Goal: Task Accomplishment & Management: Manage account settings

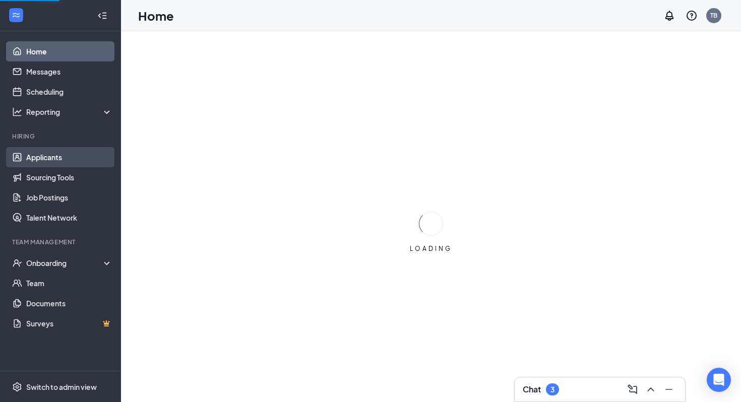
click at [61, 164] on link "Applicants" at bounding box center [69, 157] width 86 height 20
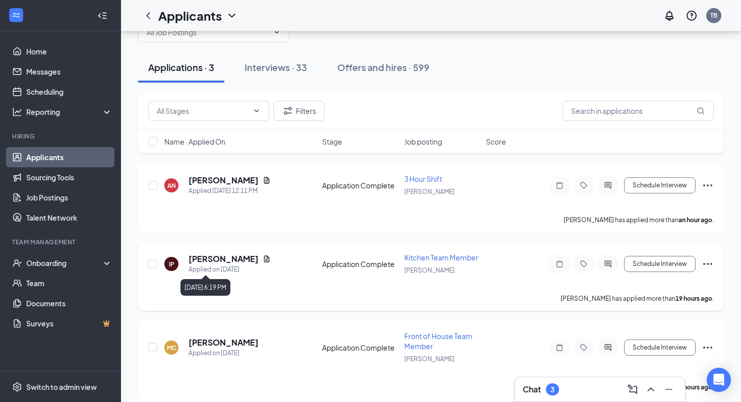
scroll to position [38, 0]
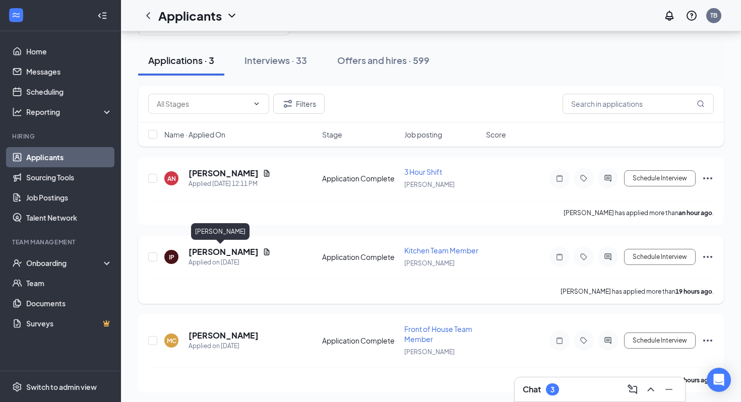
click at [214, 250] on h5 "[PERSON_NAME]" at bounding box center [224, 252] width 70 height 11
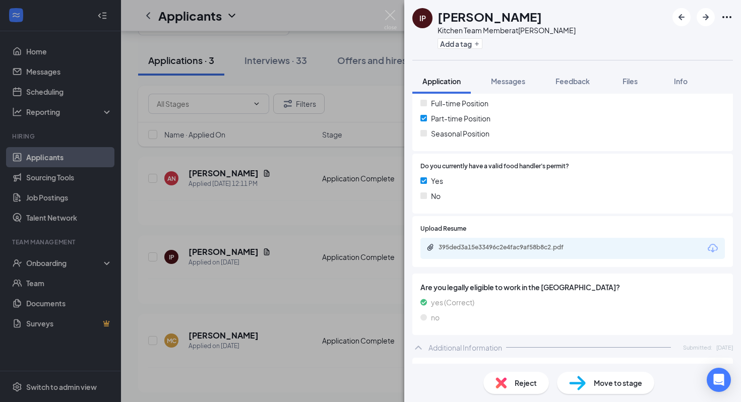
scroll to position [229, 0]
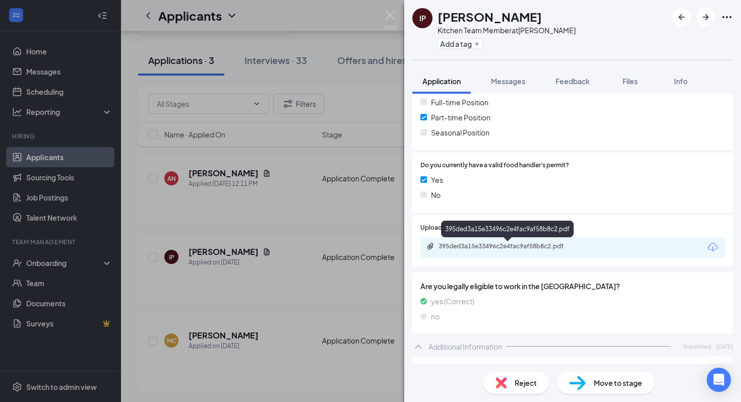
click at [489, 250] on div "395ded3a15e33496c2e4fac9af58b8c2.pdf" at bounding box center [509, 247] width 141 height 8
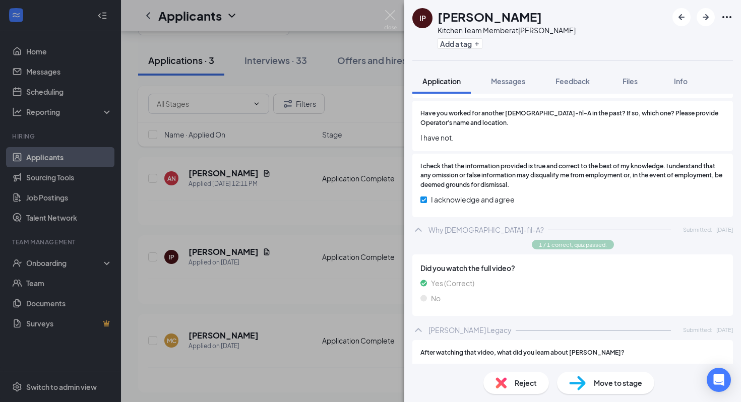
scroll to position [1135, 0]
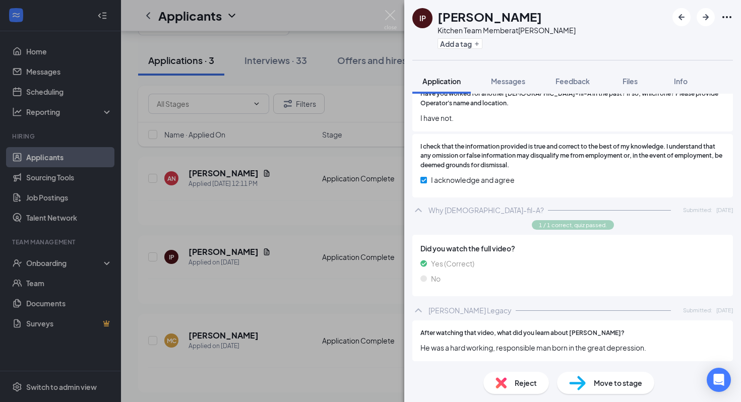
click at [607, 391] on div "Move to stage" at bounding box center [605, 383] width 97 height 22
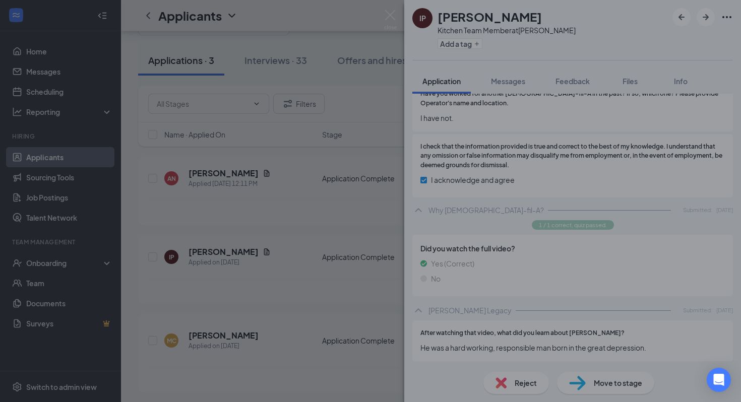
scroll to position [1127, 0]
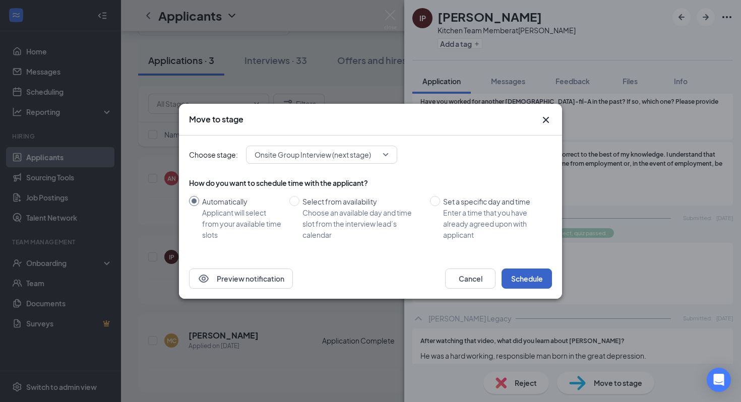
click at [527, 280] on button "Schedule" at bounding box center [527, 279] width 50 height 20
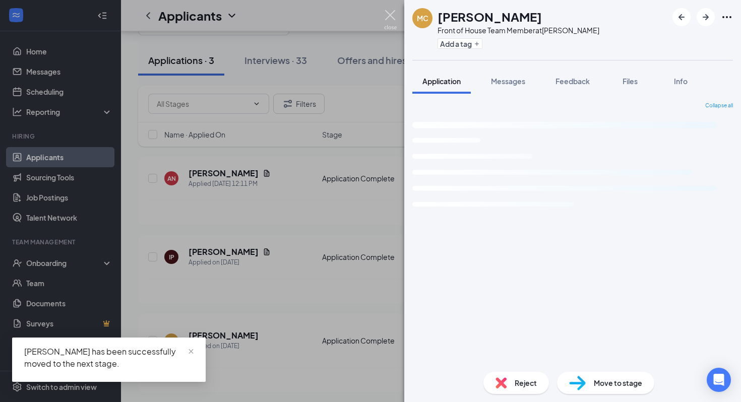
click at [391, 15] on img at bounding box center [390, 20] width 13 height 20
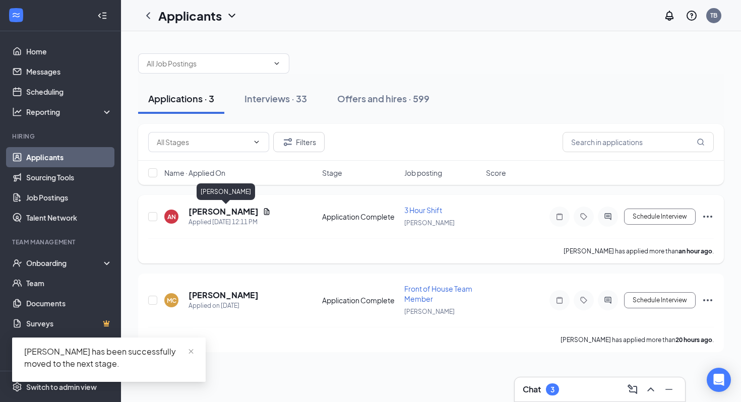
click at [224, 176] on div "Filters Name · Applied On Stage Job posting Score AN Annika Nonnenmacher Applie…" at bounding box center [431, 238] width 586 height 228
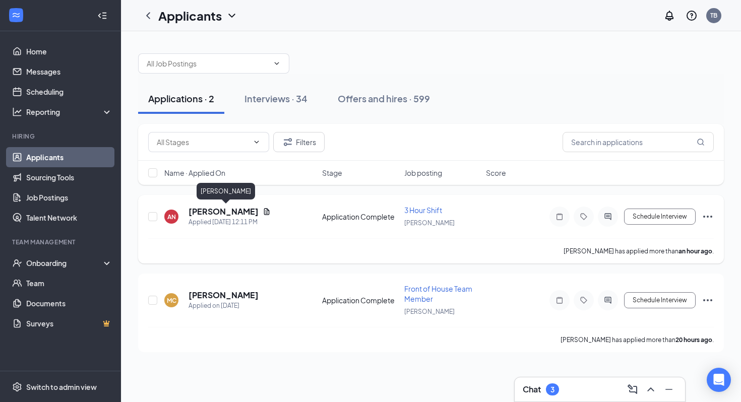
click at [238, 211] on h5 "[PERSON_NAME]" at bounding box center [224, 211] width 70 height 11
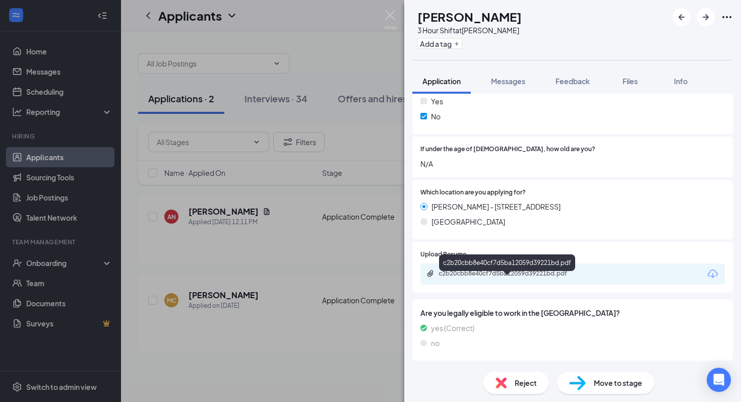
scroll to position [308, 0]
click at [518, 270] on div "c2b20cbb8e40cf7d5ba12059d39221bd.pdf" at bounding box center [507, 263] width 136 height 17
click at [518, 278] on div "c2b20cbb8e40cf7d5ba12059d39221bd.pdf" at bounding box center [509, 274] width 141 height 8
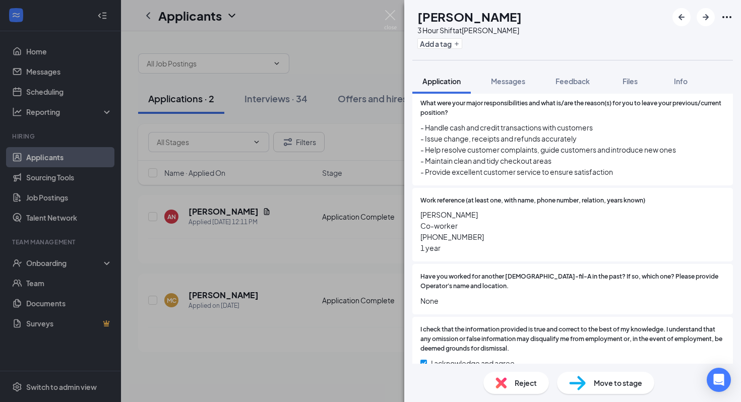
scroll to position [1363, 0]
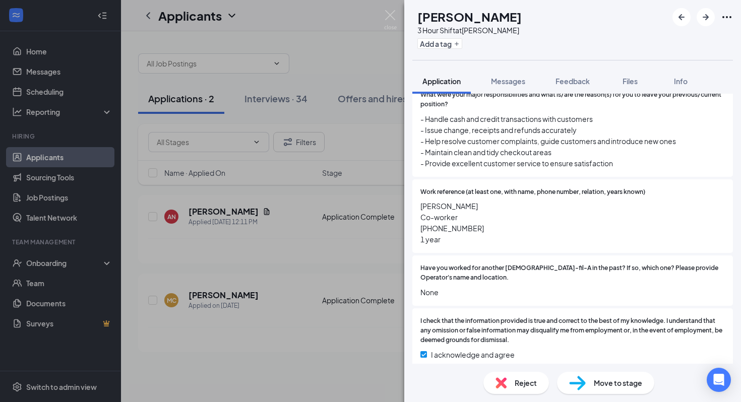
click at [600, 380] on span "Move to stage" at bounding box center [618, 383] width 48 height 11
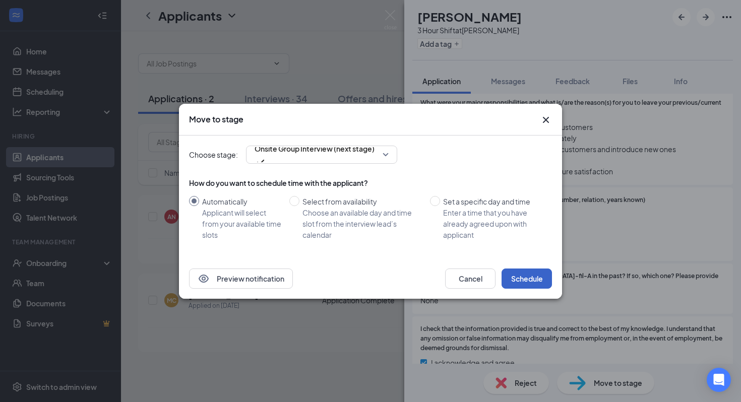
click at [526, 279] on button "Schedule" at bounding box center [527, 279] width 50 height 20
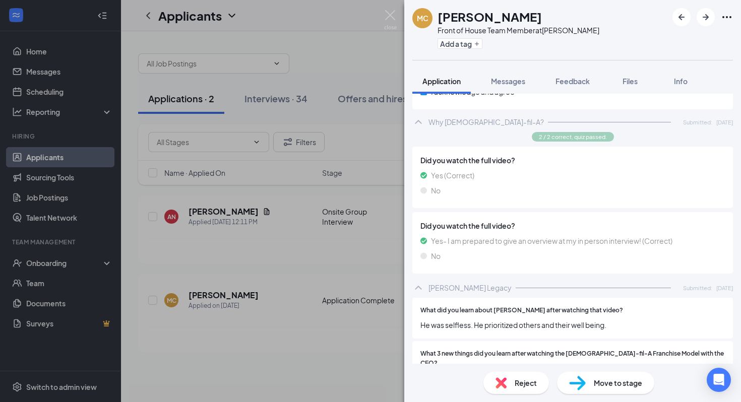
scroll to position [1235, 0]
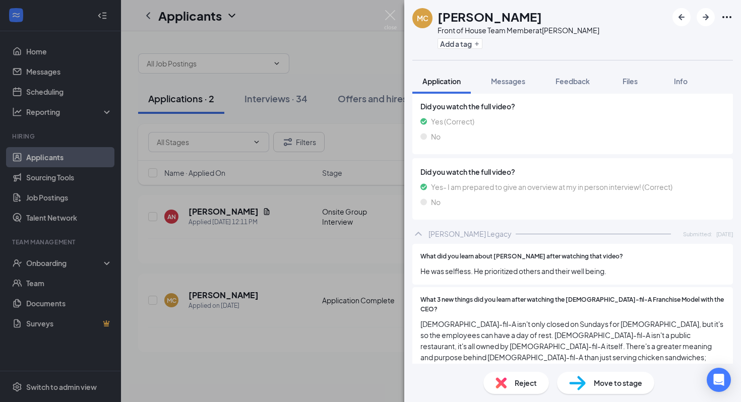
click at [615, 389] on div "Move to stage" at bounding box center [605, 383] width 97 height 22
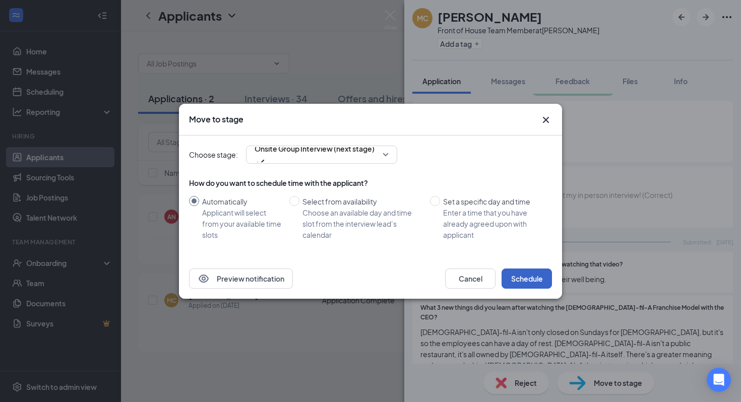
click at [519, 276] on button "Schedule" at bounding box center [527, 279] width 50 height 20
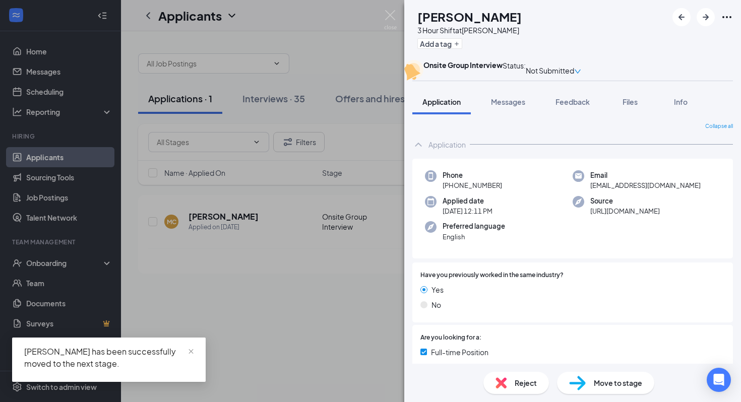
click at [380, 10] on div "AN Annika Nonnenmacher 3 Hour Shift at Murray Add a tag Onsite Group Interview …" at bounding box center [370, 201] width 741 height 402
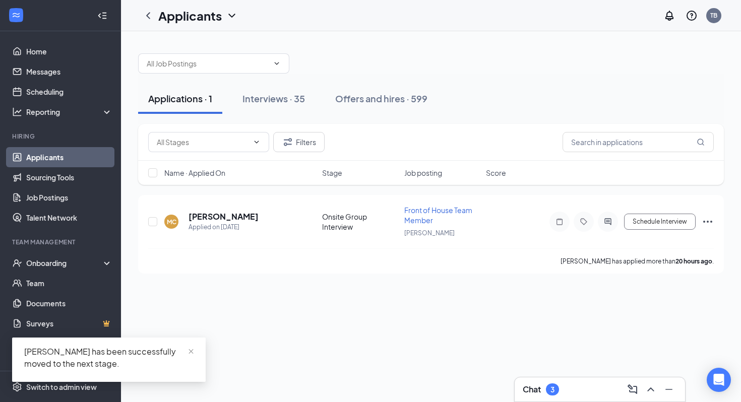
click at [393, 15] on div "Applicants TB" at bounding box center [431, 15] width 620 height 31
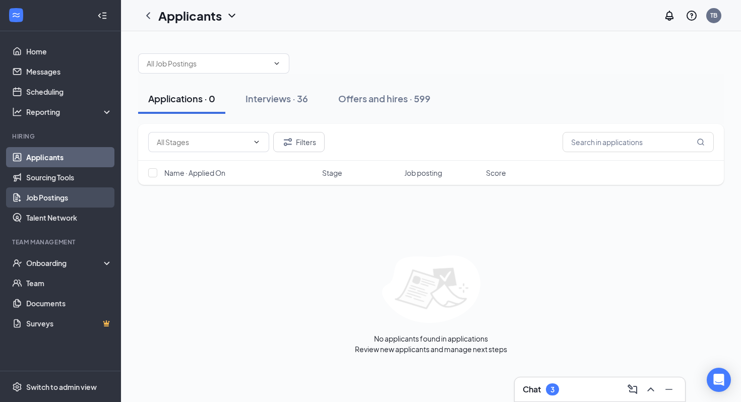
click at [67, 196] on link "Job Postings" at bounding box center [69, 198] width 86 height 20
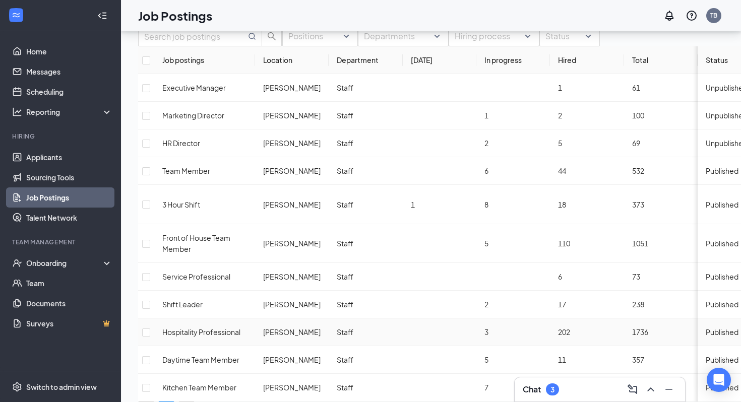
scroll to position [46, 0]
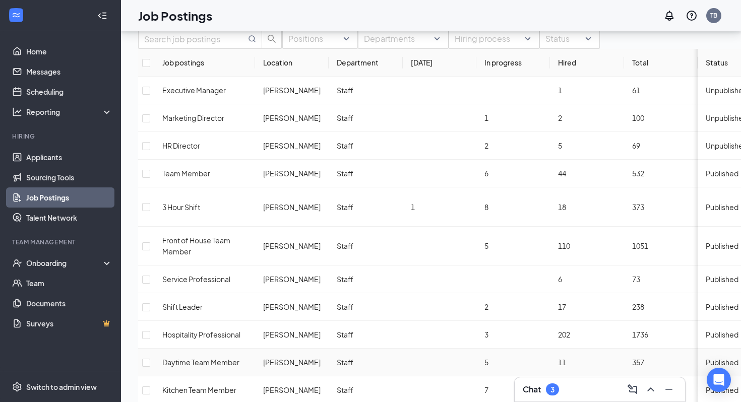
click at [222, 358] on span "Daytime Team Member" at bounding box center [200, 362] width 77 height 9
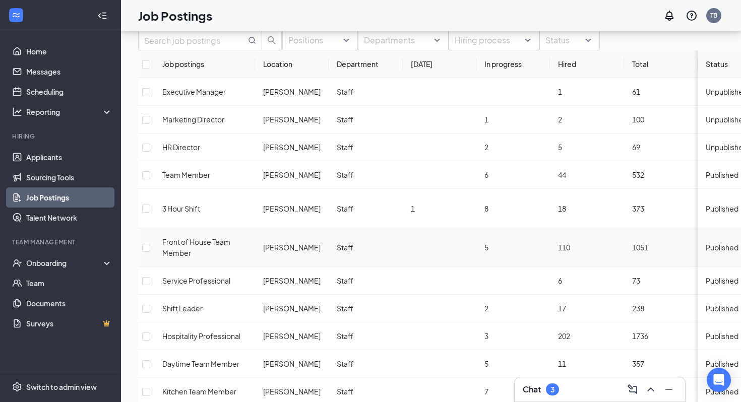
scroll to position [41, 0]
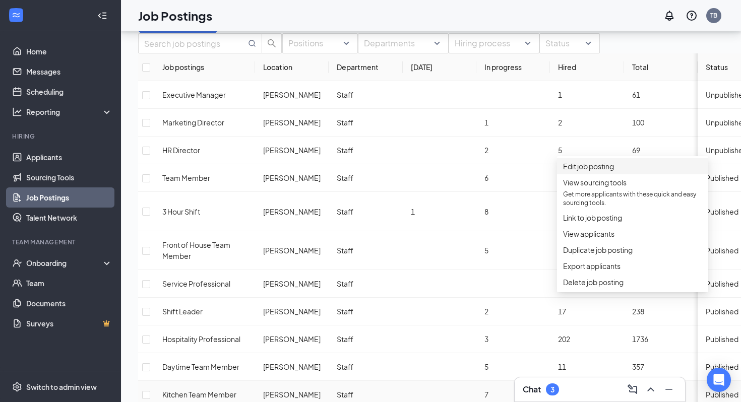
click at [595, 162] on li "Edit job posting" at bounding box center [632, 166] width 151 height 16
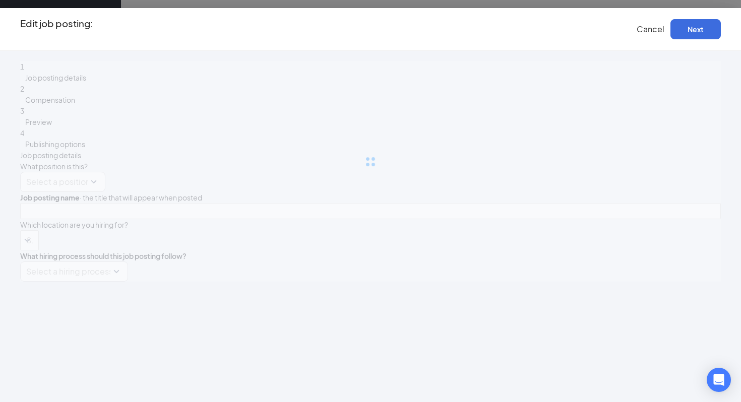
type input "Kitchen Team Member"
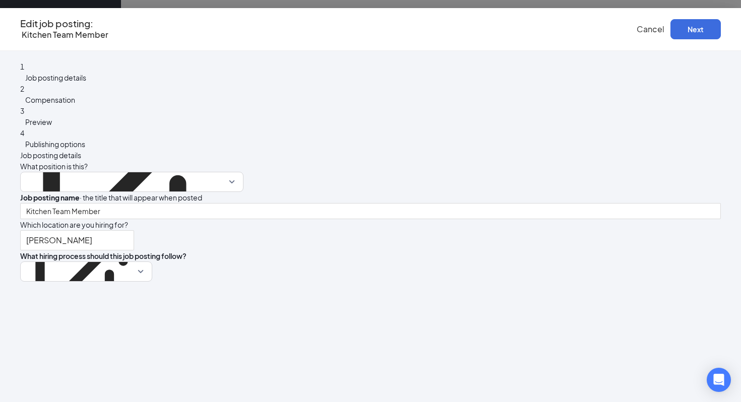
click at [75, 104] on span "Compensation" at bounding box center [50, 99] width 50 height 9
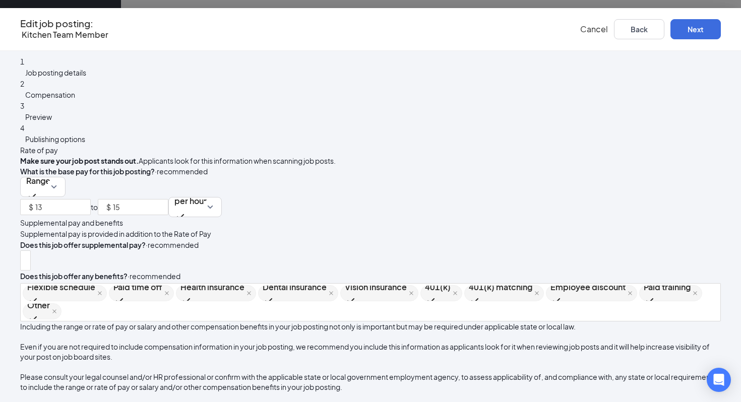
click at [52, 122] on span "Preview" at bounding box center [38, 116] width 27 height 9
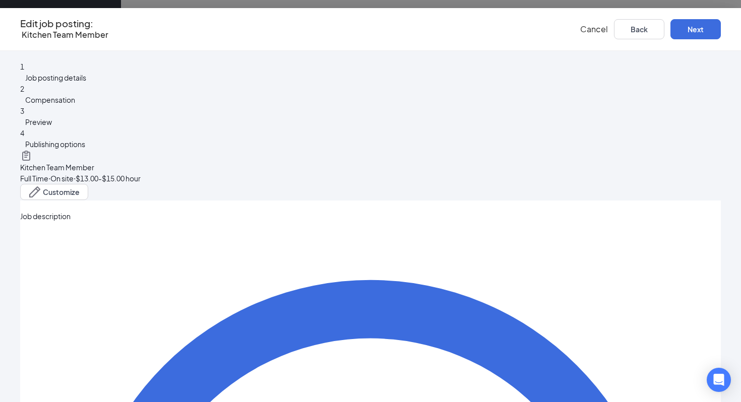
click at [86, 80] on span "Job posting details" at bounding box center [55, 77] width 61 height 9
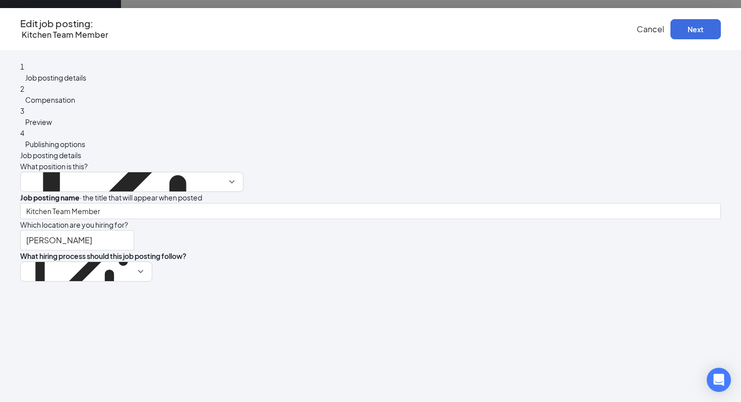
click at [180, 126] on div "3 Preview" at bounding box center [370, 116] width 701 height 22
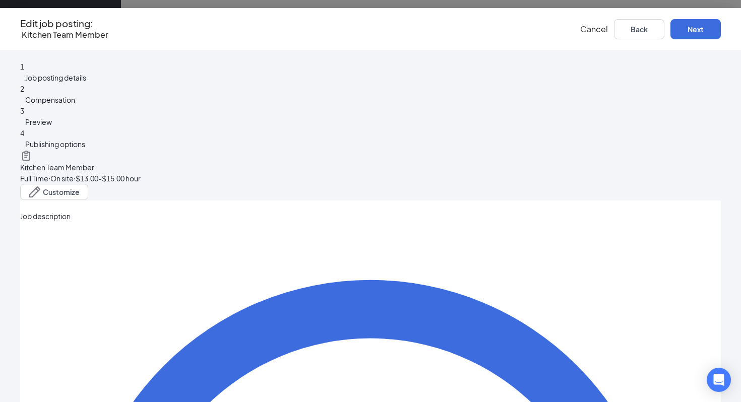
click at [85, 149] on span "Publishing options" at bounding box center [55, 144] width 60 height 9
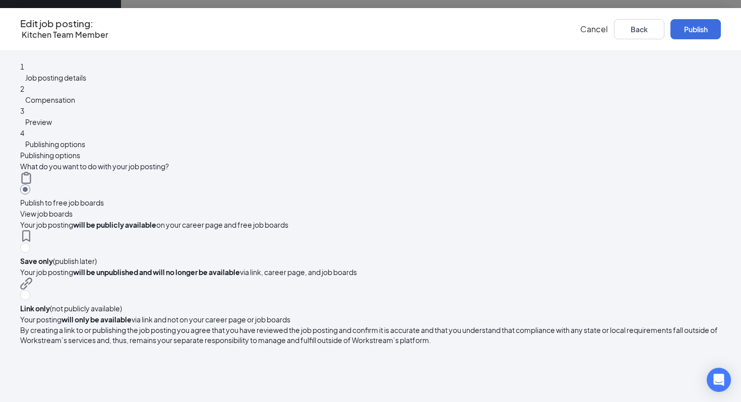
click at [52, 127] on span "Preview" at bounding box center [38, 122] width 27 height 9
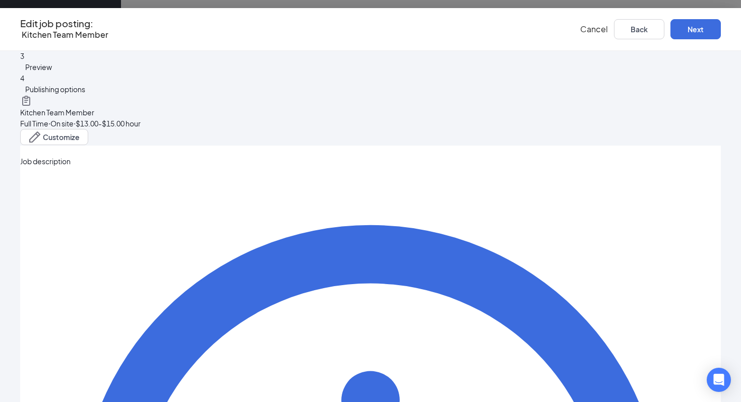
scroll to position [22, 0]
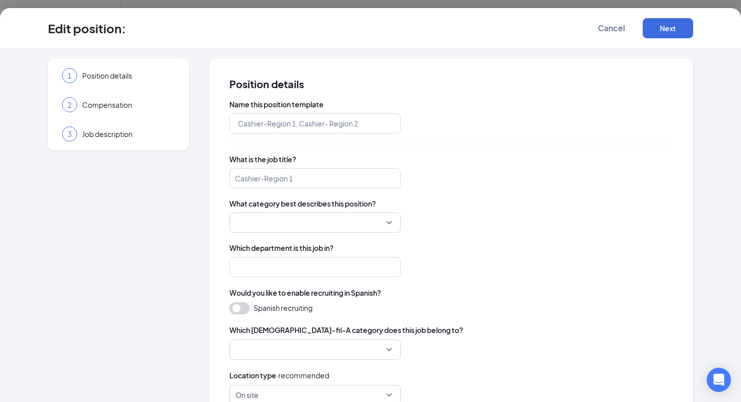
type input "[DEMOGRAPHIC_DATA]-fil-A - Kitchen Team Member"
type input "Kitchen Team Member"
type input "Staff"
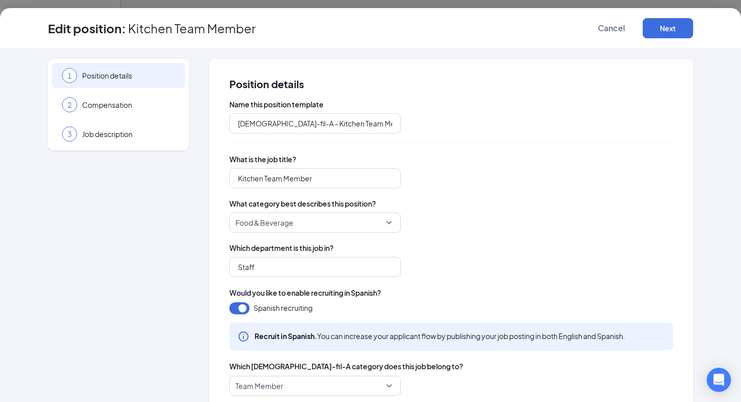
click at [133, 74] on span "Position details" at bounding box center [128, 76] width 93 height 10
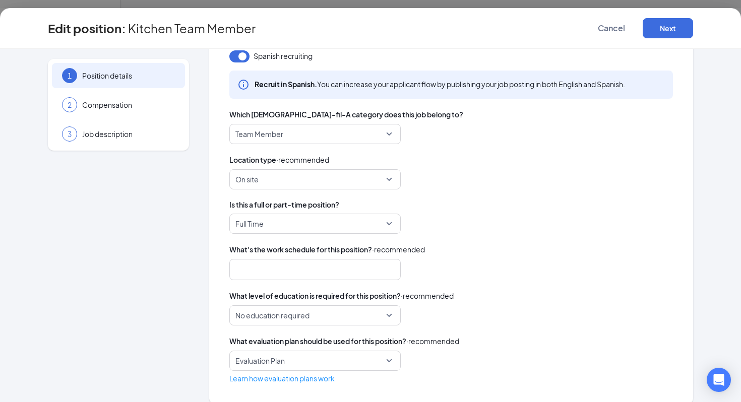
scroll to position [249, 0]
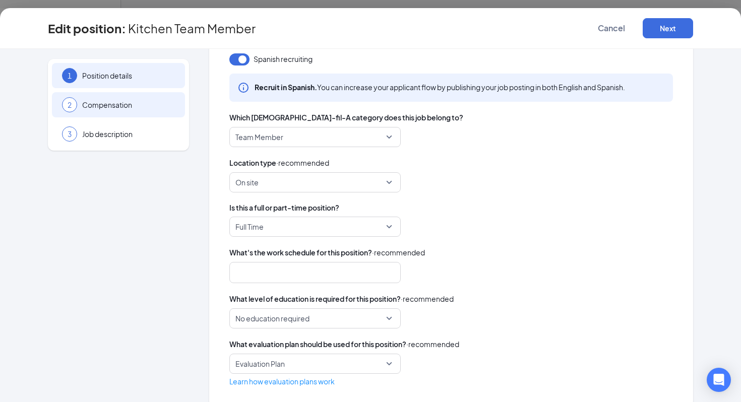
click at [128, 104] on span "Compensation" at bounding box center [128, 105] width 93 height 10
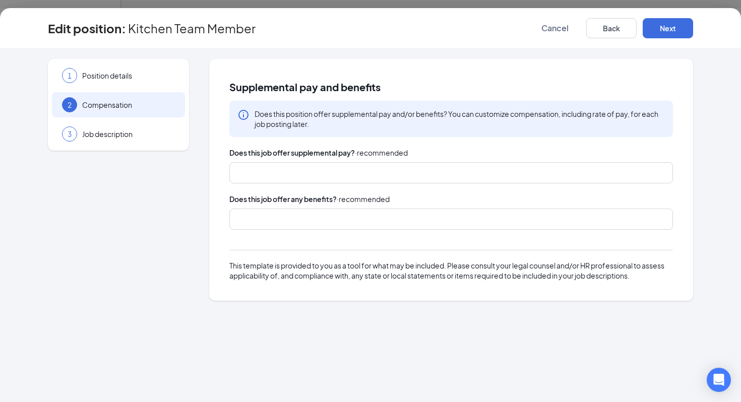
scroll to position [0, 0]
click at [128, 131] on span "Job description" at bounding box center [128, 134] width 93 height 10
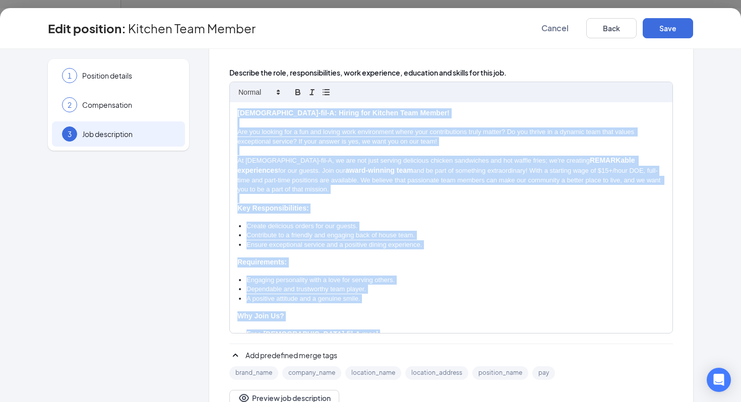
scroll to position [90, 0]
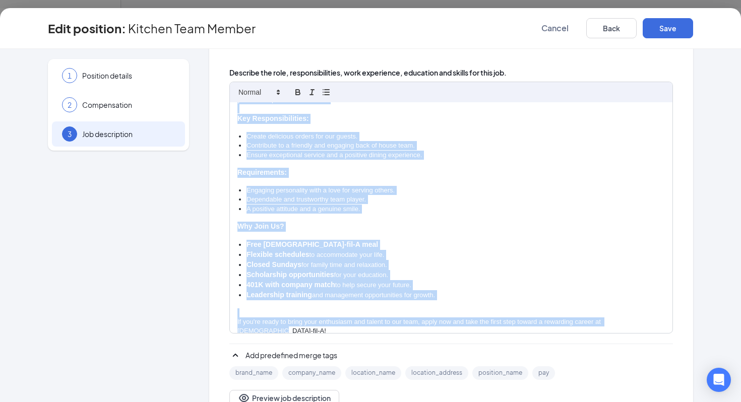
drag, startPoint x: 237, startPoint y: 111, endPoint x: 402, endPoint y: 388, distance: 322.5
click at [402, 388] on div "[DEMOGRAPHIC_DATA]-fil-A: Hiring for Kitchen Team Member! Are you looking for a…" at bounding box center [451, 244] width 444 height 325
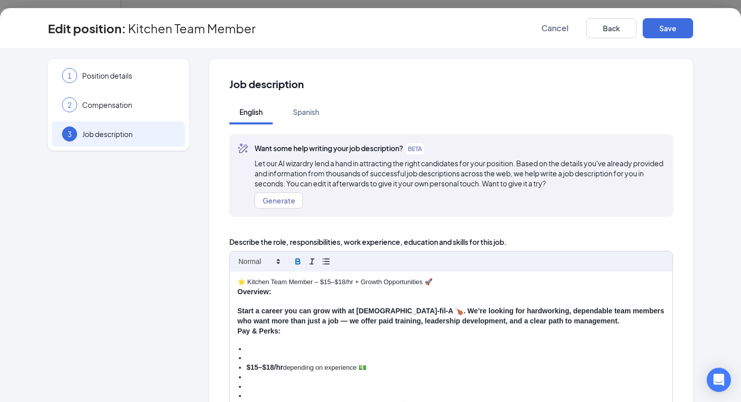
scroll to position [175, 0]
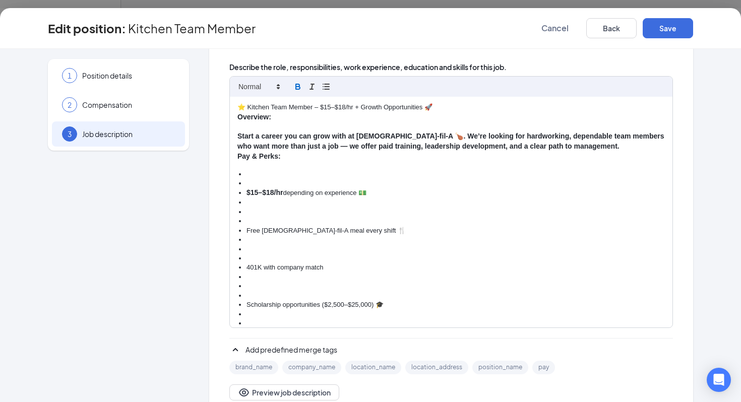
click at [258, 223] on li at bounding box center [456, 221] width 419 height 9
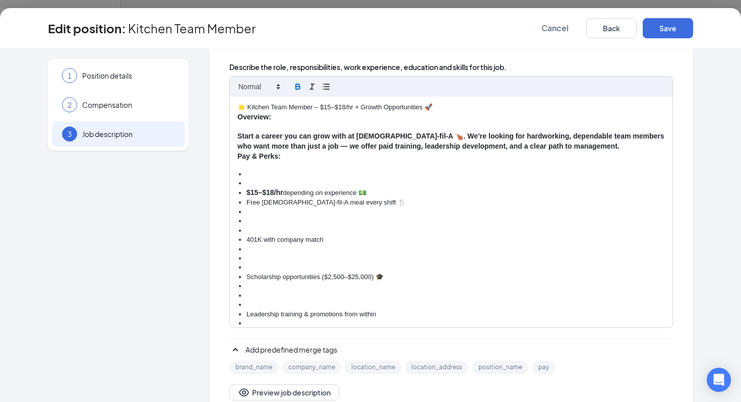
click at [264, 182] on li at bounding box center [456, 183] width 419 height 9
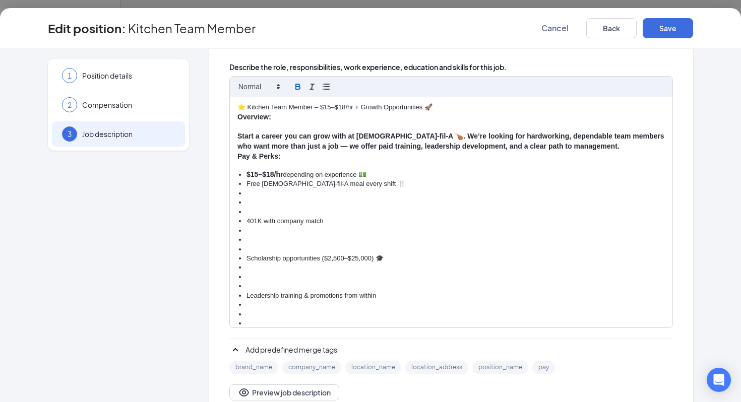
click at [259, 213] on li at bounding box center [456, 212] width 419 height 9
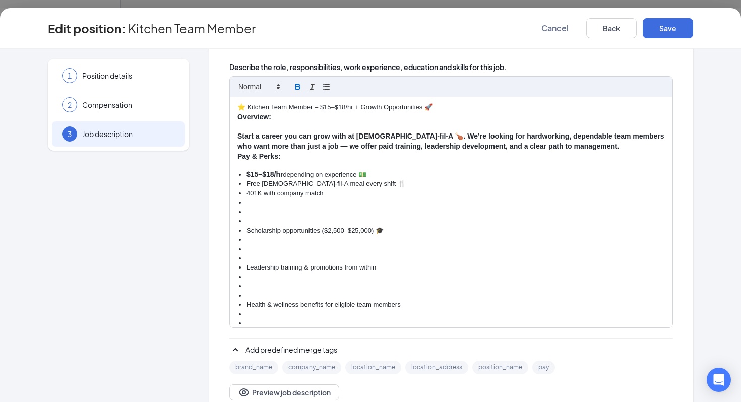
click at [268, 214] on li at bounding box center [456, 212] width 419 height 9
click at [258, 222] on li at bounding box center [456, 221] width 419 height 9
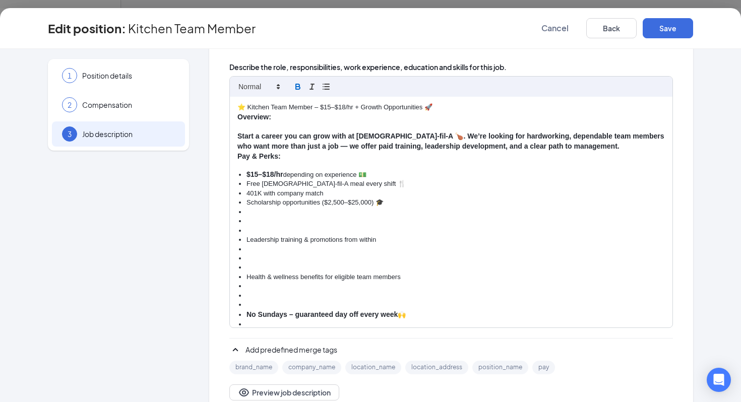
click at [254, 230] on li at bounding box center [456, 230] width 419 height 9
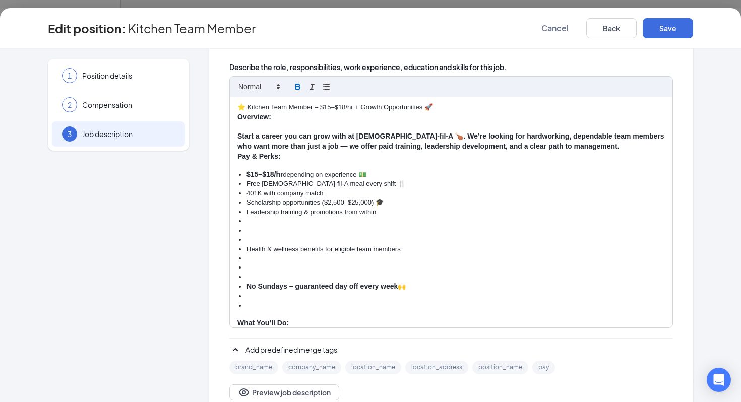
click at [252, 242] on li at bounding box center [456, 240] width 419 height 9
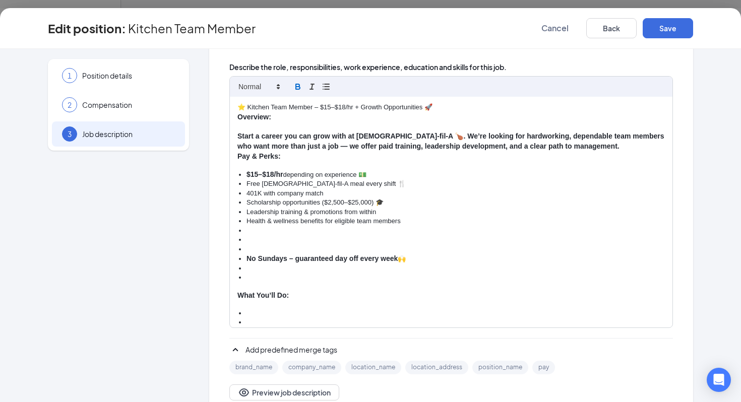
click at [254, 249] on li at bounding box center [456, 249] width 419 height 9
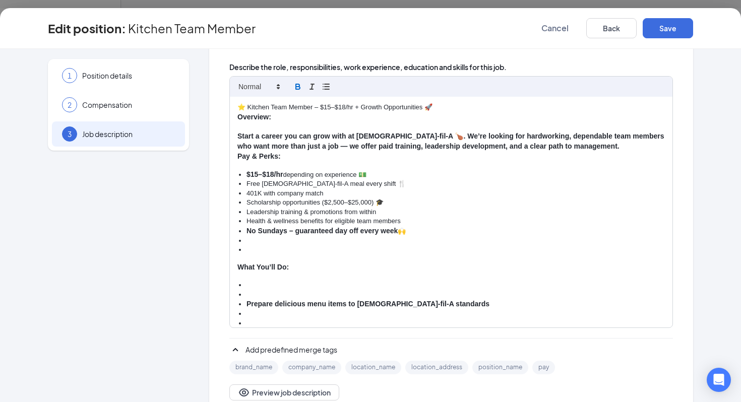
click at [252, 251] on li at bounding box center [456, 250] width 419 height 9
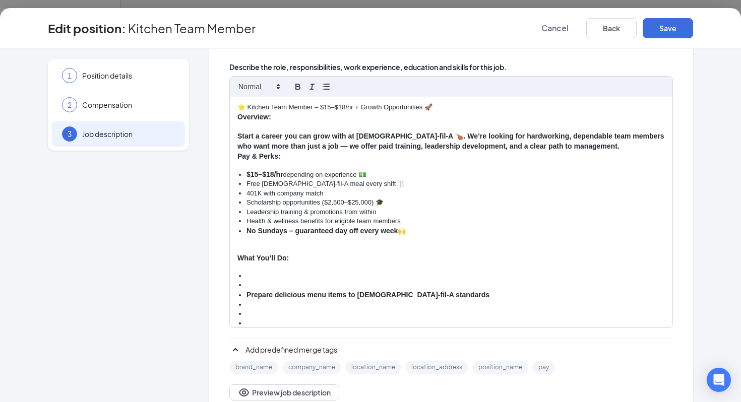
click at [578, 146] on p "Start a career you can grow with at [DEMOGRAPHIC_DATA]-fil-A 🍗. We’re looking f…" at bounding box center [452, 142] width 428 height 20
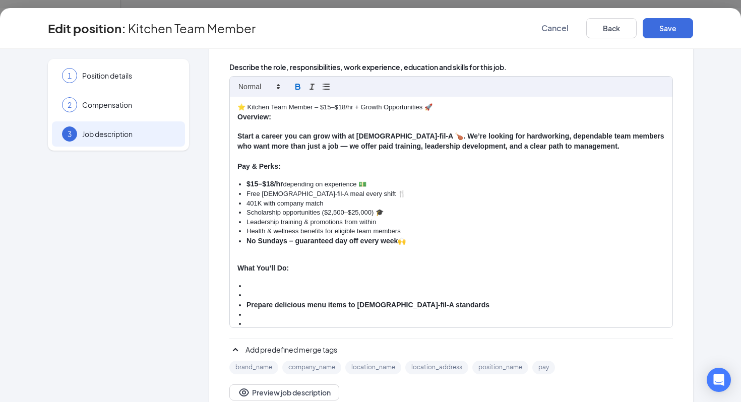
scroll to position [13, 0]
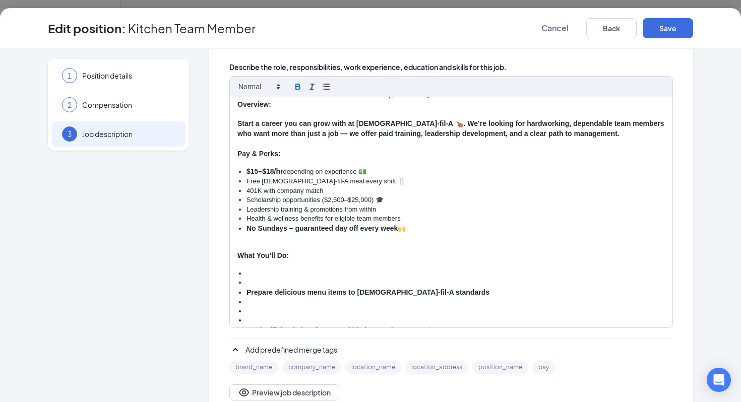
click at [253, 240] on div "⭐ Kitchen Team Member – $15–$18/hr + Growth Opportunities 🚀 Overview: Start a c…" at bounding box center [451, 212] width 443 height 231
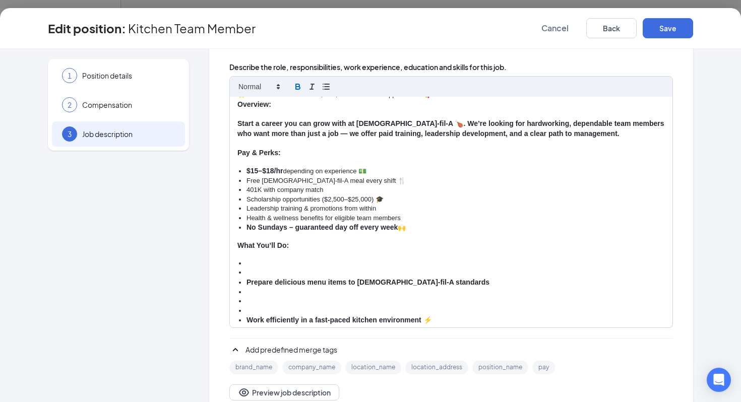
click at [256, 267] on li at bounding box center [456, 263] width 419 height 9
click at [256, 272] on li at bounding box center [456, 272] width 419 height 9
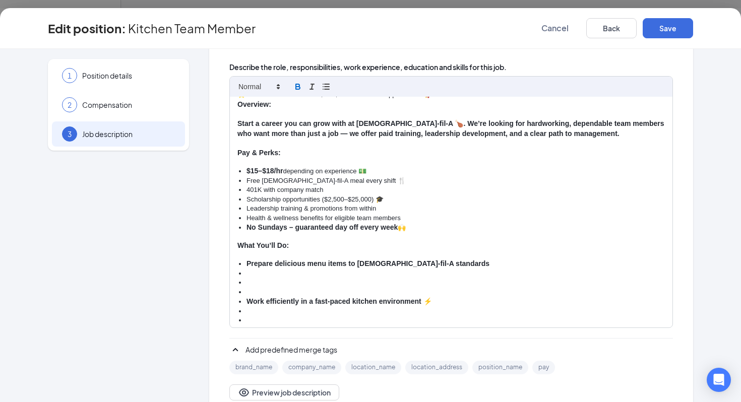
click at [255, 297] on li "Work efficiently in a fast-paced kitchen environment ⚡" at bounding box center [456, 302] width 419 height 10
click at [254, 292] on li at bounding box center [456, 292] width 419 height 9
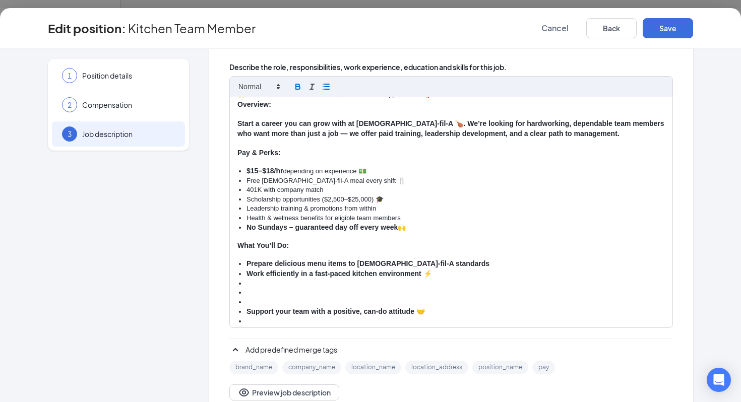
click at [258, 302] on li at bounding box center [456, 302] width 419 height 9
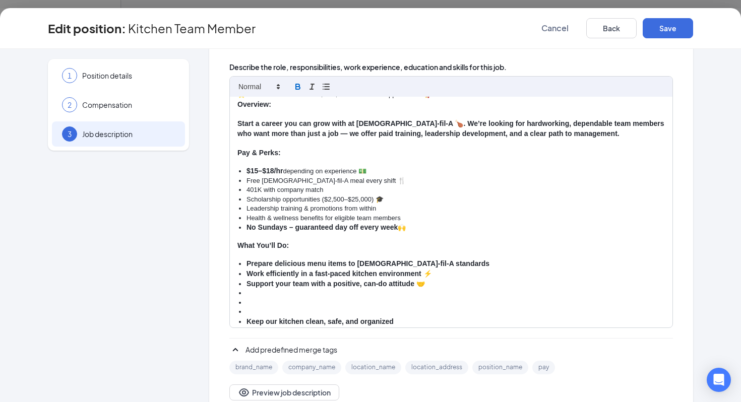
click at [256, 308] on li at bounding box center [456, 312] width 419 height 9
click at [256, 313] on li at bounding box center [456, 313] width 419 height 9
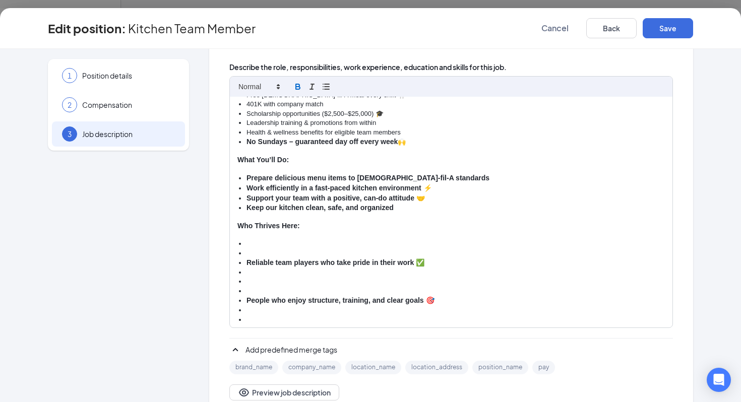
scroll to position [99, 0]
click at [259, 253] on li at bounding box center [456, 252] width 419 height 9
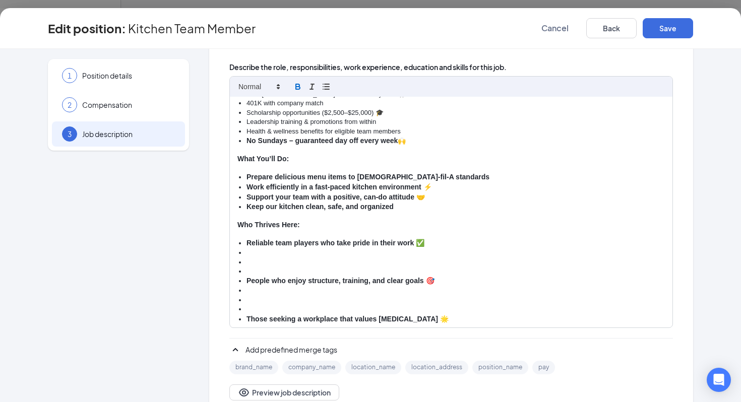
click at [271, 268] on li at bounding box center [456, 271] width 419 height 9
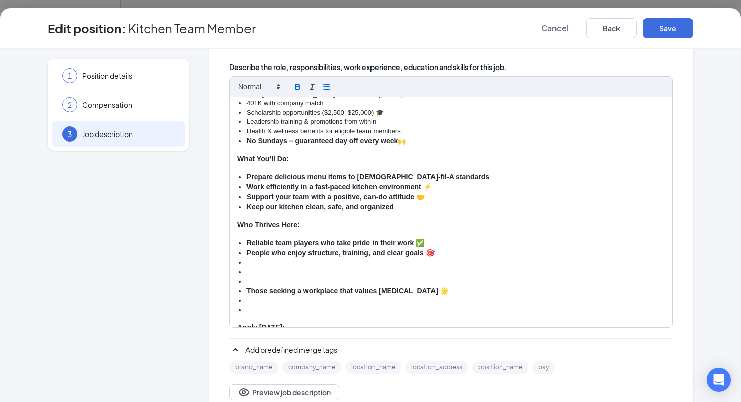
click at [256, 282] on li at bounding box center [456, 281] width 419 height 9
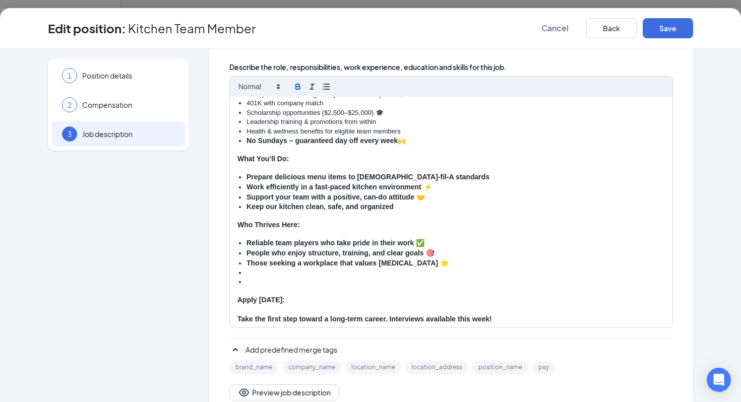
click at [249, 284] on li at bounding box center [456, 282] width 419 height 9
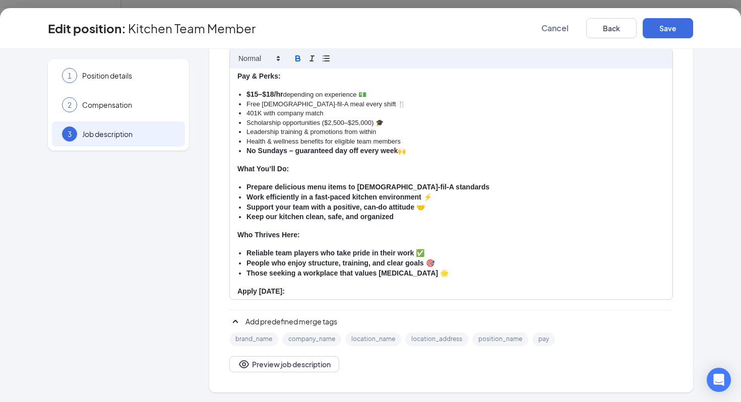
scroll to position [84, 0]
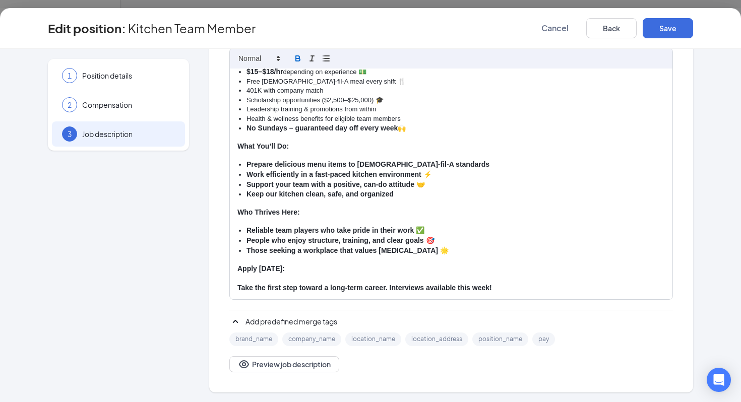
drag, startPoint x: 447, startPoint y: 251, endPoint x: 238, endPoint y: 227, distance: 211.1
click at [238, 227] on ul "Reliable team players who take pride in their work ✅ People who enjoy structure…" at bounding box center [452, 241] width 428 height 30
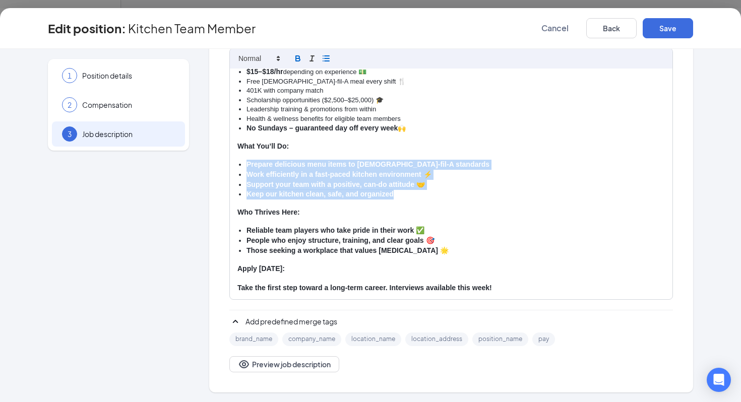
drag, startPoint x: 397, startPoint y: 196, endPoint x: 236, endPoint y: 164, distance: 164.5
click at [236, 164] on div "⭐ Kitchen Team Member – $15–$18/hr + Growth Opportunities 🚀 Overview: Start a c…" at bounding box center [451, 184] width 443 height 231
click at [296, 57] on icon "button" at bounding box center [298, 57] width 4 height 3
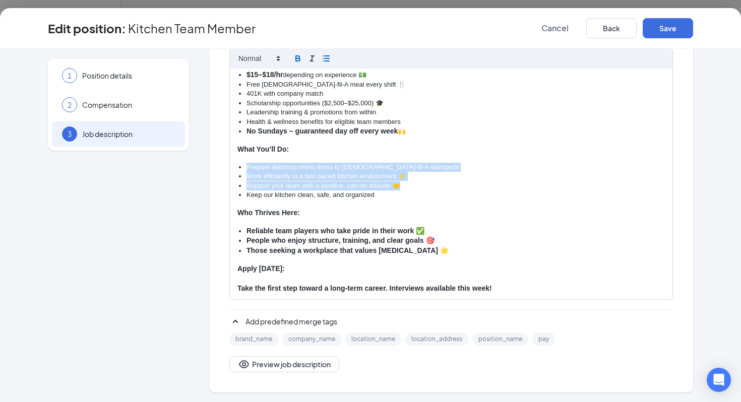
scroll to position [81, 0]
drag, startPoint x: 443, startPoint y: 251, endPoint x: 237, endPoint y: 228, distance: 207.5
click at [237, 228] on div "⭐ Kitchen Team Member – $15–$18/hr + Growth Opportunities 🚀 Overview: Start a c…" at bounding box center [451, 184] width 443 height 231
click at [299, 54] on icon "button" at bounding box center [298, 58] width 9 height 9
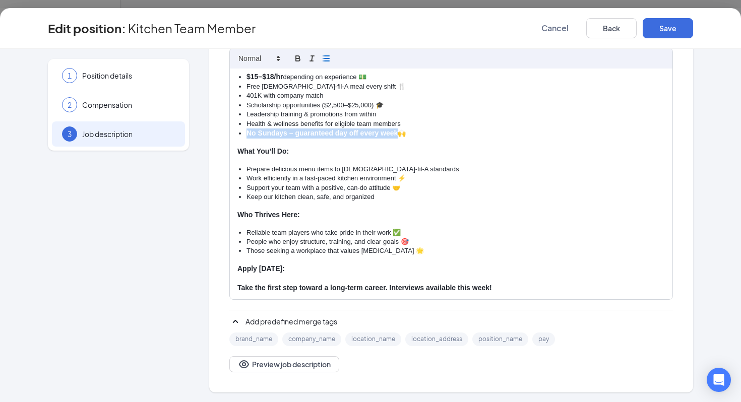
drag, startPoint x: 398, startPoint y: 134, endPoint x: 234, endPoint y: 134, distance: 163.9
click at [234, 134] on div "⭐ Kitchen Team Member – $15–$18/hr + Growth Opportunities 🚀 Overview: Start a c…" at bounding box center [451, 184] width 443 height 231
click at [301, 57] on icon "button" at bounding box center [298, 58] width 9 height 9
click at [269, 133] on li "No Sundays – guaranteed day off every week 🙌" at bounding box center [456, 133] width 419 height 9
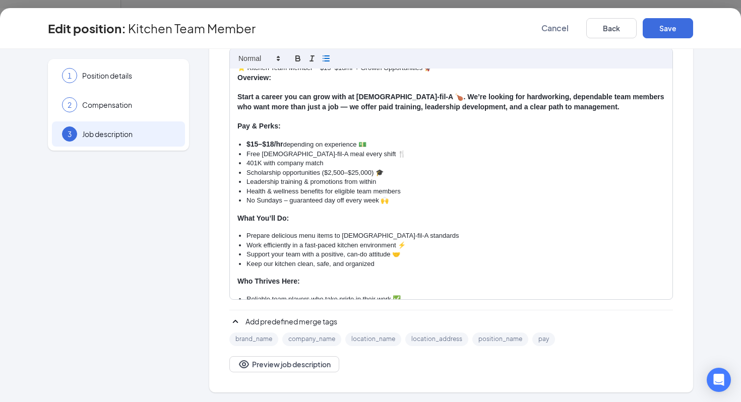
scroll to position [0, 0]
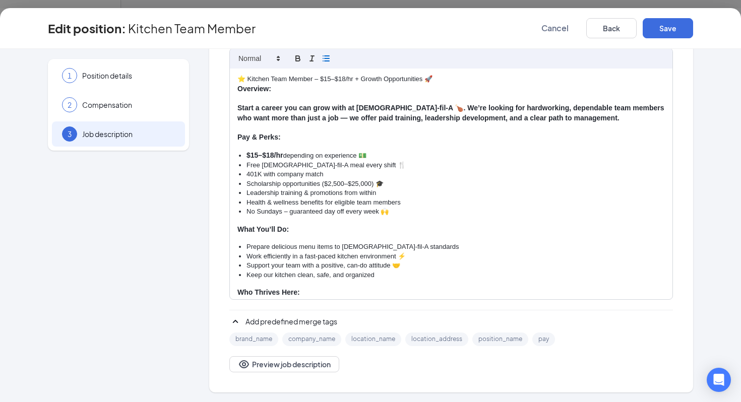
click at [246, 99] on p at bounding box center [452, 98] width 428 height 9
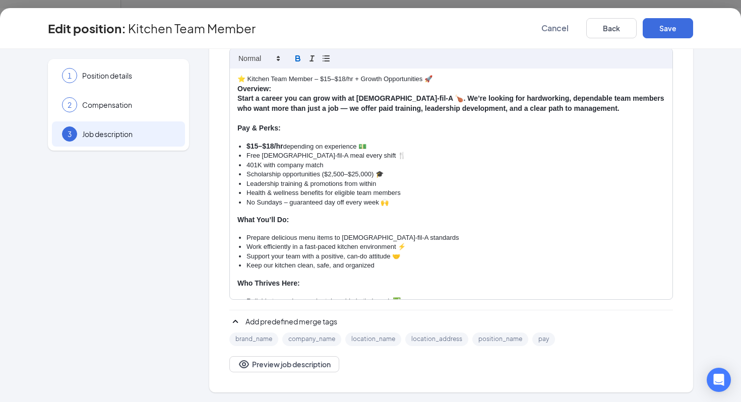
click at [237, 91] on div "⭐ Kitchen Team Member – $15–$18/hr + Growth Opportunities 🚀 Overview: Start a c…" at bounding box center [451, 184] width 443 height 231
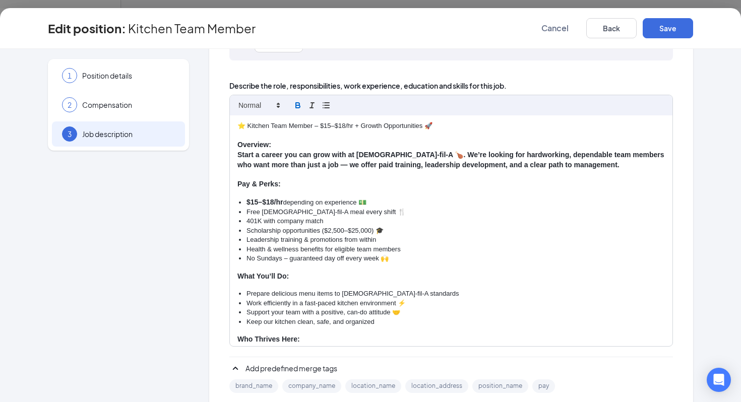
scroll to position [141, 0]
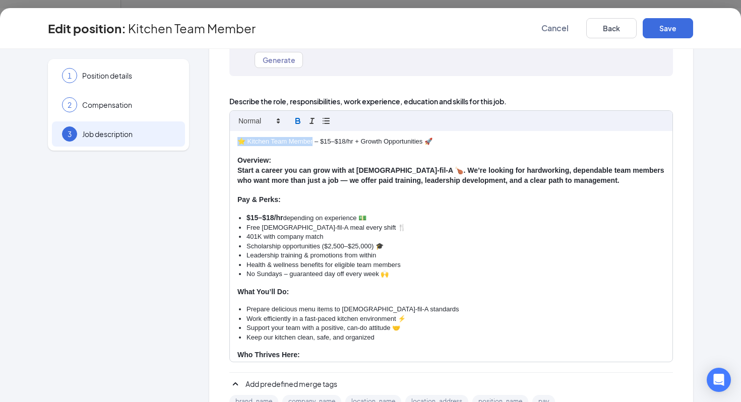
drag, startPoint x: 312, startPoint y: 141, endPoint x: 239, endPoint y: 139, distance: 72.7
click at [238, 142] on p "⭐ Kitchen Team Member – $15–$18/hr + Growth Opportunities 🚀" at bounding box center [452, 141] width 428 height 9
click at [246, 143] on strong "⭐ Kitchen Team Member" at bounding box center [280, 142] width 85 height 8
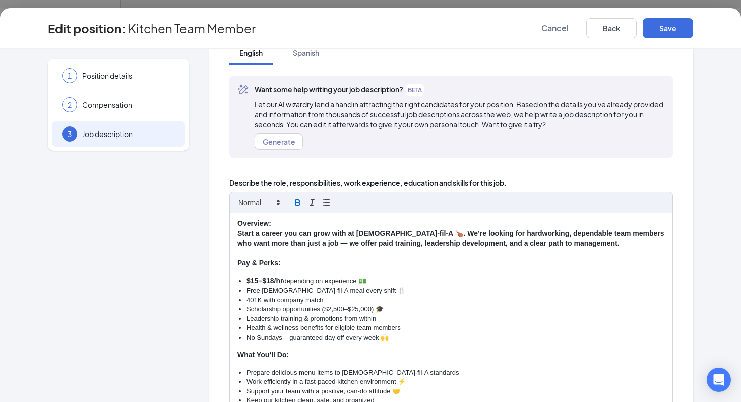
scroll to position [60, 0]
click at [683, 28] on button "Save" at bounding box center [668, 28] width 50 height 20
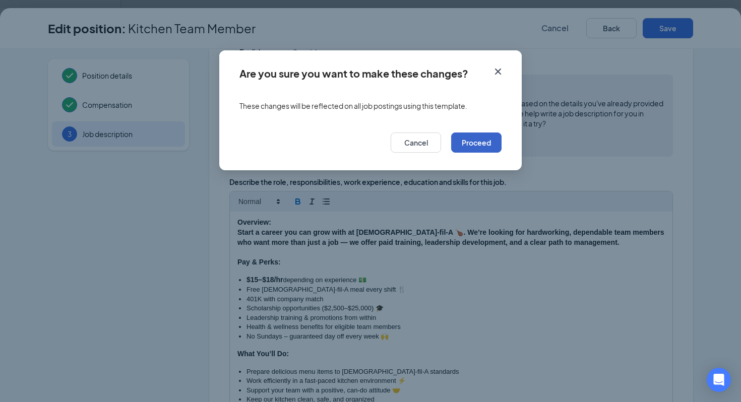
click at [485, 146] on button "Proceed" at bounding box center [476, 143] width 50 height 20
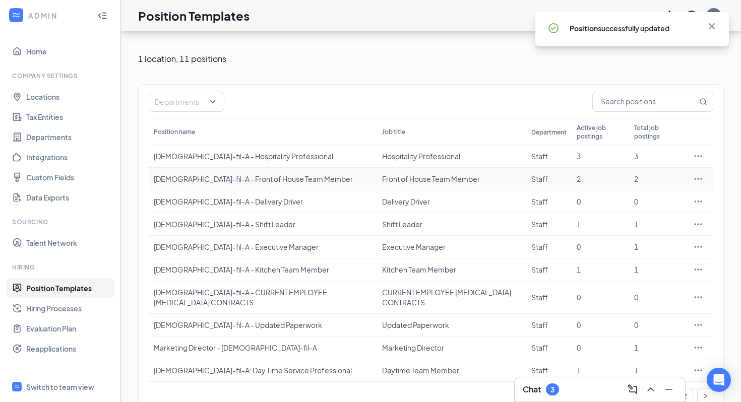
scroll to position [33, 0]
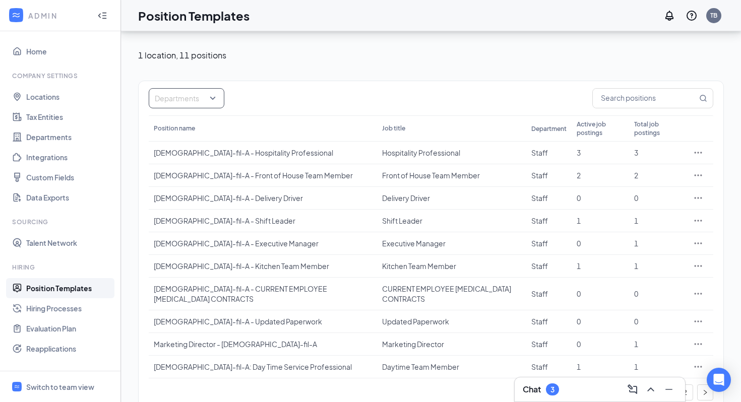
click at [221, 96] on div "Departments" at bounding box center [187, 98] width 76 height 20
click at [278, 94] on div "Departments" at bounding box center [431, 98] width 565 height 20
click at [686, 385] on link "2" at bounding box center [685, 392] width 15 height 15
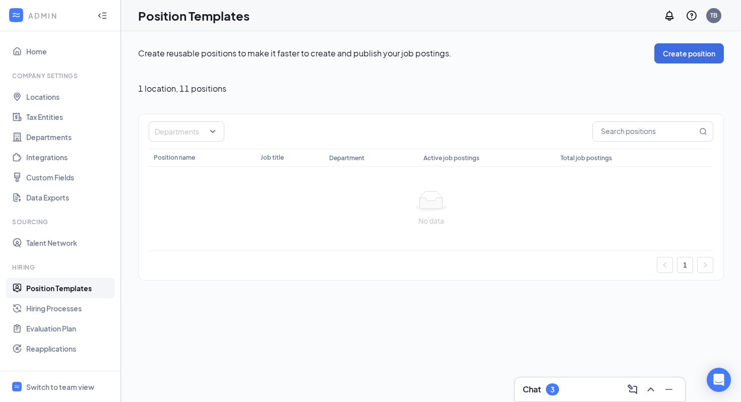
scroll to position [0, 0]
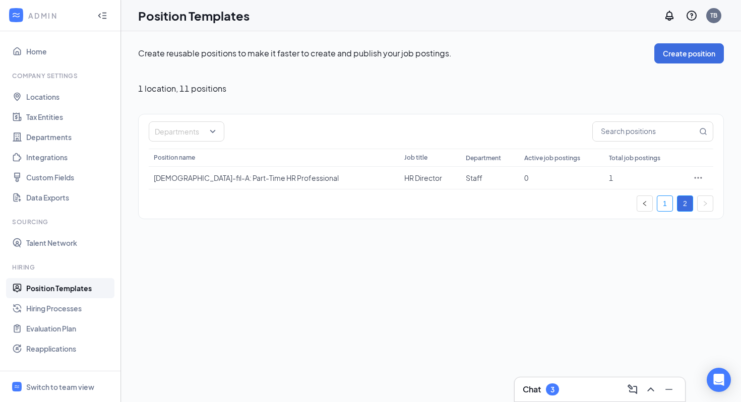
click at [660, 205] on link "1" at bounding box center [665, 203] width 15 height 15
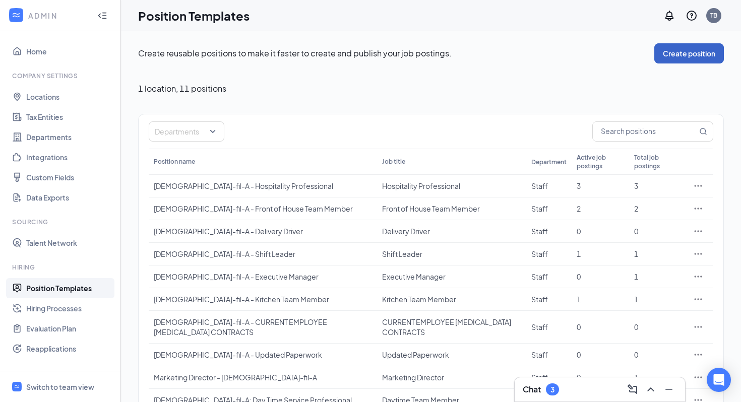
click at [698, 50] on button "Create position" at bounding box center [690, 53] width 70 height 20
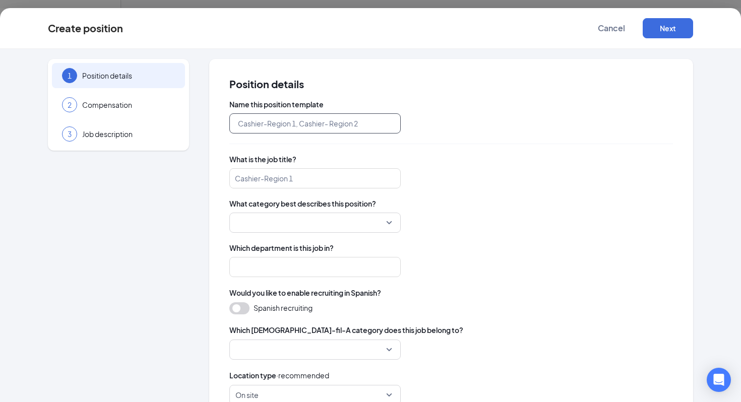
click at [340, 129] on input "text" at bounding box center [314, 123] width 171 height 20
type input "Part-Time Kitchen Team Member"
click at [290, 186] on input "search" at bounding box center [314, 178] width 171 height 20
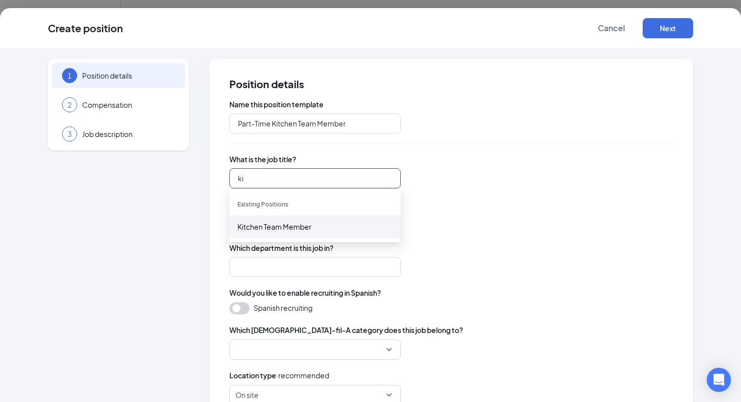
click at [287, 236] on div "Kitchen Team Member" at bounding box center [314, 226] width 171 height 23
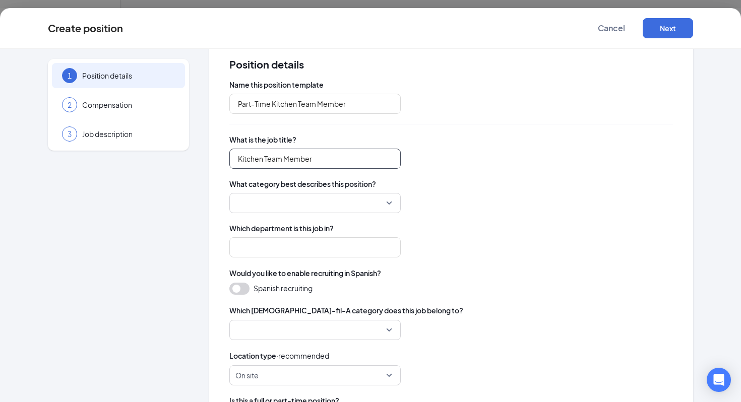
scroll to position [32, 0]
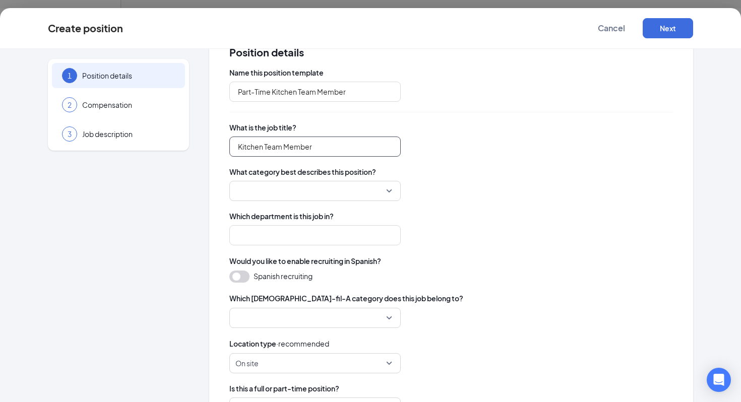
type input "Kitchen Team Member"
click at [317, 180] on div "What category best describes this position?" at bounding box center [451, 184] width 444 height 34
click at [317, 189] on input "search" at bounding box center [312, 191] width 152 height 19
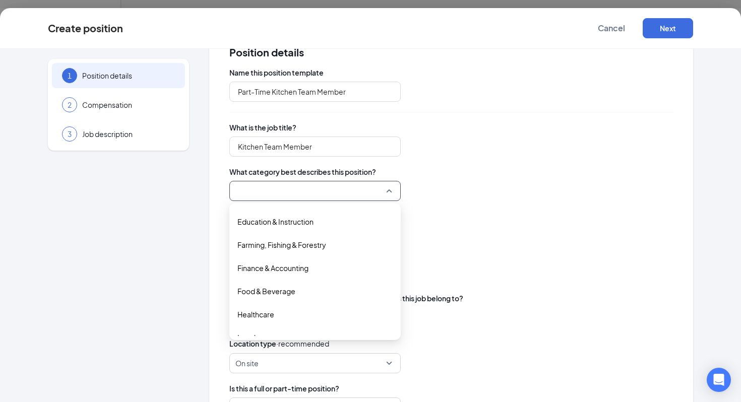
scroll to position [138, 0]
click at [328, 284] on span "Food & Beverage" at bounding box center [315, 289] width 155 height 11
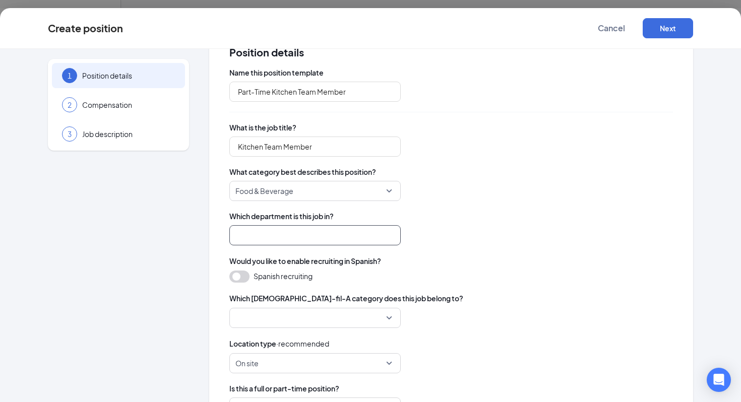
click at [241, 240] on input "search" at bounding box center [314, 235] width 171 height 20
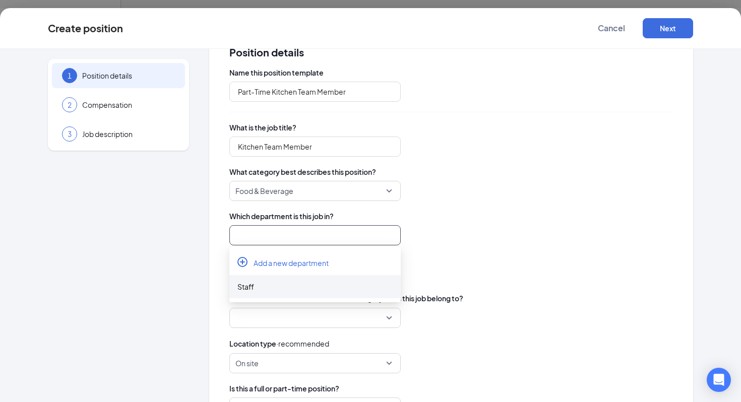
click at [260, 291] on div "Staff" at bounding box center [315, 286] width 155 height 11
type input "Staff"
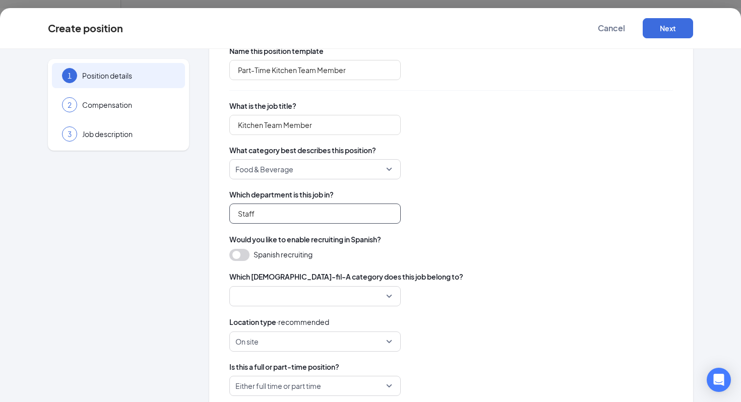
scroll to position [55, 0]
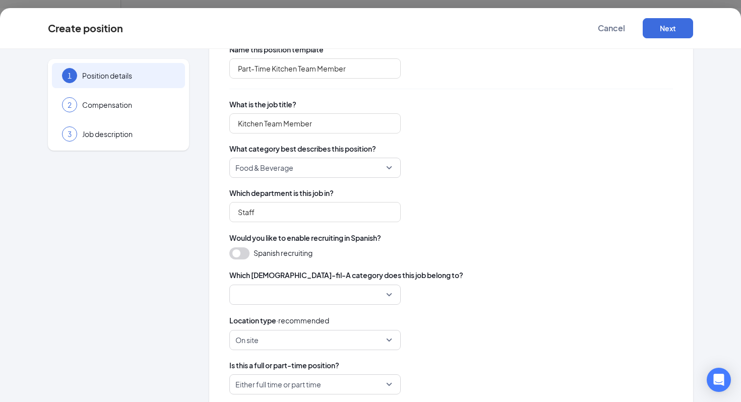
click at [239, 254] on button "button" at bounding box center [239, 254] width 20 height 12
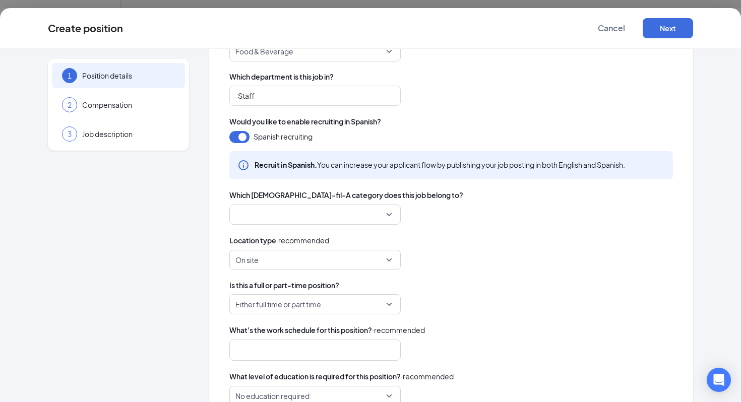
scroll to position [172, 0]
click at [262, 208] on input "search" at bounding box center [312, 213] width 152 height 19
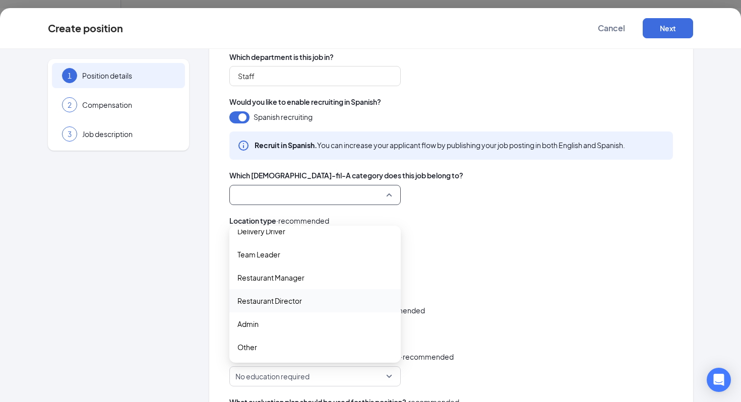
scroll to position [0, 0]
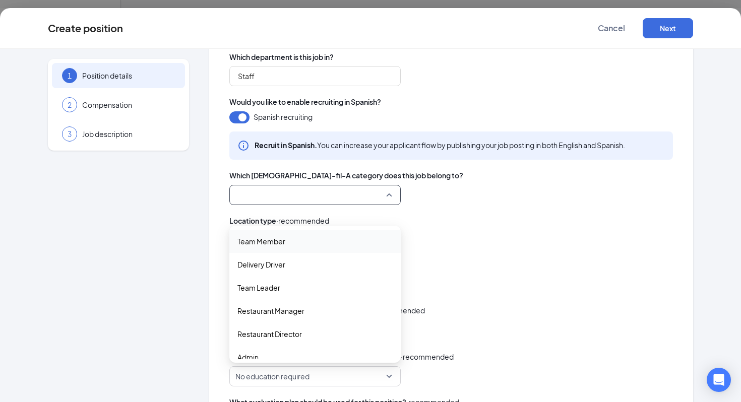
click at [299, 236] on span "Team Member" at bounding box center [315, 241] width 155 height 11
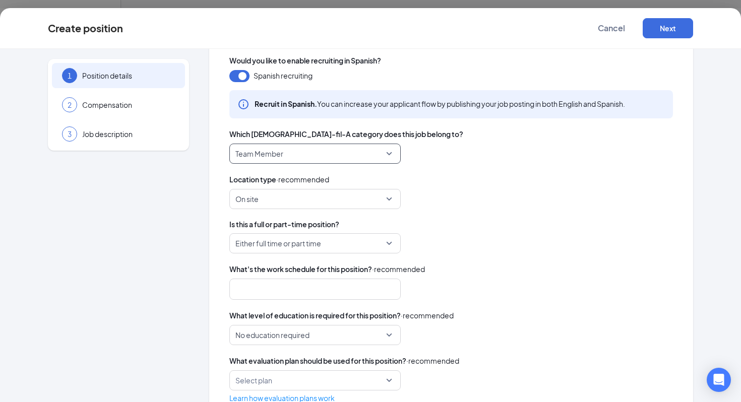
scroll to position [235, 0]
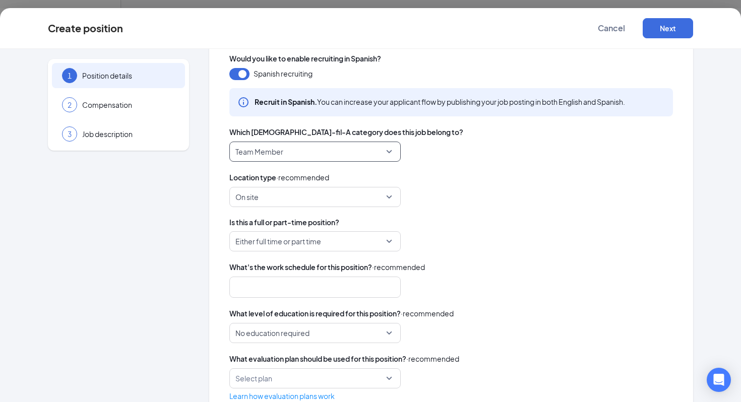
click at [276, 202] on span "On site" at bounding box center [311, 197] width 150 height 19
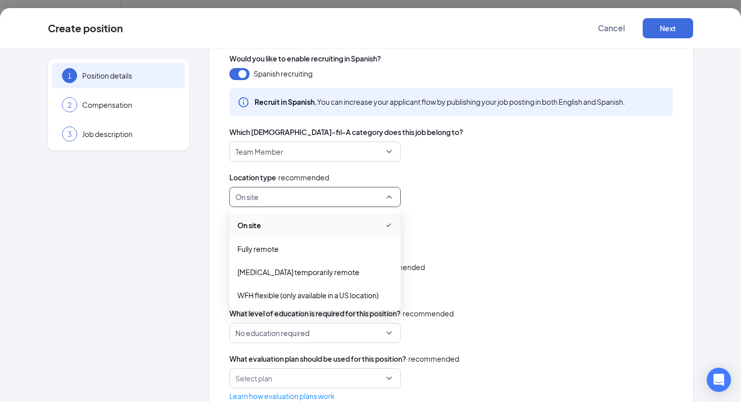
click at [275, 220] on span "On site" at bounding box center [315, 225] width 155 height 12
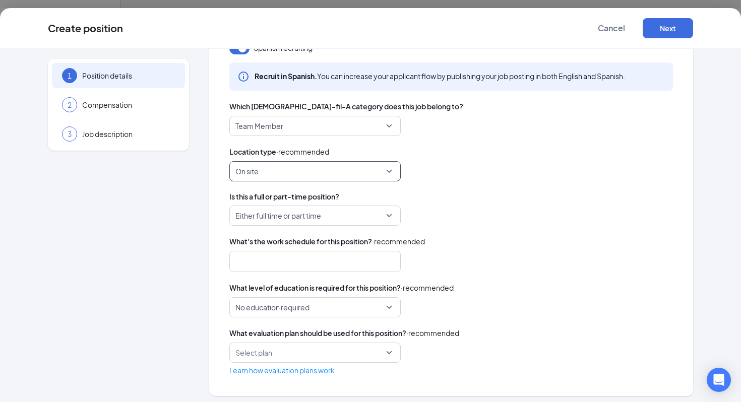
scroll to position [264, 0]
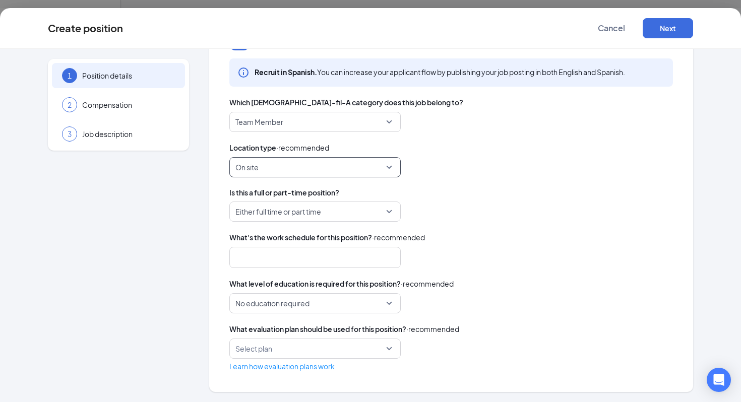
click at [295, 215] on span "Either full time or part time" at bounding box center [279, 211] width 86 height 19
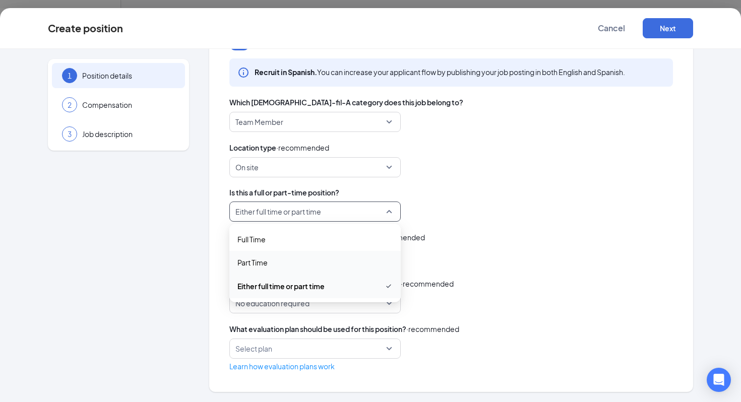
click at [282, 263] on span "Part Time" at bounding box center [315, 262] width 155 height 11
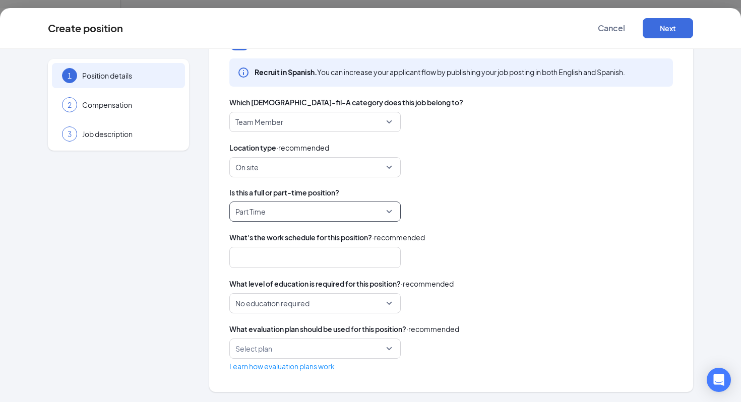
click at [272, 259] on div at bounding box center [310, 258] width 145 height 16
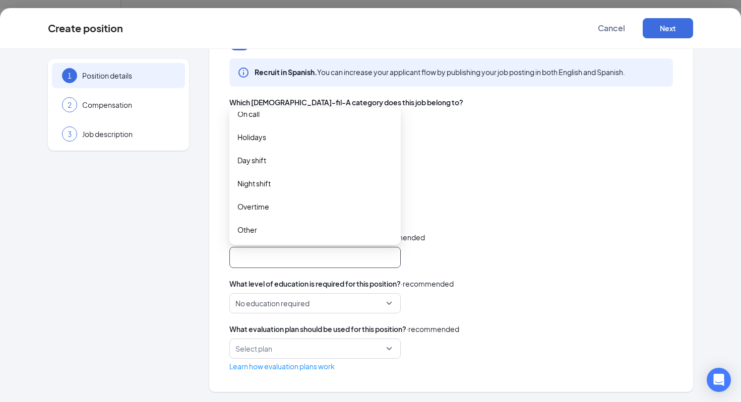
scroll to position [126, 0]
click at [278, 162] on span "Day shift" at bounding box center [315, 159] width 155 height 11
click at [284, 180] on span "Night shift" at bounding box center [315, 184] width 155 height 11
click at [206, 211] on div "1 Position details 2 Compensation 3 Job description Position details Name this …" at bounding box center [371, 94] width 646 height 598
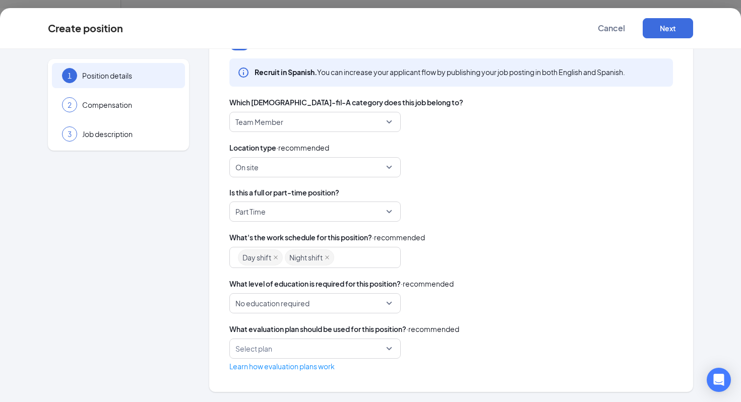
click at [270, 299] on span "No education required" at bounding box center [273, 303] width 74 height 19
click at [272, 349] on input "search" at bounding box center [312, 348] width 152 height 19
click at [276, 370] on div "Evaluation Plan" at bounding box center [314, 376] width 171 height 23
click at [673, 25] on button "Next" at bounding box center [668, 28] width 50 height 20
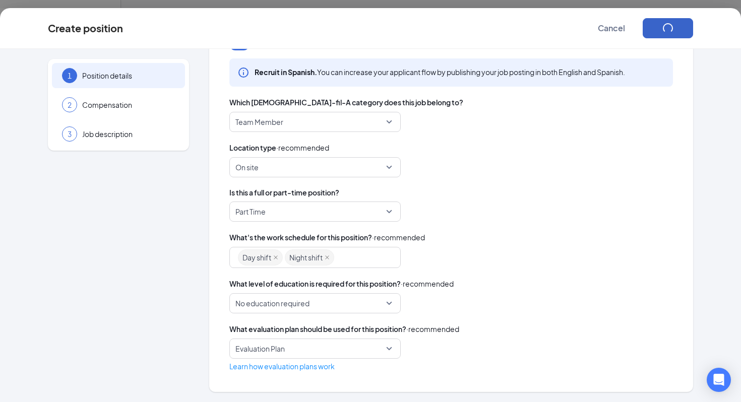
scroll to position [0, 0]
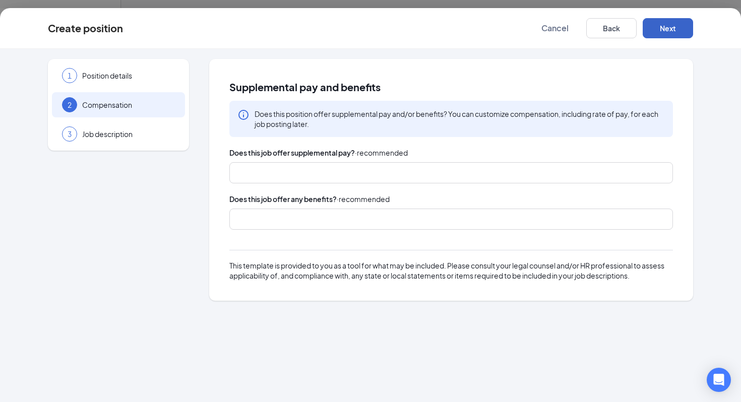
click at [277, 176] on div at bounding box center [446, 173] width 417 height 16
click at [132, 204] on div "1 Position details 2 Compensation 3 Job description" at bounding box center [118, 180] width 141 height 242
click at [263, 204] on span "Does this job offer any benefits?" at bounding box center [282, 199] width 107 height 11
click at [263, 217] on div at bounding box center [446, 219] width 417 height 16
click at [151, 214] on div "1 Position details 2 Compensation 3 Job description" at bounding box center [118, 180] width 141 height 242
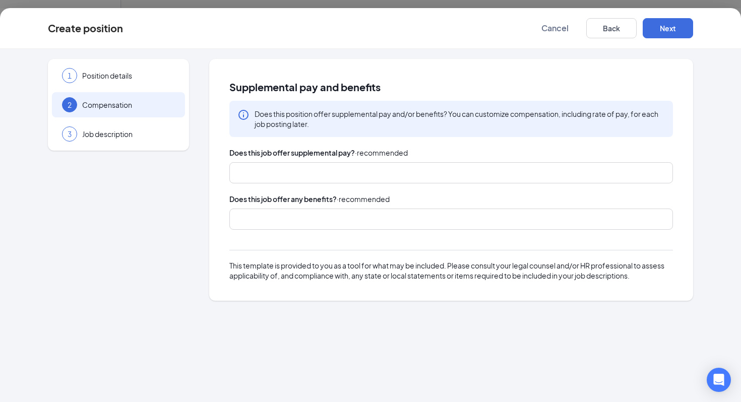
click at [269, 216] on div at bounding box center [446, 219] width 417 height 16
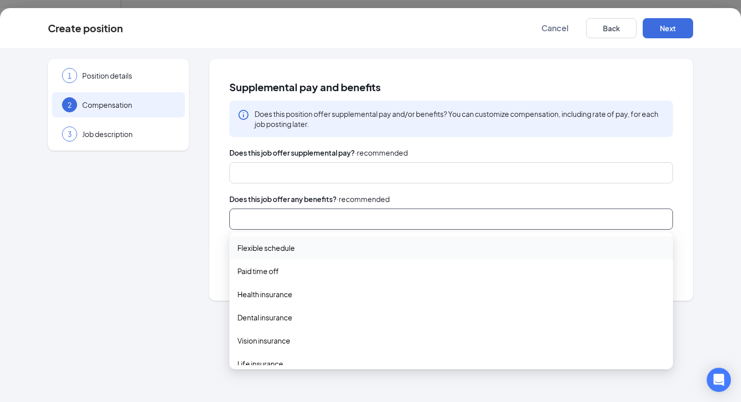
click at [278, 244] on span "Flexible schedule" at bounding box center [266, 248] width 57 height 11
click at [285, 276] on span "Paid time off" at bounding box center [452, 272] width 428 height 11
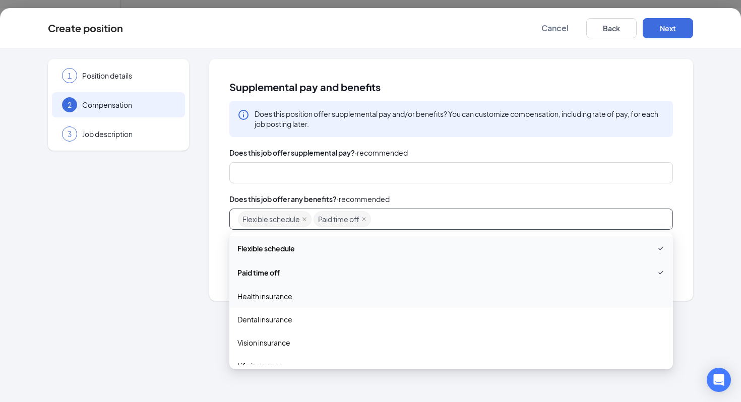
click at [283, 303] on div "Health insurance" at bounding box center [451, 296] width 444 height 23
click at [283, 324] on span "Dental insurance" at bounding box center [265, 320] width 55 height 11
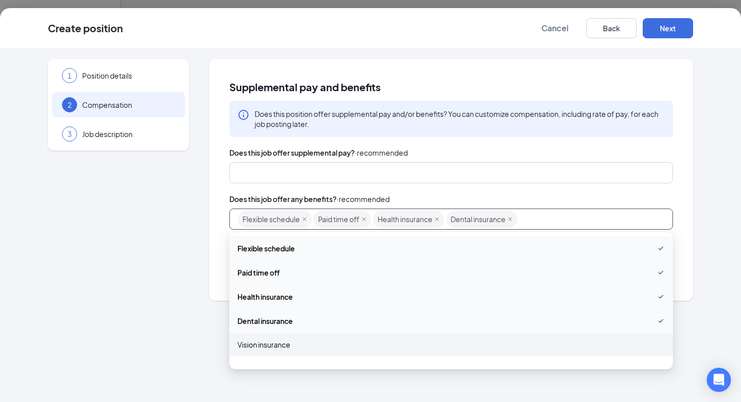
click at [283, 344] on span "Vision insurance" at bounding box center [264, 344] width 53 height 11
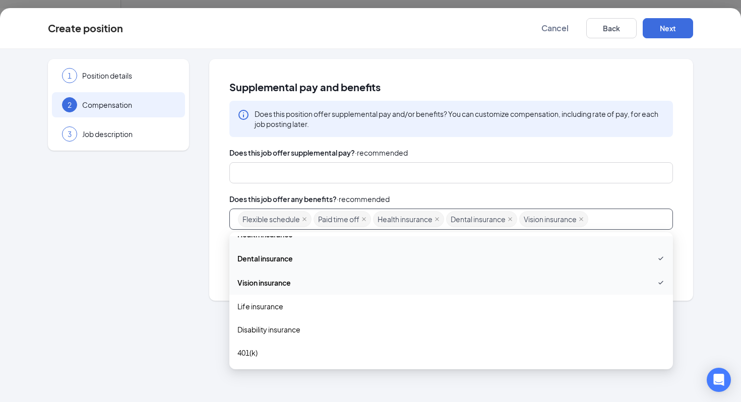
scroll to position [61, 0]
click at [295, 304] on span "Life insurance" at bounding box center [452, 308] width 428 height 11
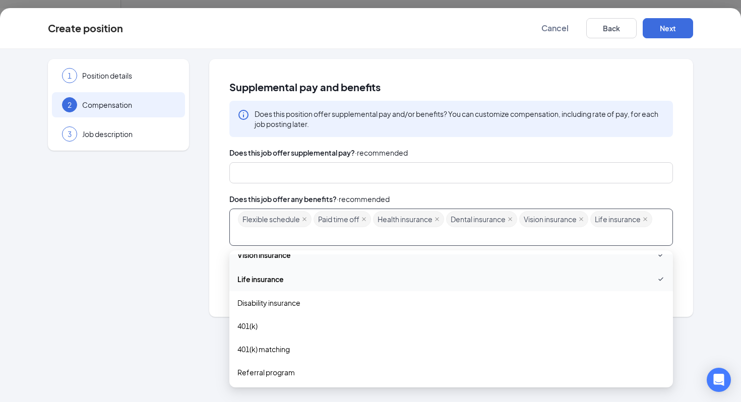
scroll to position [110, 0]
click at [287, 348] on span "401(k) matching" at bounding box center [264, 347] width 52 height 11
click at [305, 294] on div "Employee discount" at bounding box center [451, 302] width 444 height 23
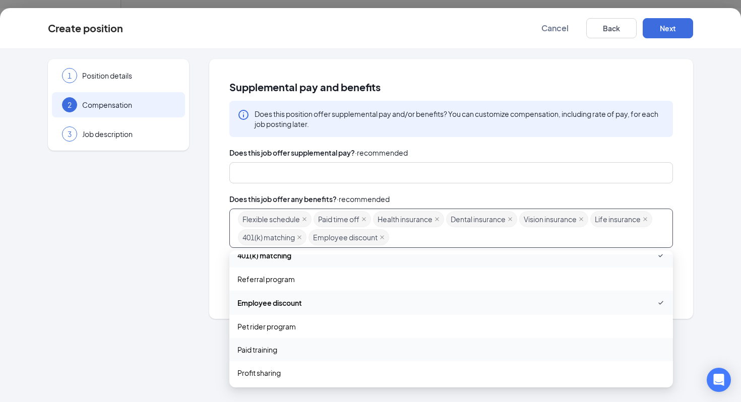
click at [285, 350] on span "Paid training" at bounding box center [452, 349] width 428 height 11
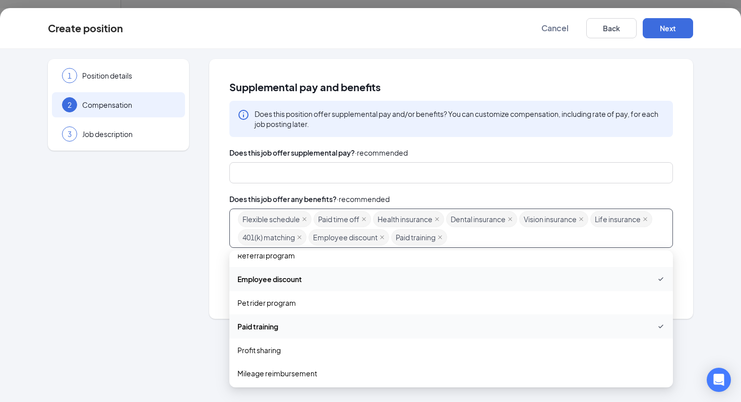
scroll to position [251, 0]
click at [171, 344] on div "1 Position details 2 Compensation 3 Job description Supplemental pay and benefi…" at bounding box center [370, 226] width 741 height 354
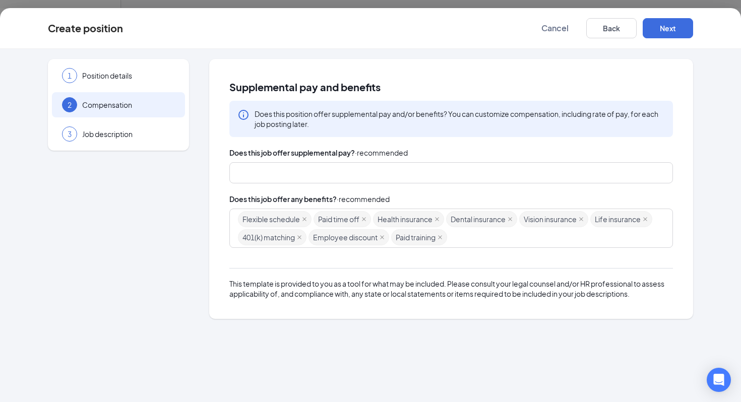
click at [295, 168] on div at bounding box center [446, 173] width 417 height 16
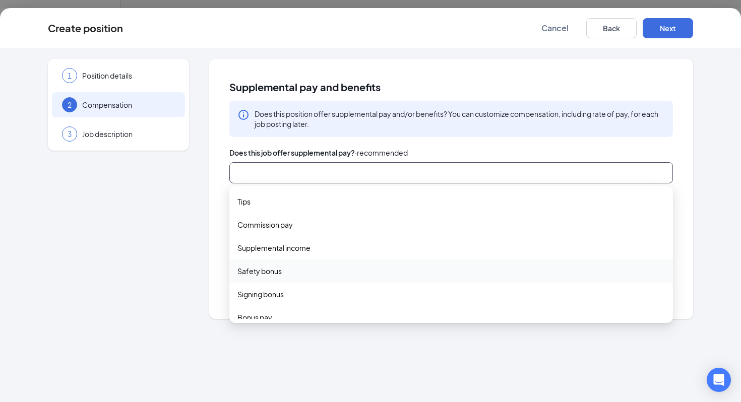
scroll to position [33, 0]
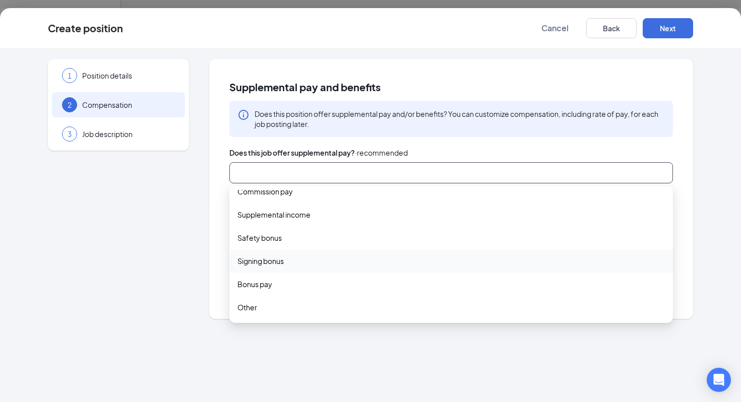
click at [182, 247] on div "1 Position details 2 Compensation 3 Job description" at bounding box center [118, 189] width 141 height 260
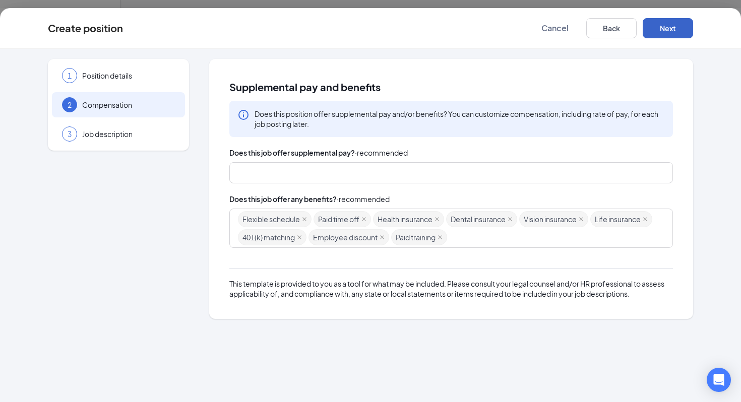
click at [678, 28] on button "Next" at bounding box center [668, 28] width 50 height 20
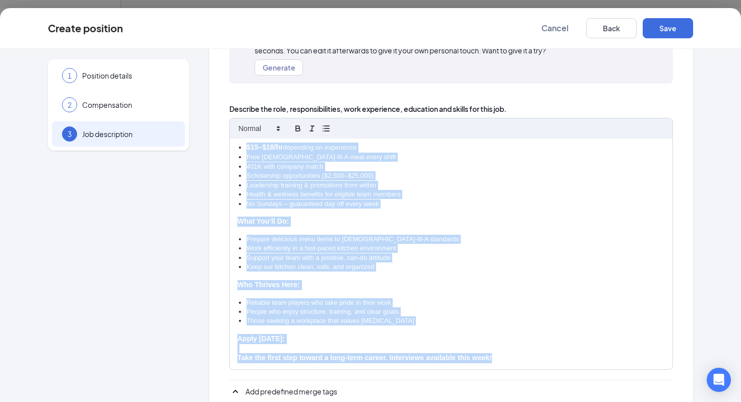
scroll to position [203, 0]
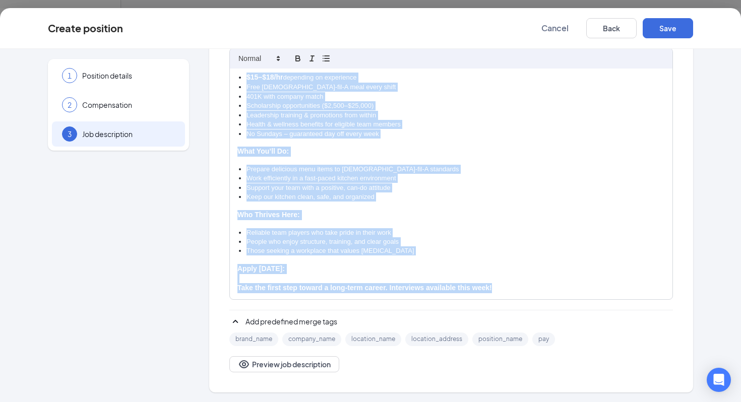
drag, startPoint x: 236, startPoint y: 175, endPoint x: 349, endPoint y: 402, distance: 254.0
click at [349, 402] on div "1 Position details 2 Compensation 3 Job description Additional information Job …" at bounding box center [370, 226] width 741 height 354
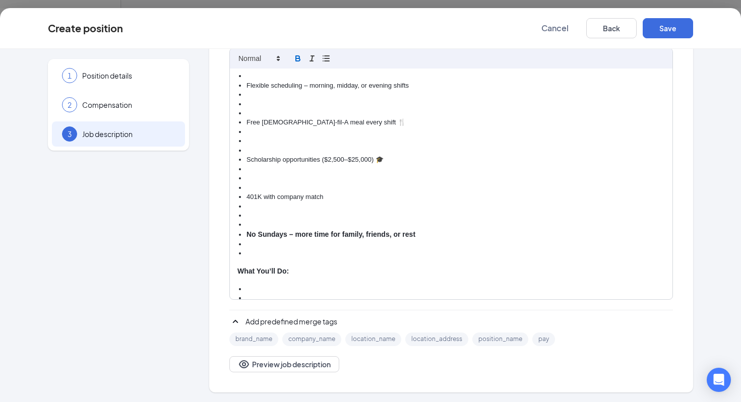
scroll to position [0, 0]
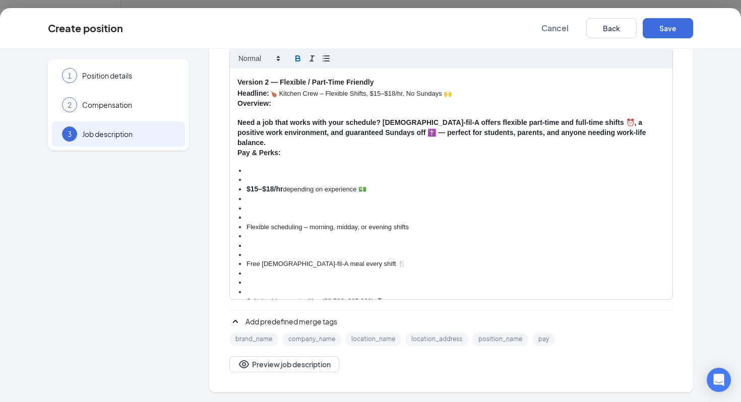
click at [247, 213] on li at bounding box center [456, 217] width 419 height 9
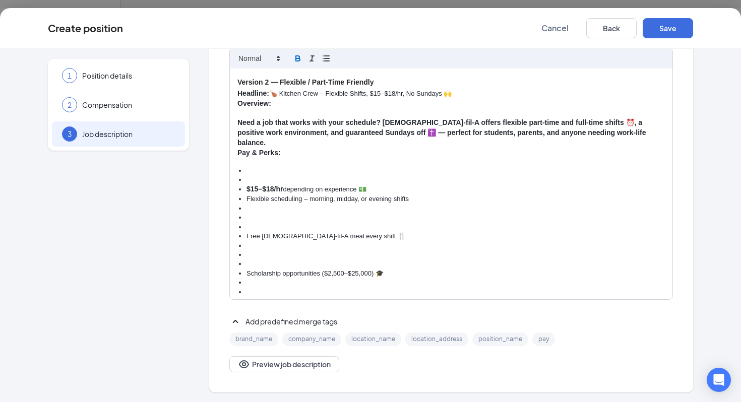
click at [251, 176] on li at bounding box center [456, 180] width 419 height 9
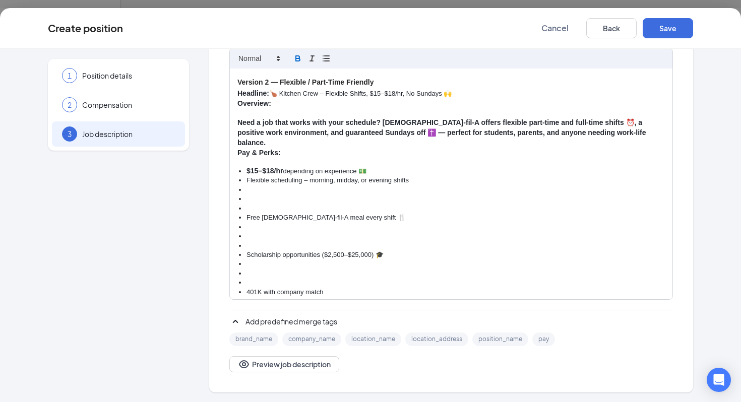
click at [260, 204] on li at bounding box center [456, 208] width 419 height 9
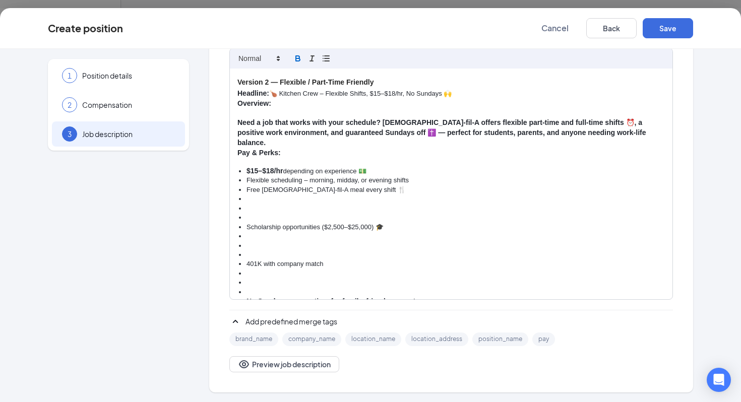
click at [256, 213] on li at bounding box center [456, 217] width 419 height 9
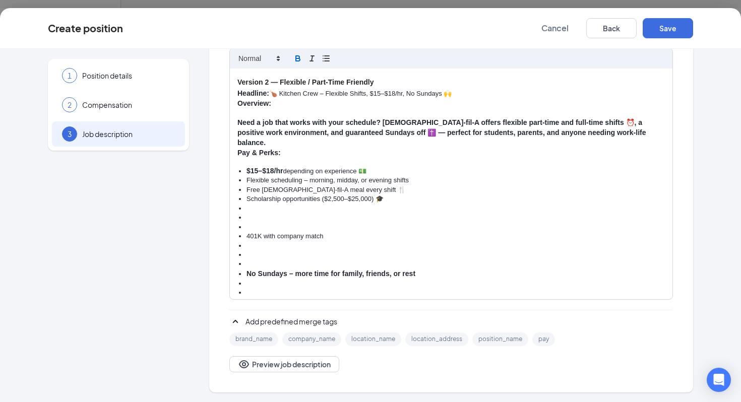
click at [247, 223] on li at bounding box center [456, 227] width 419 height 9
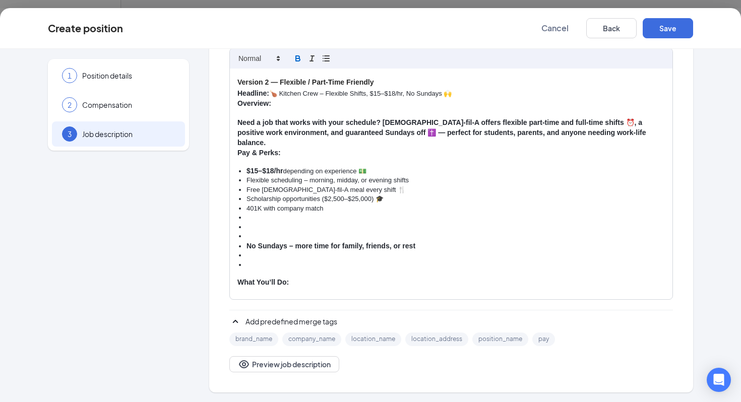
click at [255, 232] on li at bounding box center [456, 236] width 419 height 9
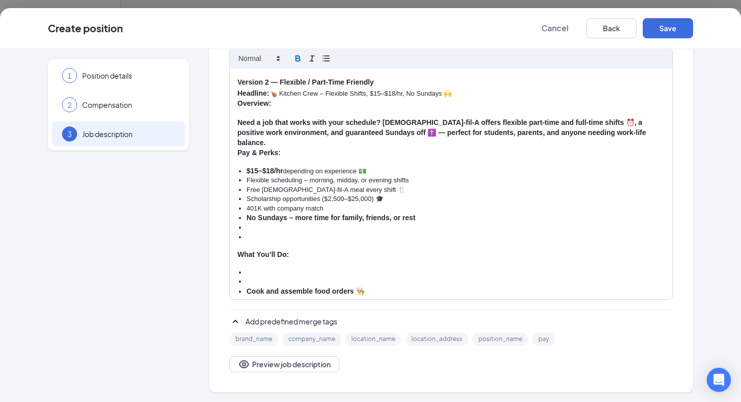
click at [267, 233] on li at bounding box center [456, 237] width 419 height 9
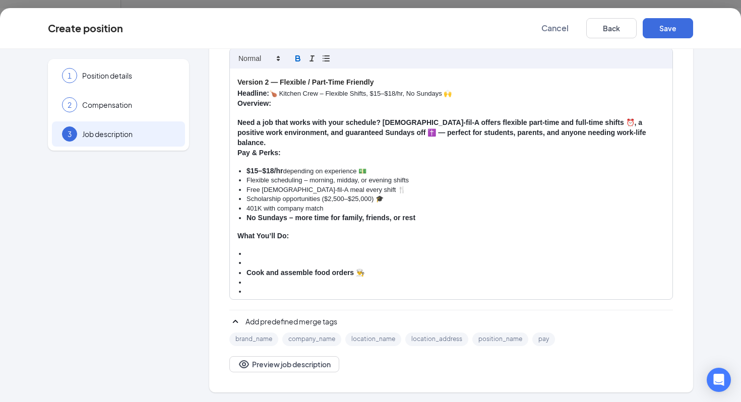
click at [249, 259] on li at bounding box center [456, 263] width 419 height 9
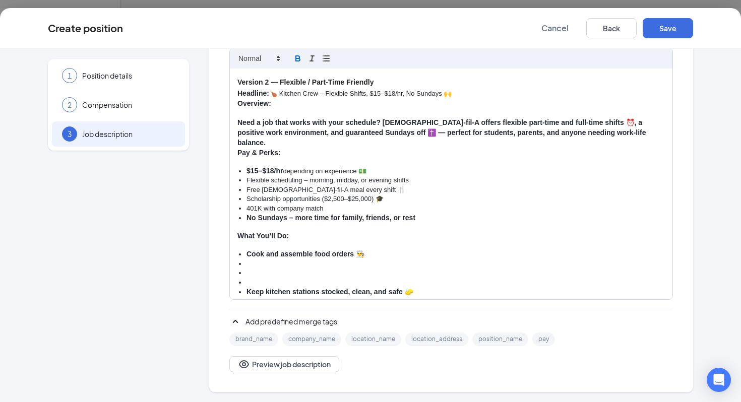
click at [257, 278] on li at bounding box center [456, 282] width 419 height 9
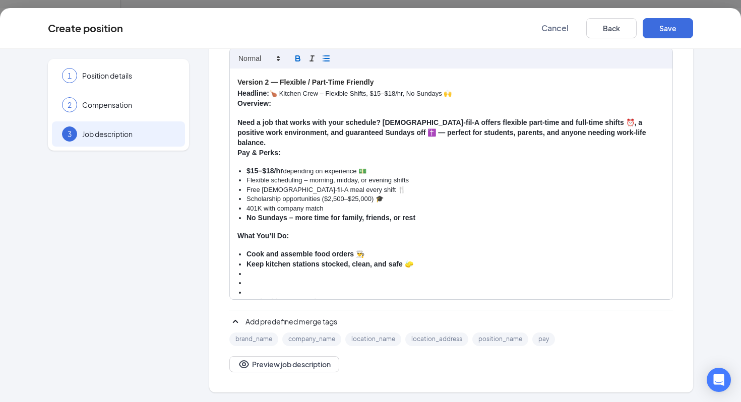
click at [256, 288] on li at bounding box center [456, 292] width 419 height 9
click at [254, 298] on li at bounding box center [456, 302] width 419 height 9
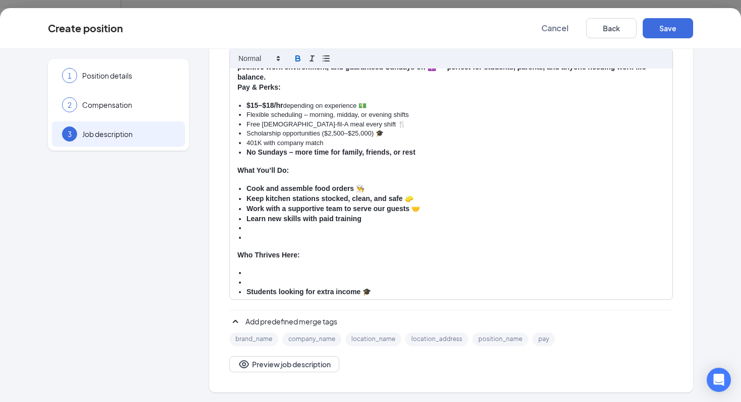
scroll to position [85, 0]
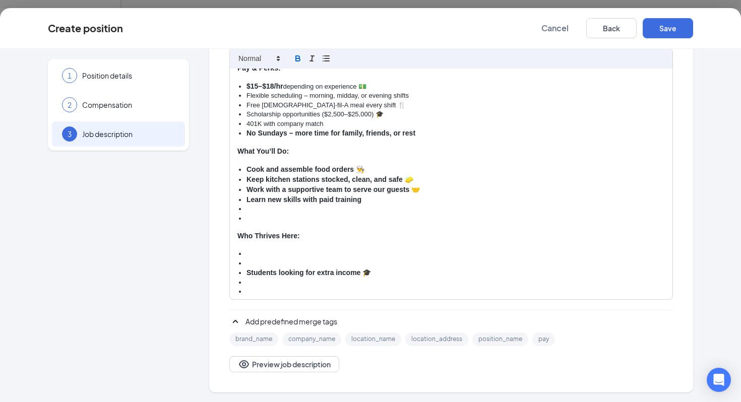
click at [257, 213] on div "Version 2 — Flexible / Part-Time Friendly Headline: 🍗 Kitchen Crew – Flexible S…" at bounding box center [451, 184] width 443 height 231
click at [273, 214] on li at bounding box center [456, 218] width 419 height 9
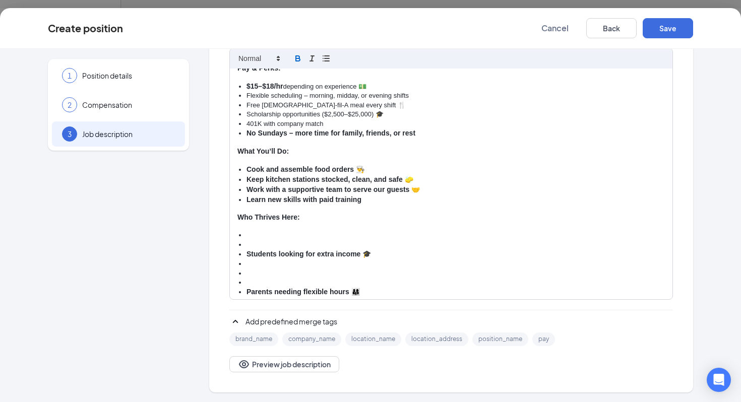
click at [252, 241] on li at bounding box center [456, 245] width 419 height 9
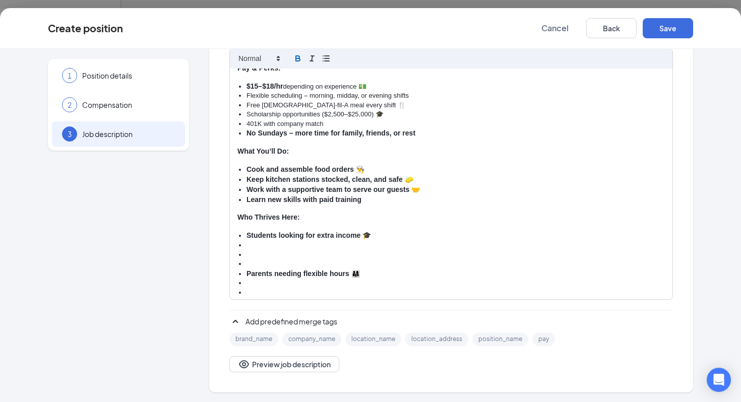
click at [251, 260] on li at bounding box center [456, 264] width 419 height 9
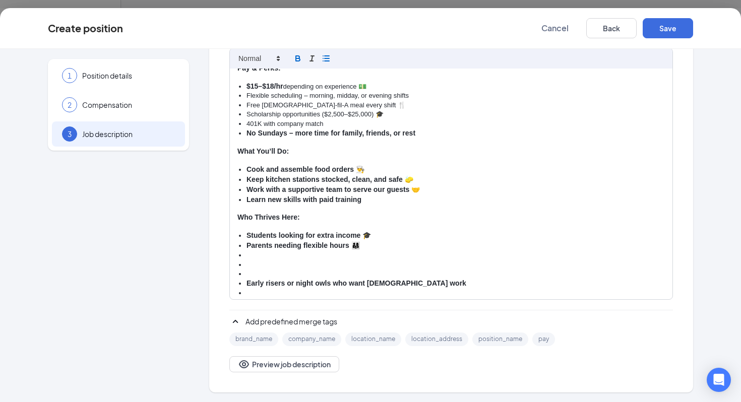
click at [252, 270] on li at bounding box center [456, 274] width 419 height 9
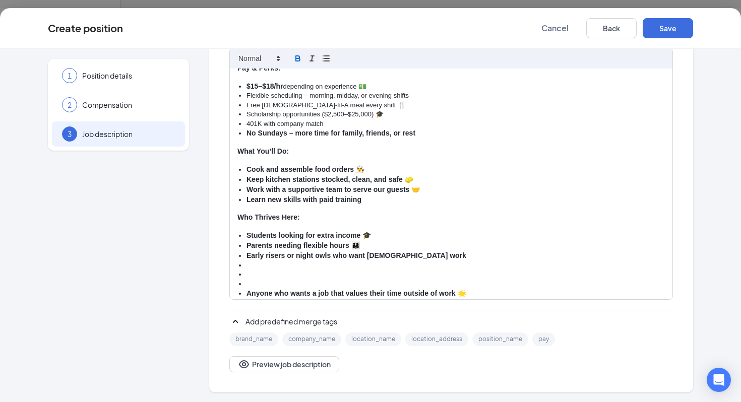
click at [256, 289] on li "Anyone who wants a job that values their time outside of work 🌟" at bounding box center [456, 294] width 419 height 10
click at [256, 280] on li at bounding box center [456, 284] width 419 height 9
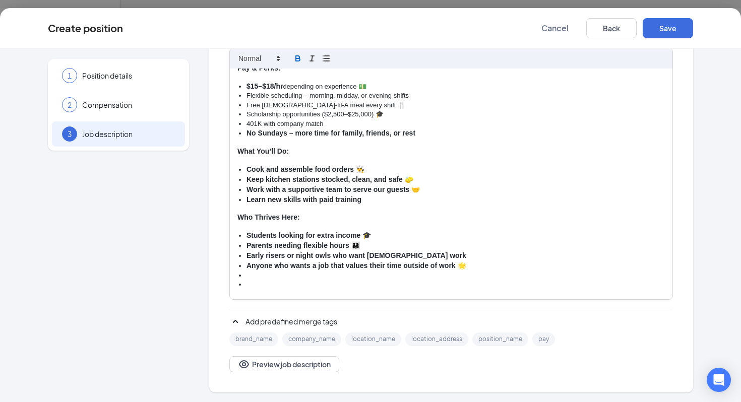
click at [250, 280] on li at bounding box center [456, 284] width 419 height 9
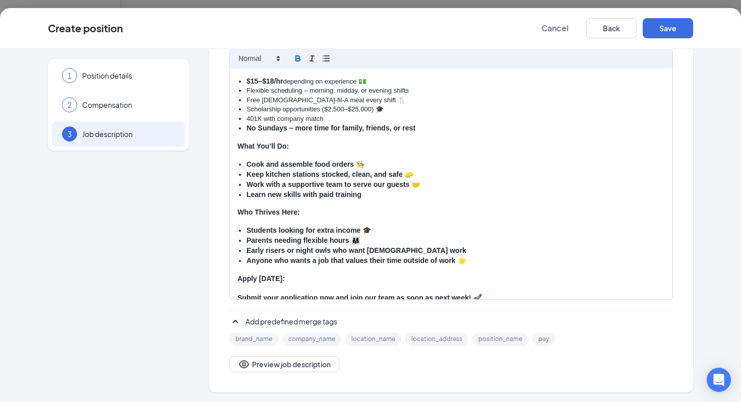
click at [247, 284] on p at bounding box center [452, 288] width 428 height 9
drag, startPoint x: 236, startPoint y: 288, endPoint x: 471, endPoint y: 285, distance: 235.6
click at [471, 285] on div "Version 2 — Flexible / Part-Time Friendly Headline: 🍗 Kitchen Crew – Flexible S…" at bounding box center [451, 184] width 443 height 231
click at [380, 284] on p at bounding box center [452, 288] width 428 height 9
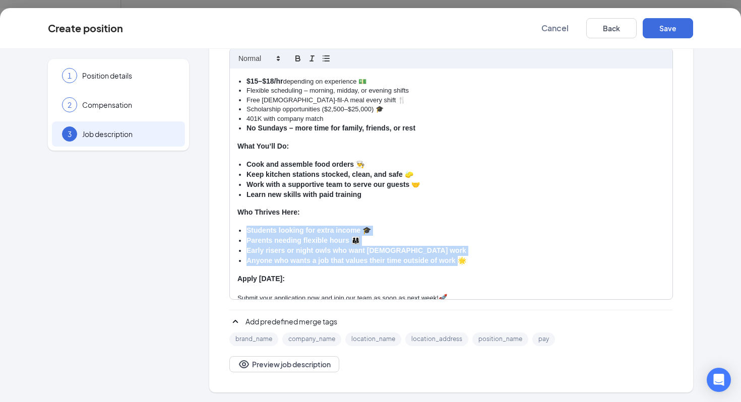
drag, startPoint x: 458, startPoint y: 249, endPoint x: 245, endPoint y: 220, distance: 215.8
click at [245, 226] on ul "Students looking for extra income 🎓 Parents needing flexible hours 👨‍👩‍👧 Early …" at bounding box center [452, 246] width 428 height 40
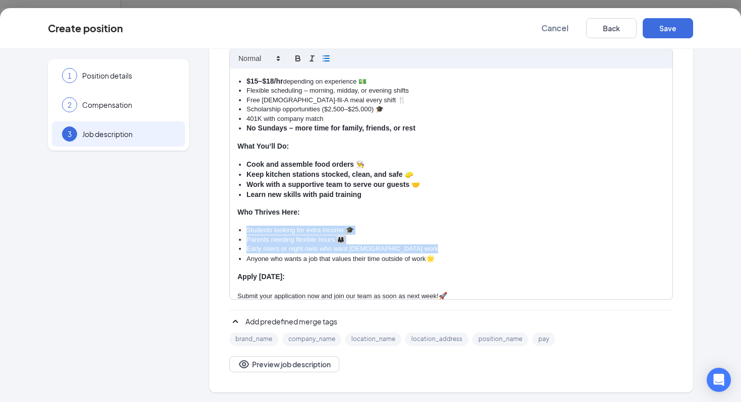
scroll to position [88, 0]
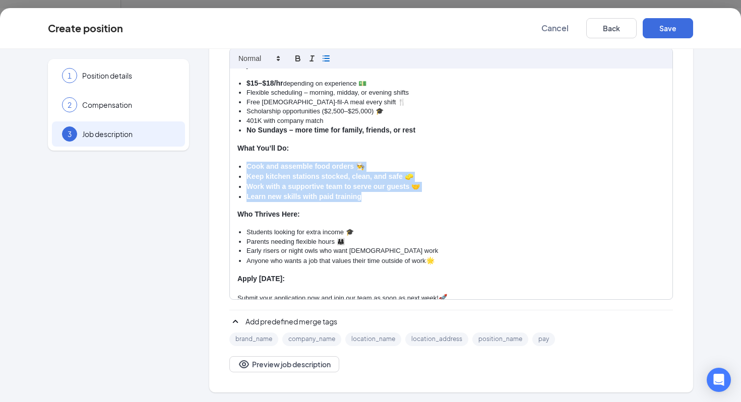
drag, startPoint x: 373, startPoint y: 189, endPoint x: 239, endPoint y: 158, distance: 137.8
click at [239, 162] on ul "Cook and assemble food orders 👨‍🍳 Keep kitchen stations stocked, clean, and saf…" at bounding box center [452, 182] width 428 height 40
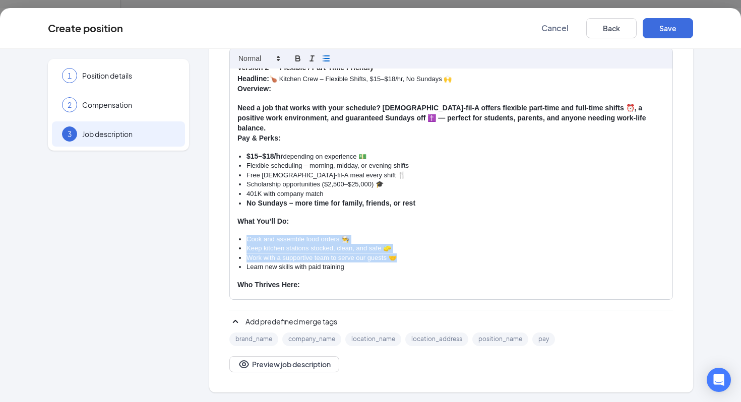
scroll to position [11, 0]
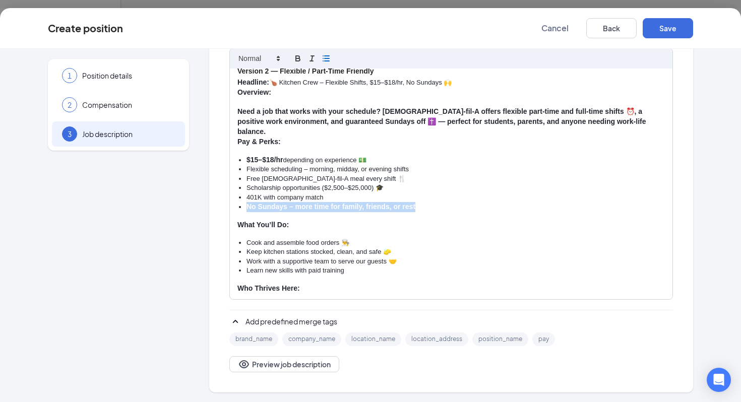
drag, startPoint x: 418, startPoint y: 196, endPoint x: 241, endPoint y: 194, distance: 177.0
click at [247, 202] on li "No Sundays – more time for family, friends, or rest" at bounding box center [456, 207] width 419 height 10
click at [324, 220] on p "What You’ll Do:" at bounding box center [452, 225] width 428 height 10
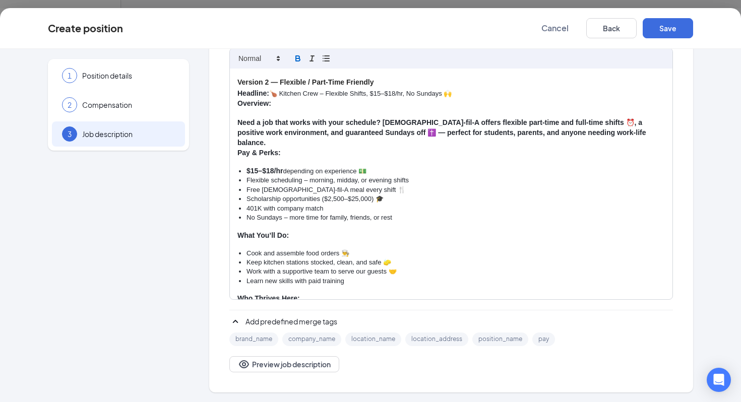
click at [385, 132] on strong "Need a job that works with your schedule? [DEMOGRAPHIC_DATA]-fil-A offers flexi…" at bounding box center [443, 133] width 411 height 28
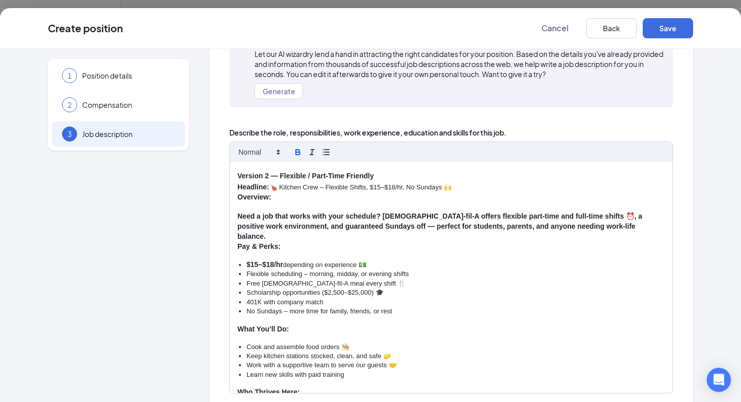
scroll to position [101, 0]
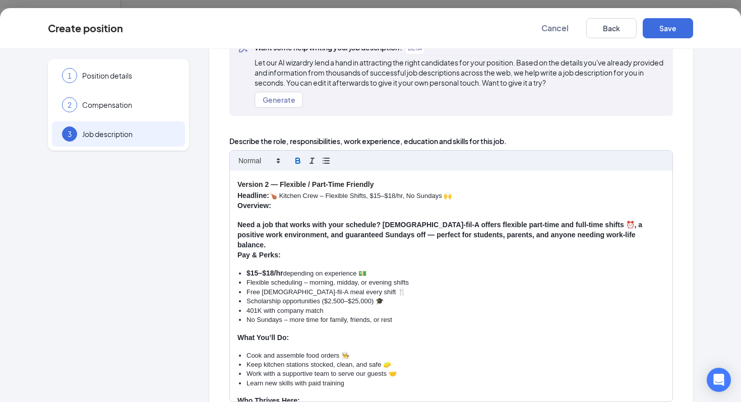
click at [280, 183] on strong "Version 2 — Flexible / Part-Time Friendly" at bounding box center [306, 185] width 137 height 8
click at [372, 193] on p "Headline: 🍗 Kitchen Crew – Flexible Shifts, $15–$18/hr, No Sundays 🙌" at bounding box center [452, 196] width 428 height 10
click at [370, 195] on p "Headline: 🍗 Kitchen Crew – Flexible Shifts, $15–$18/hr, No Sundays 🙌" at bounding box center [452, 196] width 428 height 10
drag, startPoint x: 331, startPoint y: 183, endPoint x: 235, endPoint y: 184, distance: 96.8
click at [235, 184] on div "Flexible / Part-Time Friendly Headline: 🍗 Kitchen Crew – Flexible Shifts, Part-…" at bounding box center [451, 286] width 443 height 231
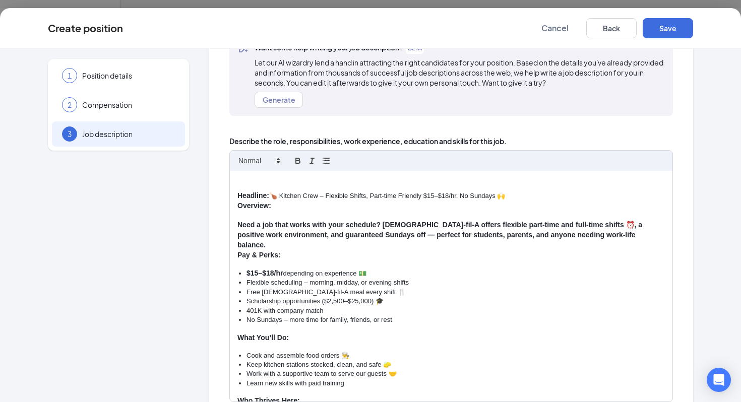
click at [272, 196] on p "Headline: 🍗 Kitchen Crew – Flexible Shifts, Part-time Friendly $15–$18/hr, No S…" at bounding box center [452, 196] width 428 height 10
click at [278, 193] on p "Headline: 🍗 Kitchen Crew – Flexible Shifts, Part-time Friendly $15–$18/hr, No S…" at bounding box center [452, 196] width 428 height 10
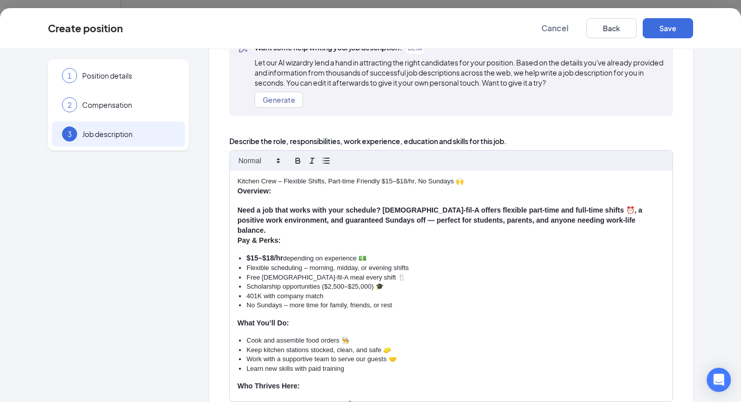
click at [237, 229] on div "Kitchen Crew – Flexible Shifts, Part-time Friendly $15–$18/hr, No Sundays 🙌 Ove…" at bounding box center [451, 286] width 443 height 231
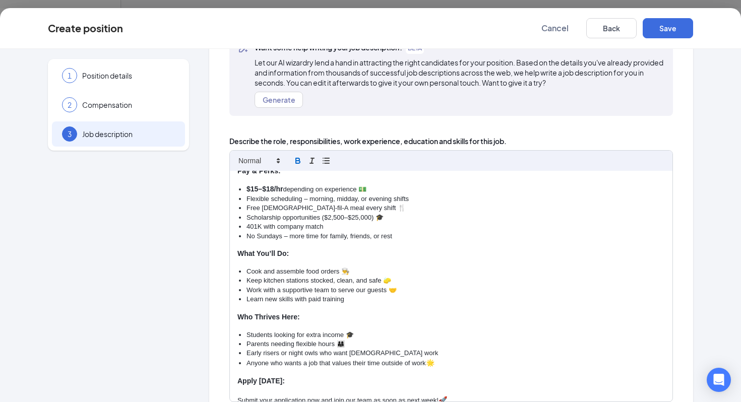
scroll to position [0, 0]
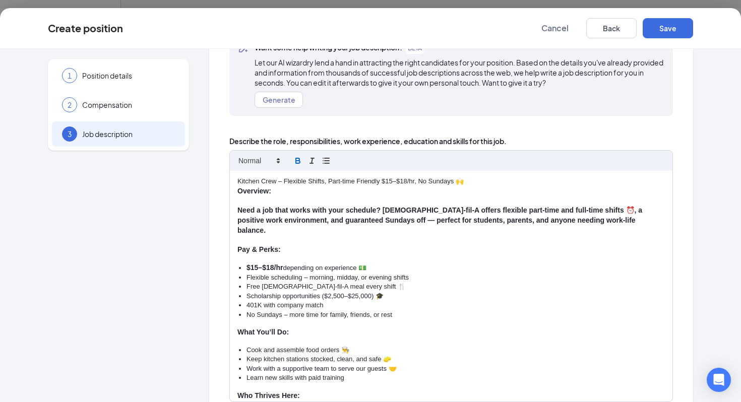
click at [240, 208] on strong "Need a job that works with your schedule? [DEMOGRAPHIC_DATA]-fil-A offers flexi…" at bounding box center [441, 220] width 407 height 28
click at [243, 204] on p at bounding box center [452, 200] width 428 height 9
drag, startPoint x: 237, startPoint y: 182, endPoint x: 276, endPoint y: 183, distance: 39.9
click at [276, 184] on div "Kitchen Crew – Flexible Shifts, Part-time Friendly $15–$18/hr, No Sundays 🙌 Ove…" at bounding box center [451, 286] width 443 height 231
click at [301, 163] on icon "button" at bounding box center [298, 160] width 9 height 9
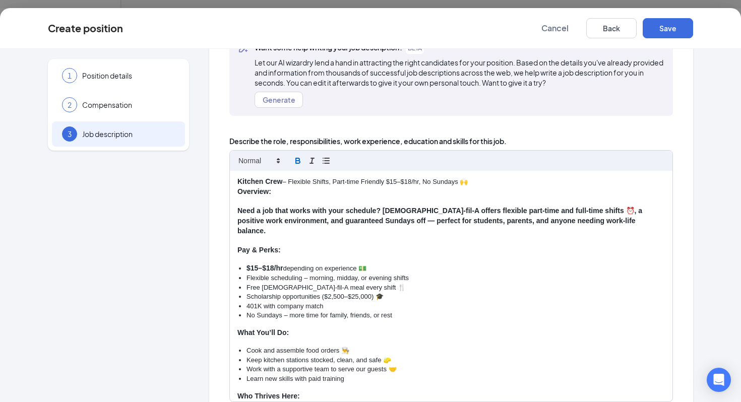
click at [299, 204] on p at bounding box center [452, 201] width 428 height 9
click at [236, 192] on div "Kitchen Crew – Flexible Shifts, Part-time Friendly $15–$18/hr, No Sundays 🙌 Ove…" at bounding box center [451, 286] width 443 height 231
click at [242, 200] on p at bounding box center [452, 201] width 428 height 9
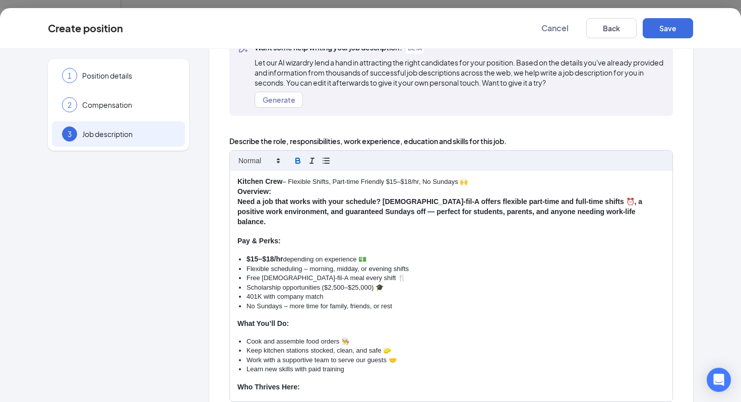
click at [235, 193] on div "Kitchen Crew – Flexible Shifts, Part-time Friendly $15–$18/hr, No Sundays 🙌 Ove…" at bounding box center [451, 286] width 443 height 231
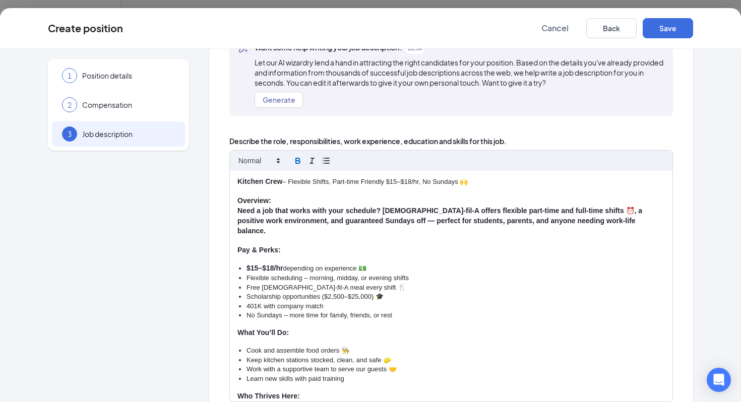
click at [247, 246] on strong "Pay & Perks:" at bounding box center [259, 250] width 43 height 8
click at [243, 252] on div "Kitchen Crew – Flexible Shifts, Part-time Friendly $15–$18/hr, No Sundays 🙌 Ove…" at bounding box center [451, 286] width 443 height 231
click at [243, 249] on div "Kitchen Crew – Flexible Shifts, Part-time Friendly $15–$18/hr, No Sundays 🙌 Ove…" at bounding box center [451, 286] width 443 height 231
click at [328, 164] on icon "button" at bounding box center [326, 160] width 9 height 9
click at [252, 252] on div "Kitchen Crew – Flexible Shifts, Part-time Friendly $15–$18/hr, No Sundays 🙌 Ove…" at bounding box center [451, 286] width 443 height 231
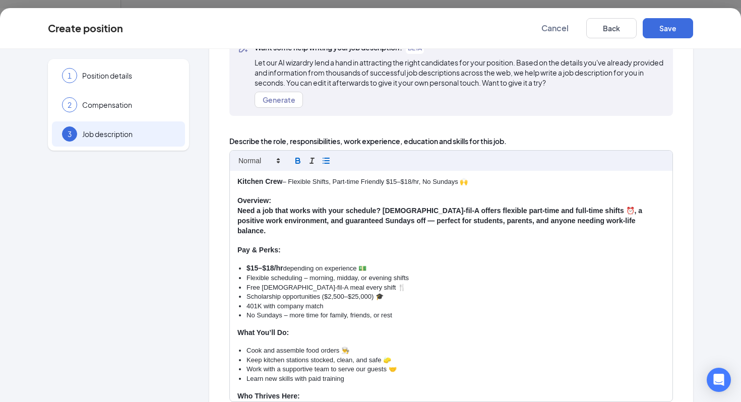
click at [253, 248] on div "Kitchen Crew – Flexible Shifts, Part-time Friendly $15–$18/hr, No Sundays 🙌 Ove…" at bounding box center [451, 286] width 443 height 231
click at [255, 209] on strong "Need a job that works with your schedule? [DEMOGRAPHIC_DATA]-fil-A offers flexi…" at bounding box center [441, 221] width 407 height 28
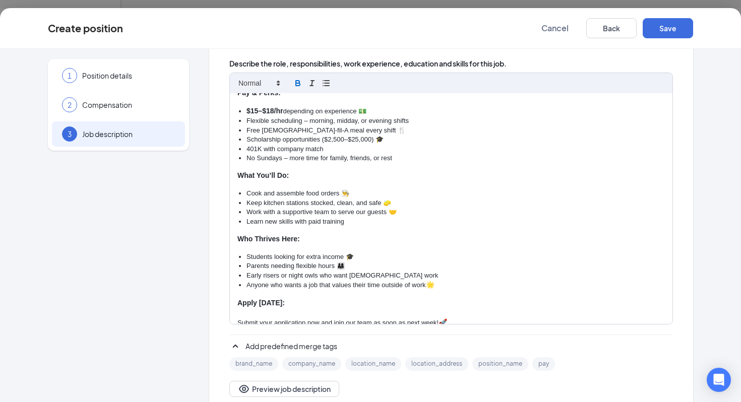
scroll to position [178, 0]
click at [262, 310] on p at bounding box center [452, 314] width 428 height 9
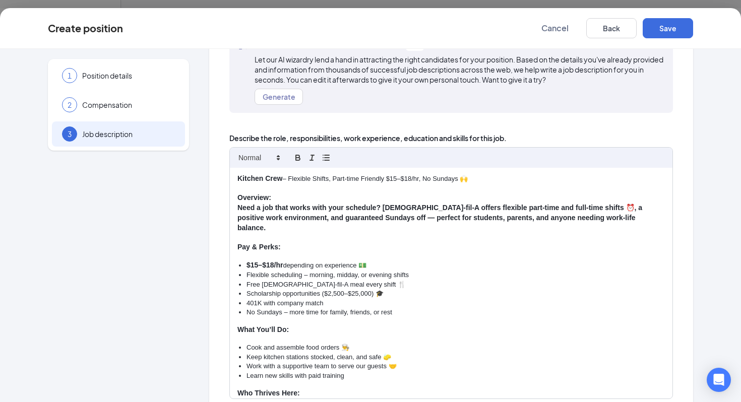
scroll to position [60, 0]
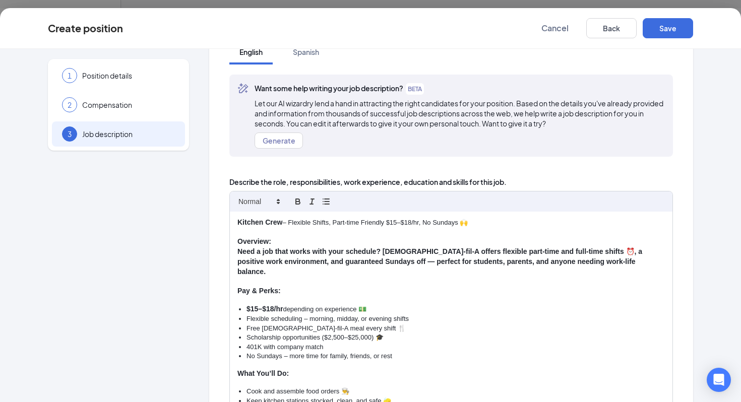
click at [258, 305] on strong "$15–$18/hr" at bounding box center [265, 309] width 36 height 8
click at [273, 305] on strong "$13–$18/hr" at bounding box center [265, 309] width 36 height 8
click at [399, 220] on p "Kitchen Crew – Flexible Shifts, Part-time Friendly $15–$18/hr, No Sundays 🙌" at bounding box center [452, 223] width 428 height 10
click at [414, 222] on p "Kitchen Crew – Flexible Shifts, Part-time Friendly $13–$18/hr, No Sundays 🙌" at bounding box center [452, 223] width 428 height 10
click at [308, 57] on button "Spanish" at bounding box center [306, 51] width 46 height 25
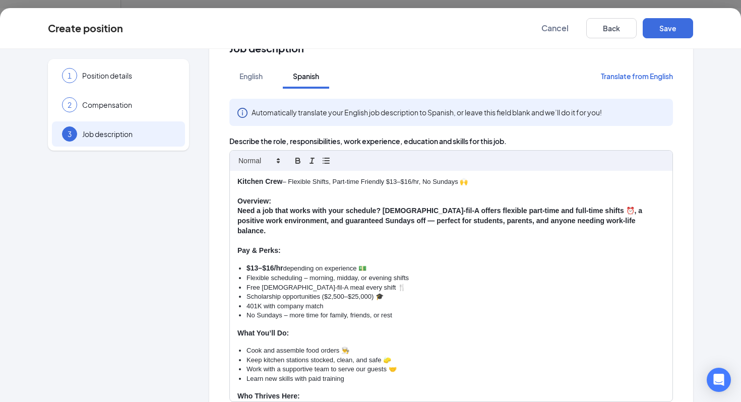
scroll to position [35, 0]
click at [629, 78] on button "Translate from English" at bounding box center [637, 77] width 72 height 25
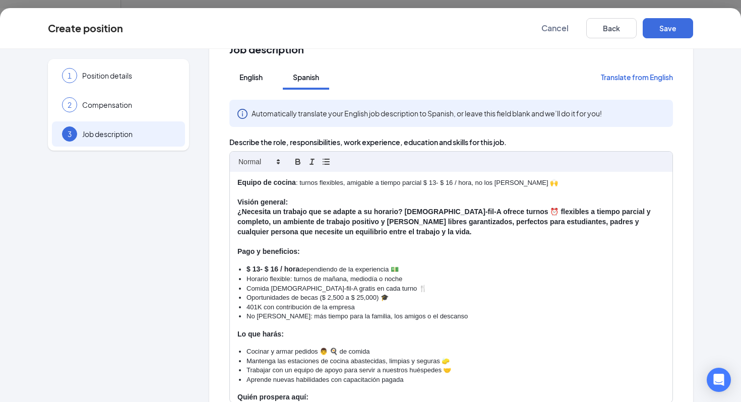
click at [245, 76] on div "English" at bounding box center [251, 77] width 23 height 10
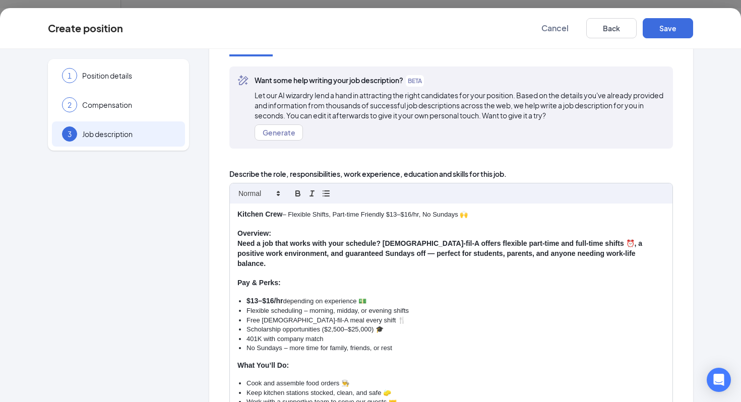
scroll to position [64, 0]
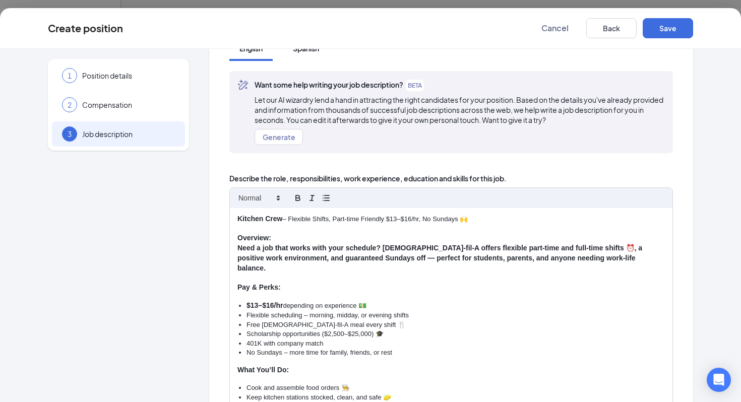
click at [315, 50] on div "Spanish" at bounding box center [306, 48] width 26 height 10
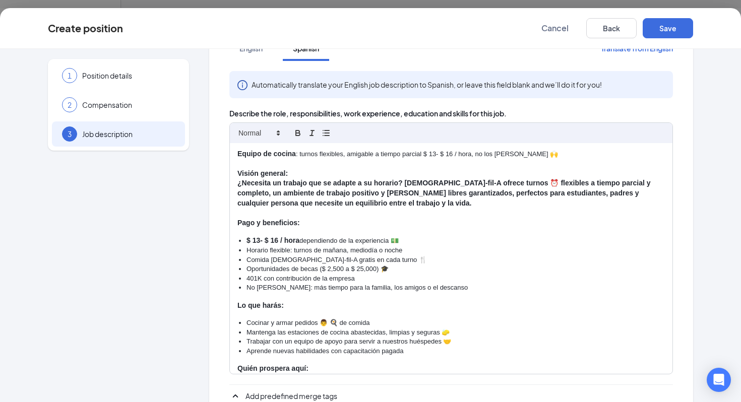
scroll to position [0, 0]
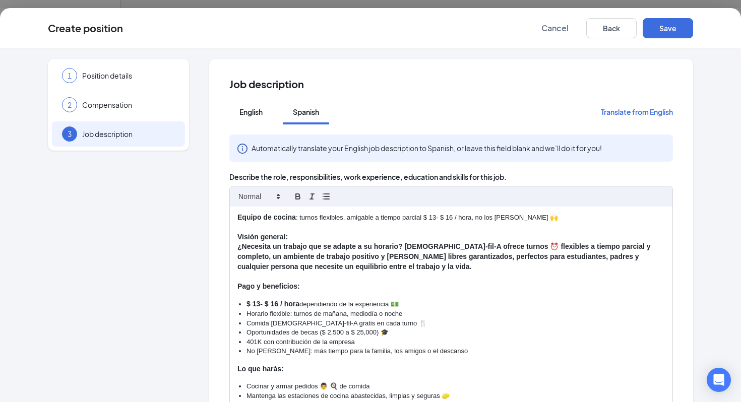
click at [253, 112] on div "English" at bounding box center [251, 112] width 23 height 10
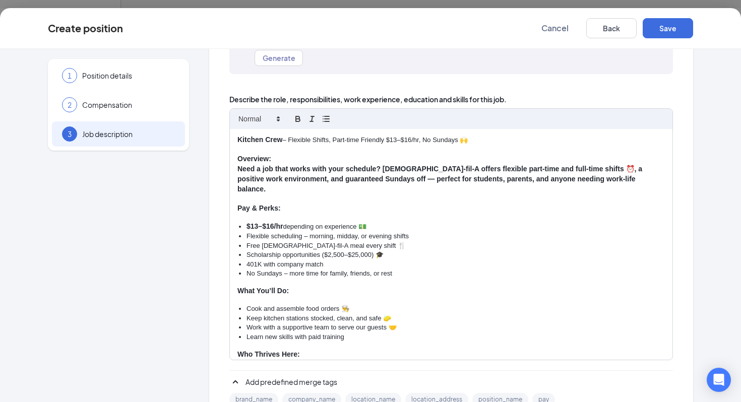
scroll to position [203, 0]
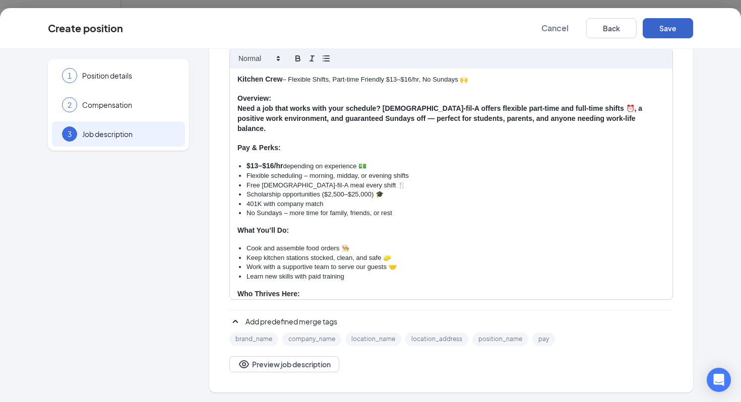
click at [682, 28] on button "Save" at bounding box center [668, 28] width 50 height 20
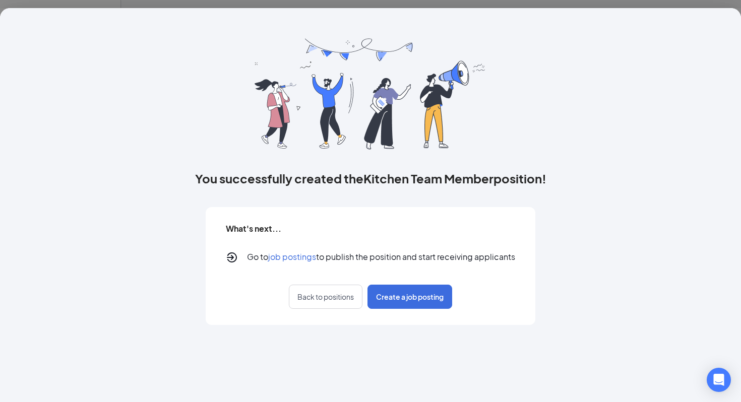
scroll to position [0, 0]
click at [329, 293] on span "Back to positions" at bounding box center [326, 297] width 56 height 10
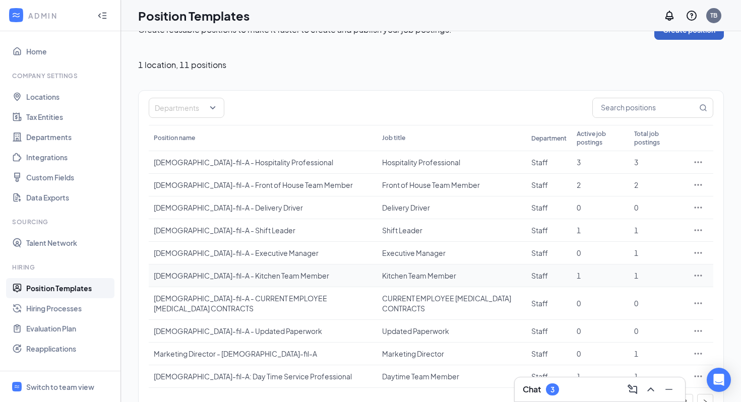
scroll to position [33, 0]
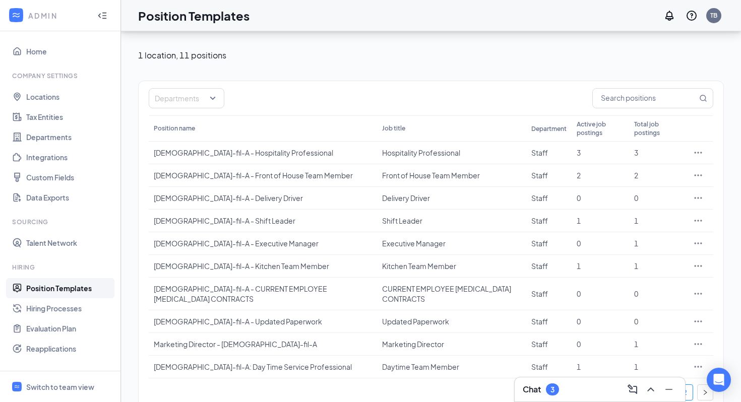
click at [684, 385] on link "2" at bounding box center [685, 392] width 15 height 15
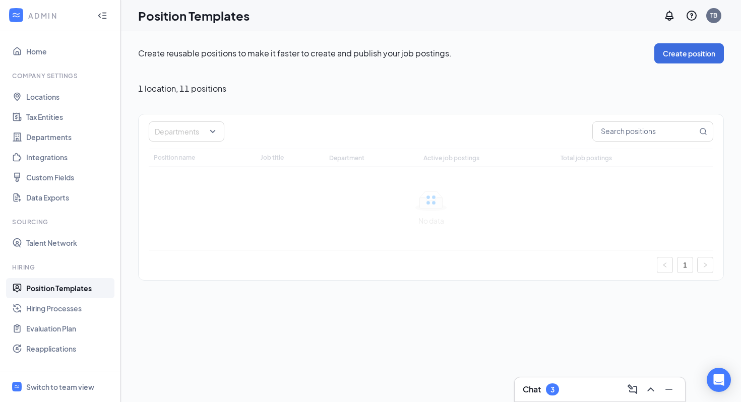
scroll to position [0, 0]
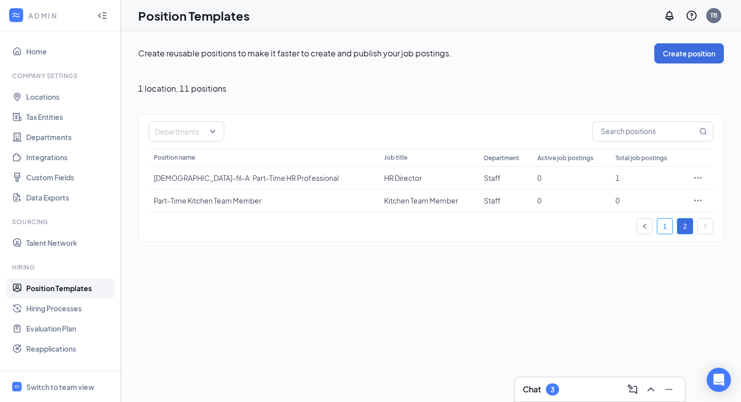
click at [666, 222] on link "1" at bounding box center [665, 226] width 15 height 15
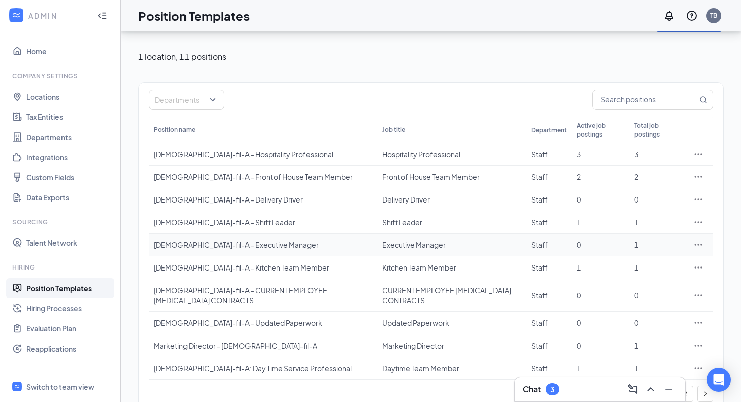
scroll to position [31, 0]
click at [690, 387] on link "2" at bounding box center [685, 394] width 15 height 15
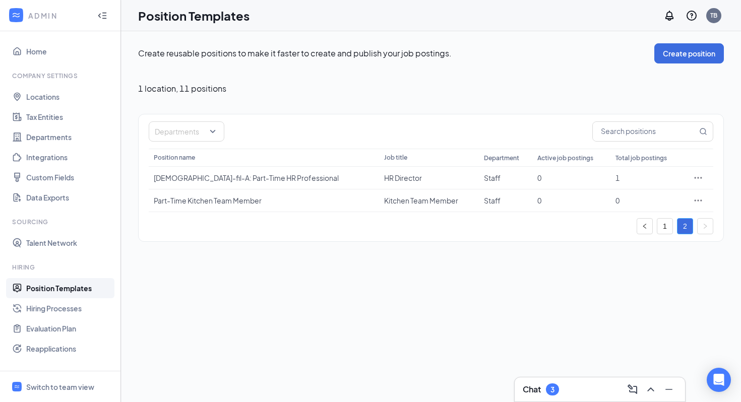
scroll to position [0, 0]
click at [700, 201] on icon "Ellipses" at bounding box center [698, 201] width 10 height 10
click at [664, 266] on span "View job postings" at bounding box center [637, 267] width 57 height 9
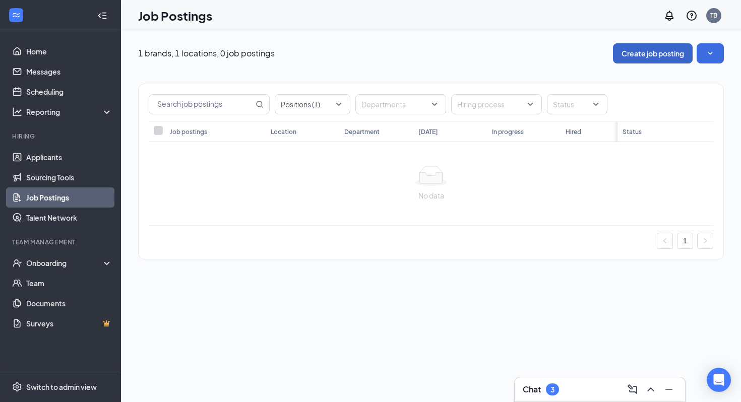
click at [650, 45] on button "Create job posting" at bounding box center [653, 53] width 80 height 20
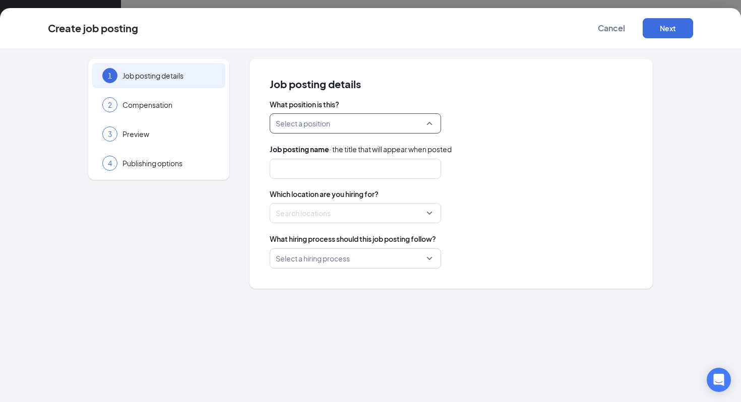
click at [314, 133] on input "search" at bounding box center [352, 123] width 152 height 19
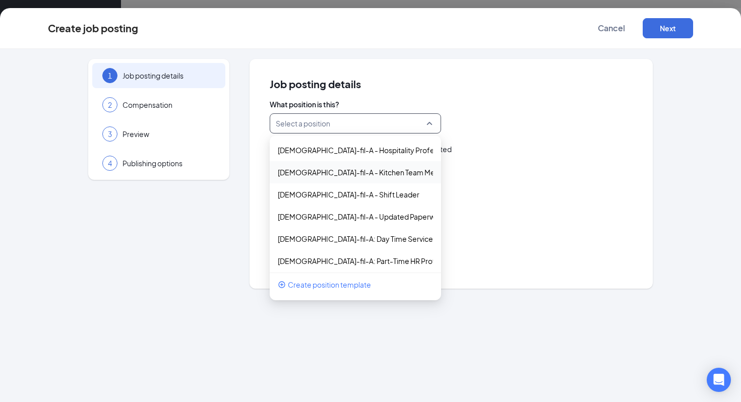
scroll to position [137, 0]
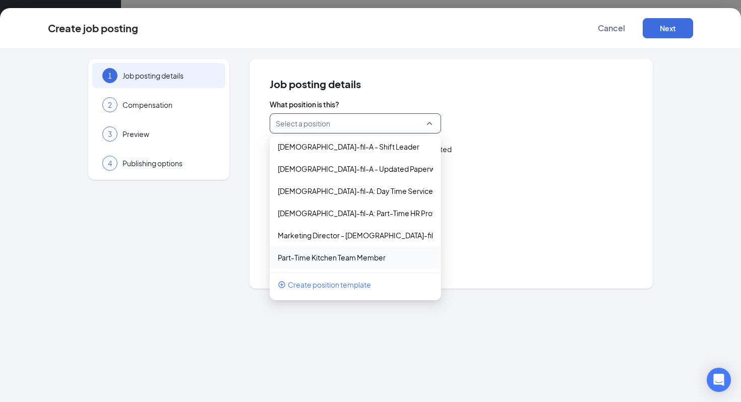
click at [365, 266] on div "Part-Time Kitchen Team Member" at bounding box center [355, 258] width 171 height 22
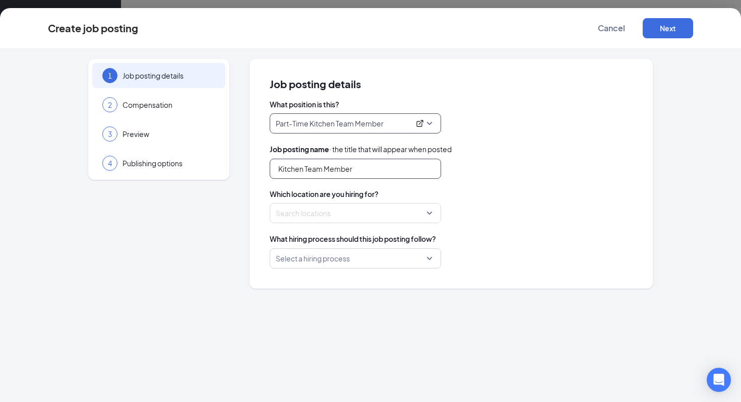
click at [378, 159] on input "Kitchen Team Member" at bounding box center [355, 169] width 171 height 20
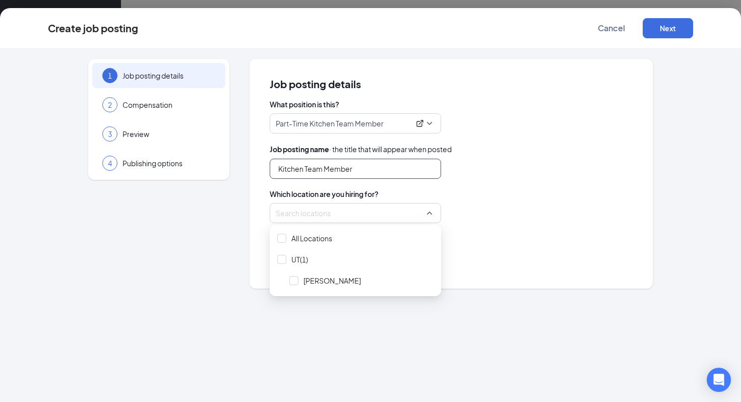
click at [349, 215] on div at bounding box center [352, 213] width 152 height 16
click at [294, 281] on div at bounding box center [294, 280] width 9 height 9
click at [296, 322] on div "1 Job posting details 2 Compensation 3 Preview 4 Publishing options Job posting…" at bounding box center [370, 226] width 741 height 354
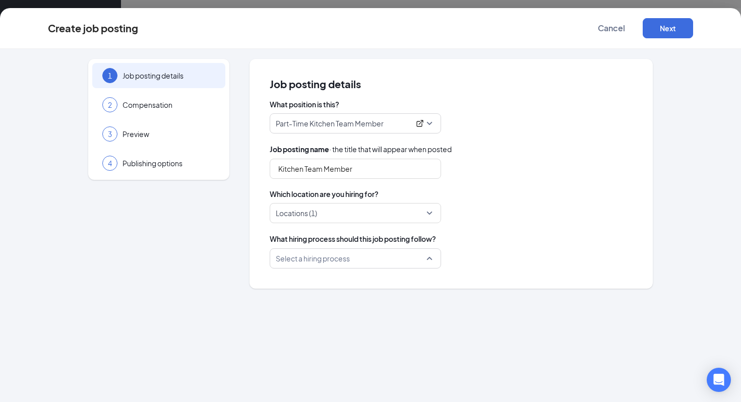
click at [342, 265] on input "search" at bounding box center [352, 258] width 152 height 19
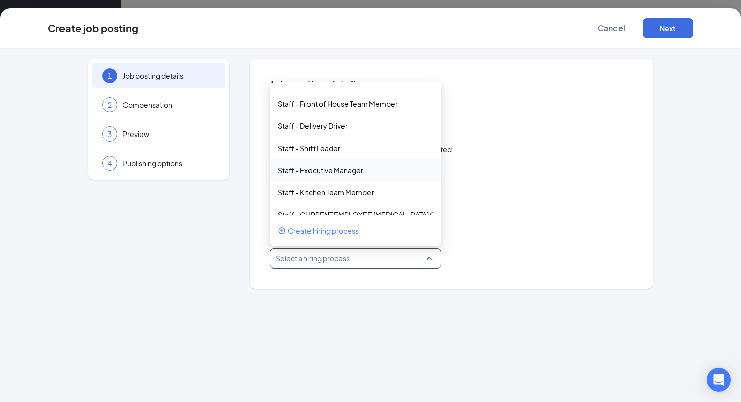
scroll to position [26, 0]
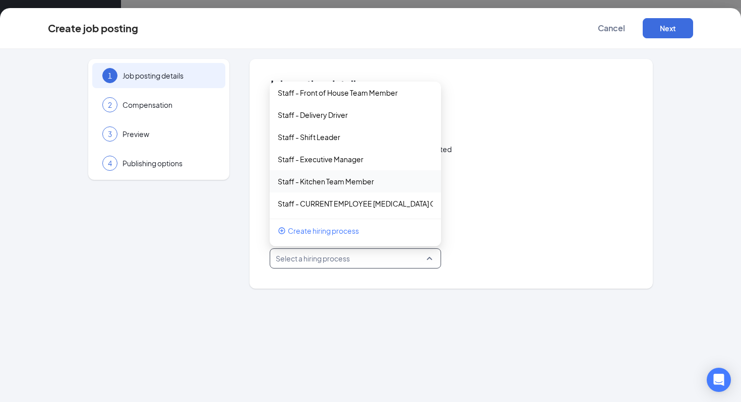
click at [361, 188] on div "Staff - Kitchen Team Member" at bounding box center [355, 181] width 171 height 22
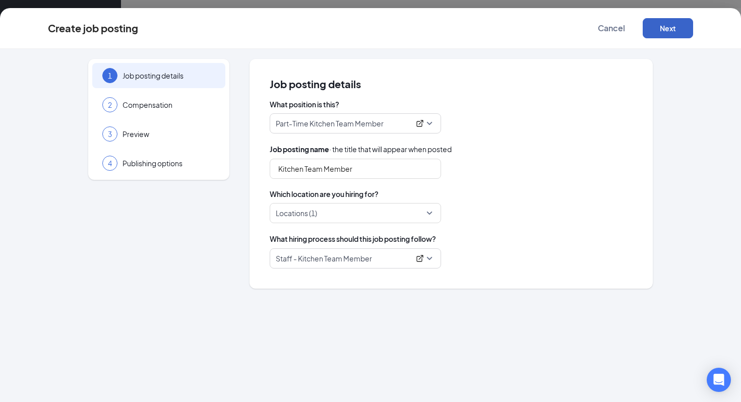
click at [679, 30] on button "Next" at bounding box center [668, 28] width 50 height 20
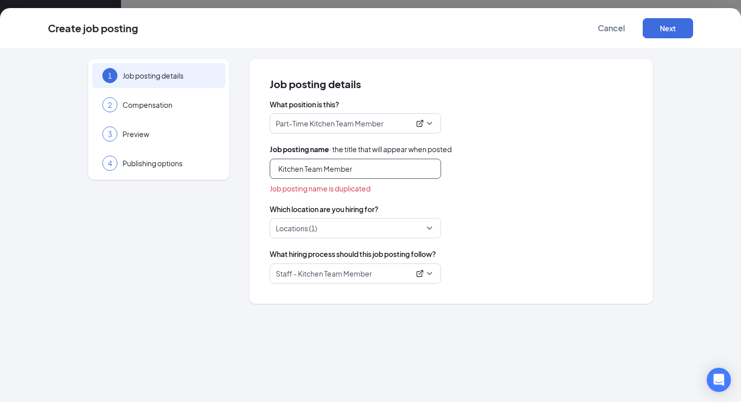
click at [283, 169] on input "Kitchen Team Member" at bounding box center [355, 169] width 171 height 20
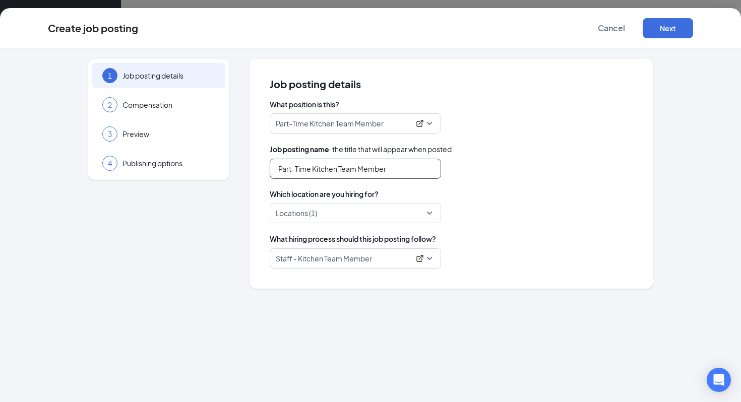
type input "Part-Time Kitchen Team Member"
click at [477, 191] on span "Which location are you hiring for?" at bounding box center [451, 194] width 363 height 10
click at [660, 28] on button "Next" at bounding box center [668, 28] width 50 height 20
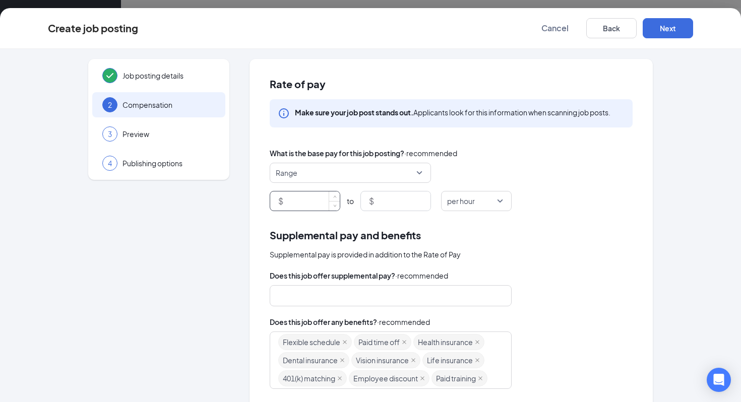
click at [301, 204] on input at bounding box center [312, 201] width 54 height 19
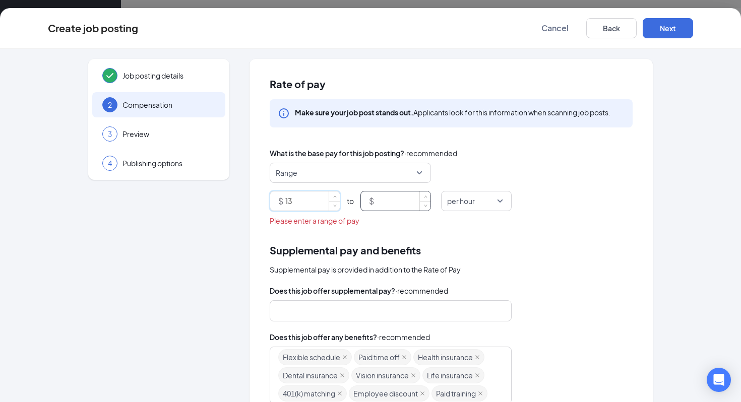
type input "13"
click at [392, 203] on input at bounding box center [403, 201] width 54 height 19
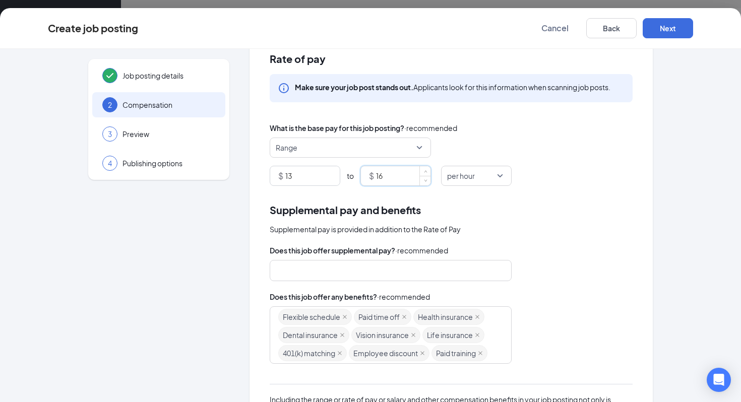
scroll to position [0, 0]
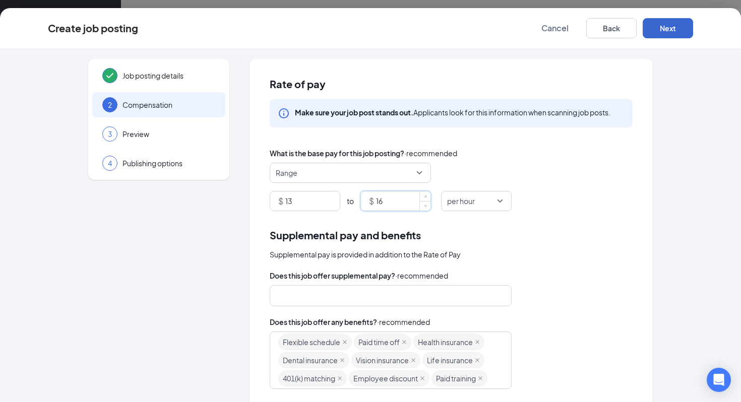
type input "16"
click at [676, 30] on button "Next" at bounding box center [668, 28] width 50 height 20
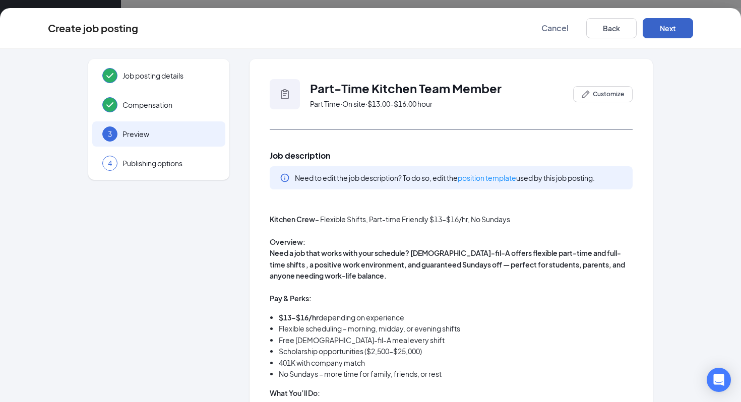
click at [673, 37] on button "Next" at bounding box center [668, 28] width 50 height 20
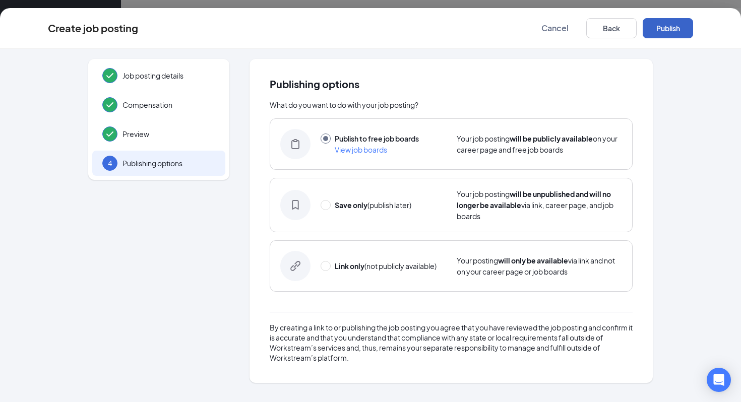
click at [679, 35] on button "Publish" at bounding box center [668, 28] width 50 height 20
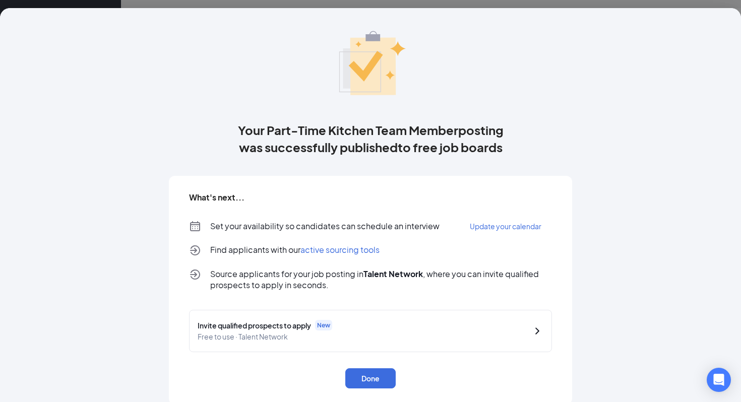
scroll to position [27, 0]
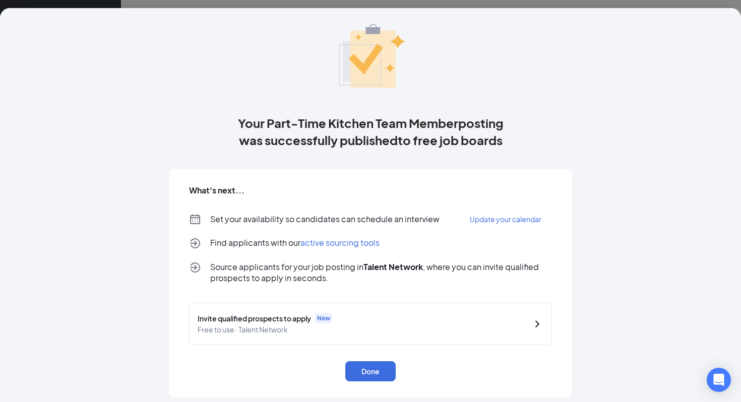
click at [495, 220] on span "Update your calendar" at bounding box center [506, 219] width 72 height 9
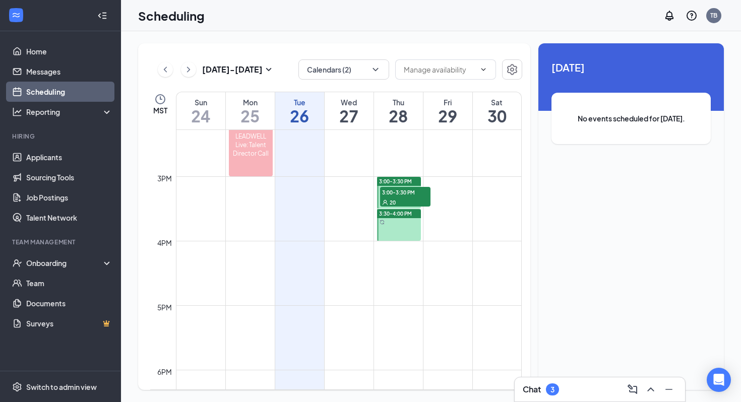
scroll to position [922, 0]
click at [416, 180] on div "3:00-3:30 PM" at bounding box center [399, 181] width 44 height 9
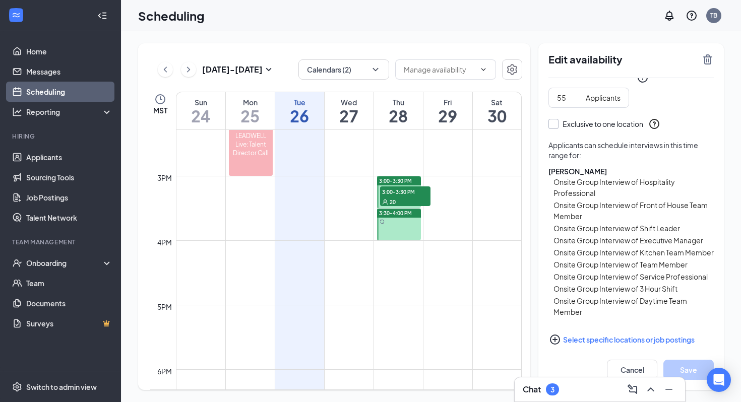
scroll to position [164, 0]
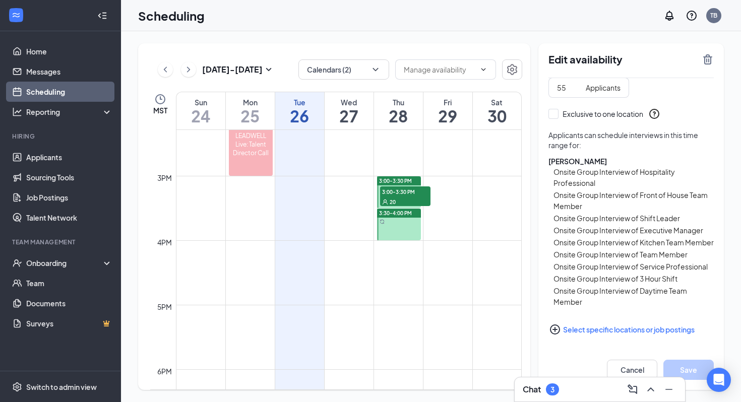
click at [621, 328] on button "Select specific locations or job postings" at bounding box center [631, 330] width 165 height 20
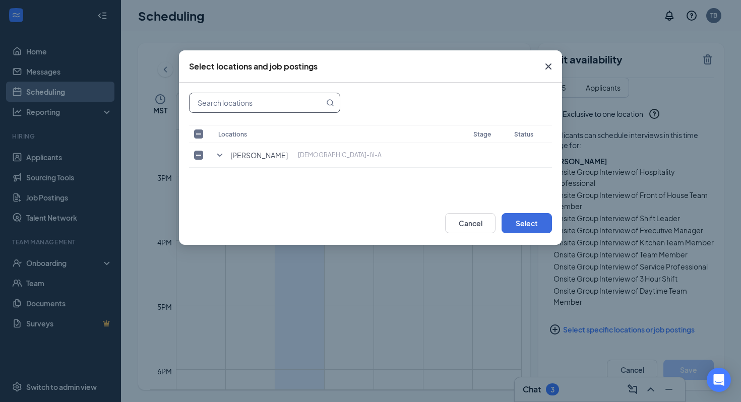
click at [269, 103] on input "text" at bounding box center [257, 102] width 135 height 19
click at [219, 159] on icon "SmallChevronDown" at bounding box center [220, 155] width 12 height 12
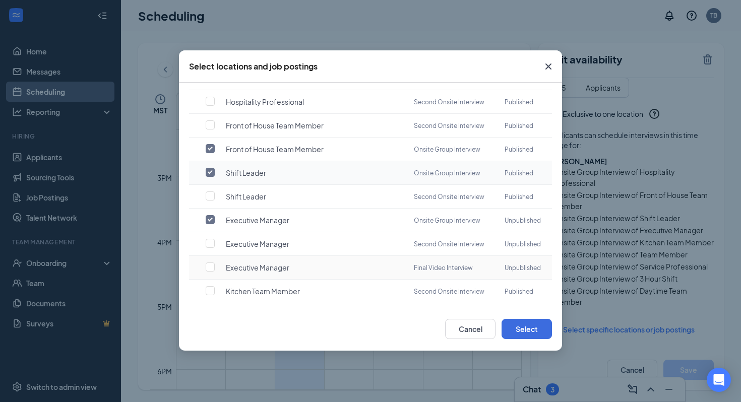
scroll to position [536, 0]
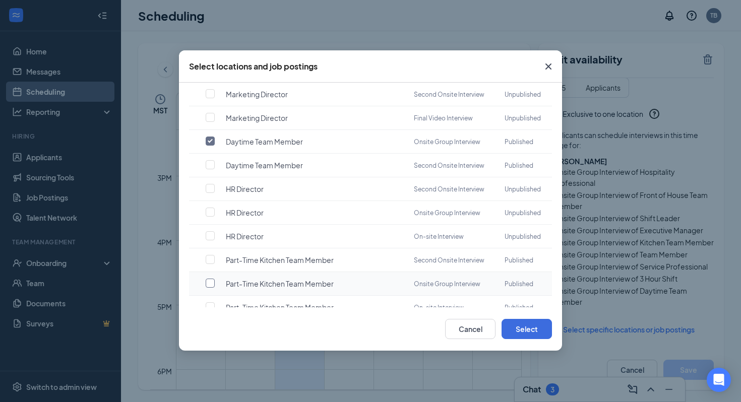
click at [206, 279] on input "checkbox" at bounding box center [210, 283] width 9 height 9
checkbox input "true"
click at [525, 331] on button "Select" at bounding box center [527, 329] width 50 height 20
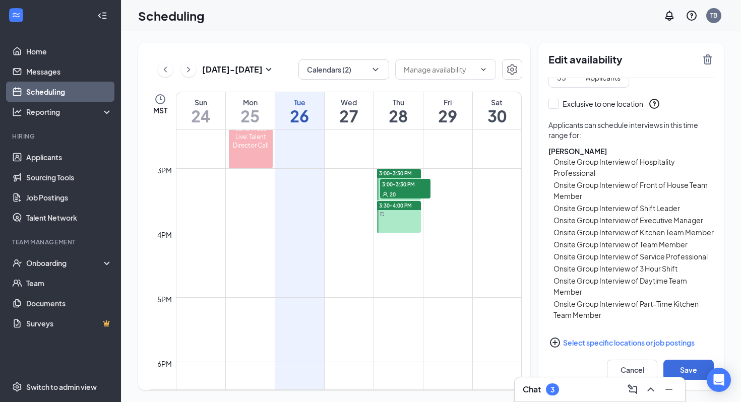
scroll to position [188, 0]
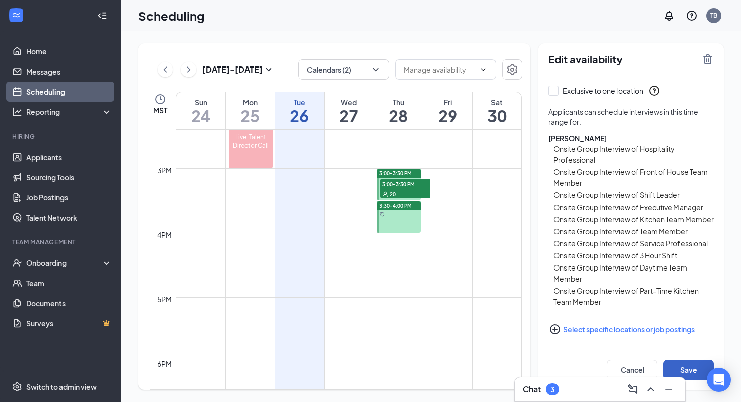
click at [690, 366] on button "Save" at bounding box center [689, 370] width 50 height 20
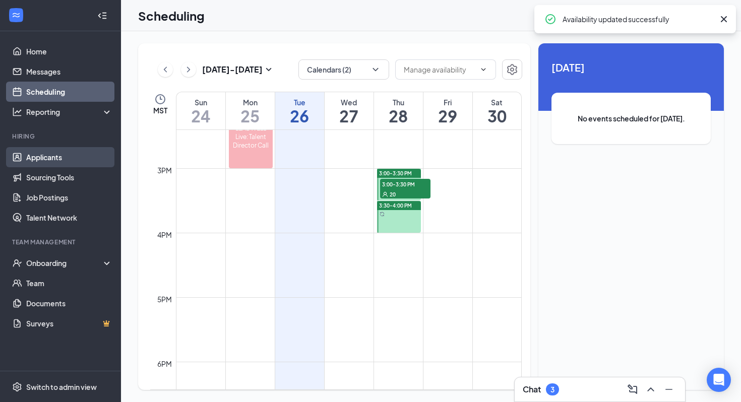
click at [61, 153] on link "Applicants" at bounding box center [69, 157] width 86 height 20
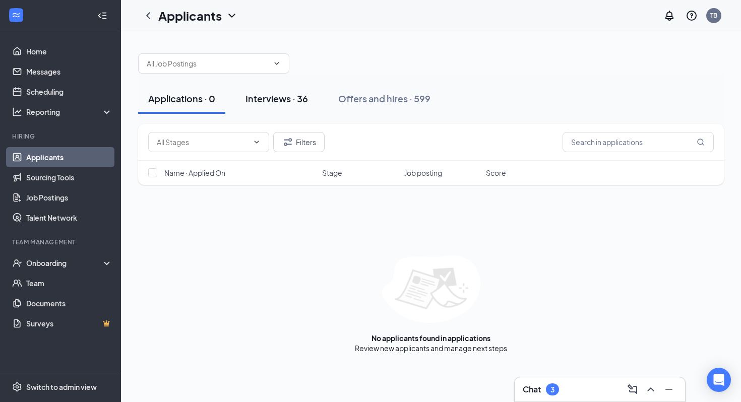
click at [287, 107] on button "Interviews · 36" at bounding box center [277, 99] width 83 height 30
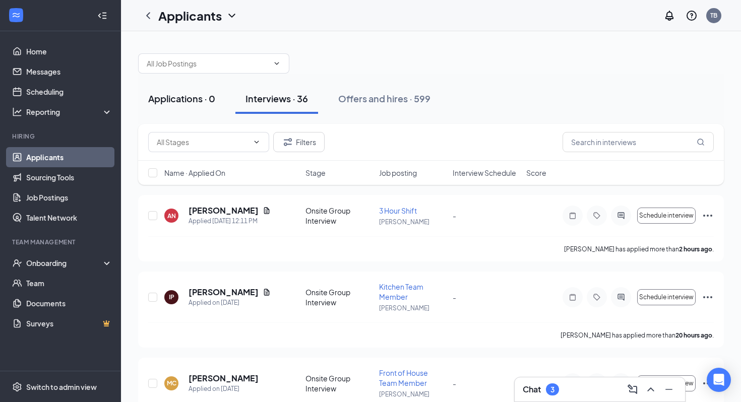
click at [186, 99] on div "Applications · 0" at bounding box center [181, 98] width 67 height 13
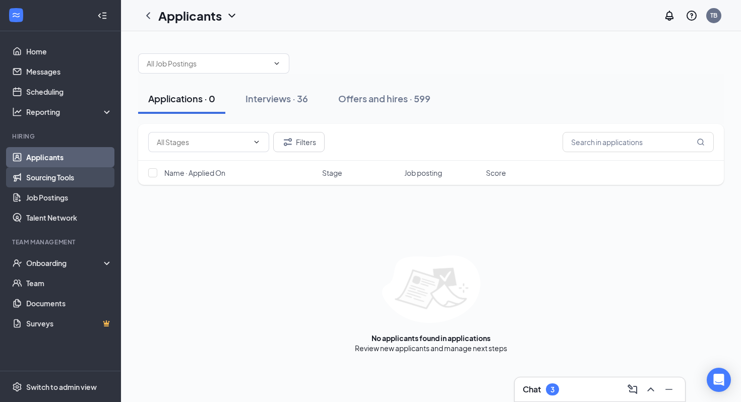
click at [82, 181] on link "Sourcing Tools" at bounding box center [69, 177] width 86 height 20
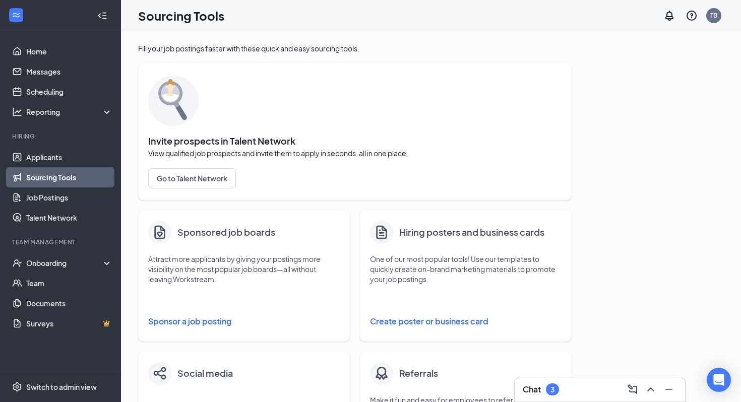
click at [204, 319] on button "Sponsor a job posting" at bounding box center [244, 322] width 192 height 20
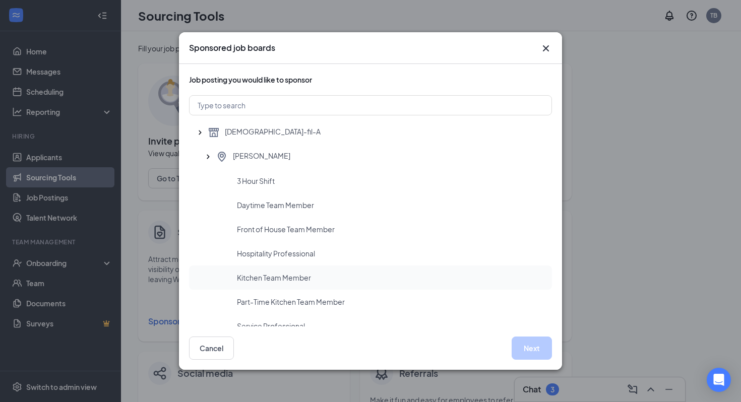
scroll to position [67, 0]
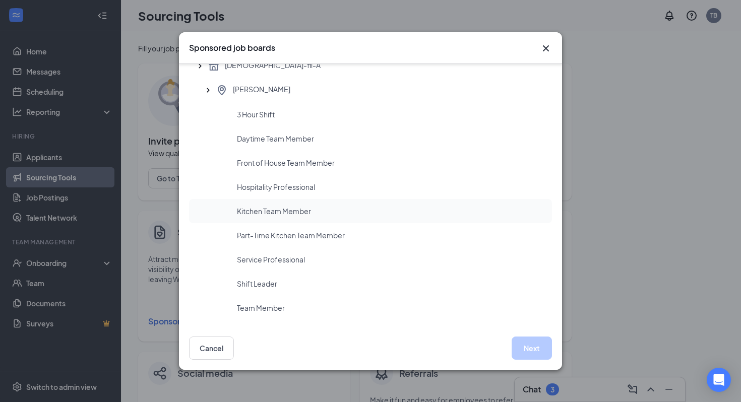
click at [315, 213] on div "Kitchen Team Member" at bounding box center [390, 211] width 307 height 10
click at [543, 347] on button "Next" at bounding box center [532, 348] width 40 height 23
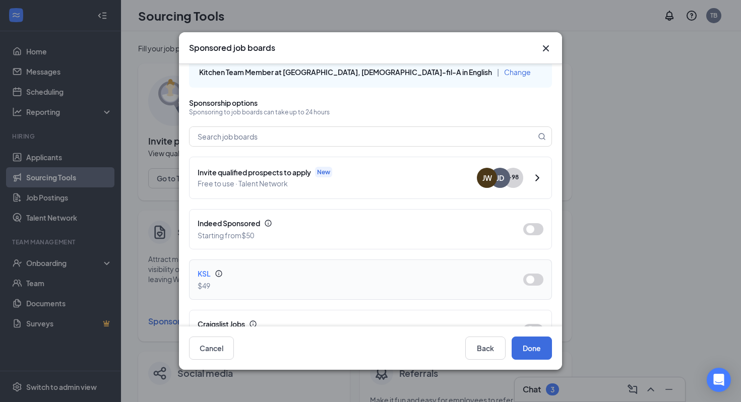
scroll to position [16, 0]
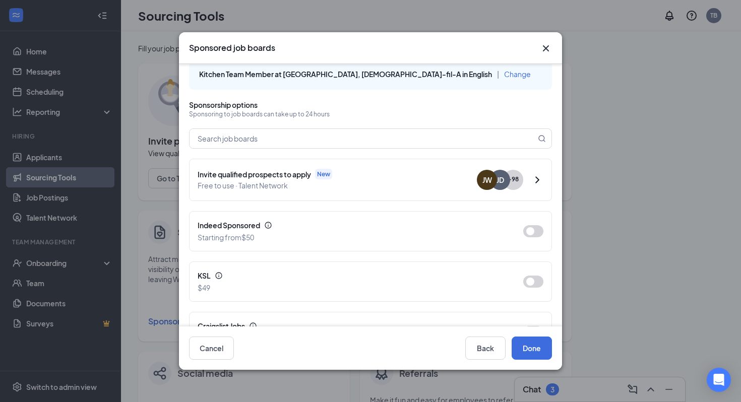
click at [401, 185] on span "Free to use · Talent Network" at bounding box center [337, 185] width 279 height 11
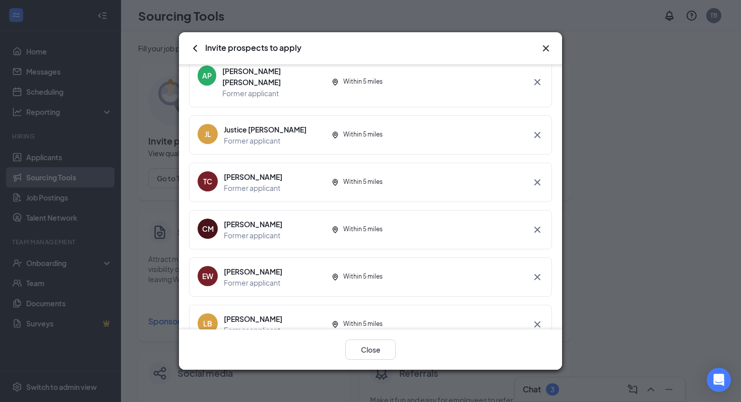
scroll to position [0, 0]
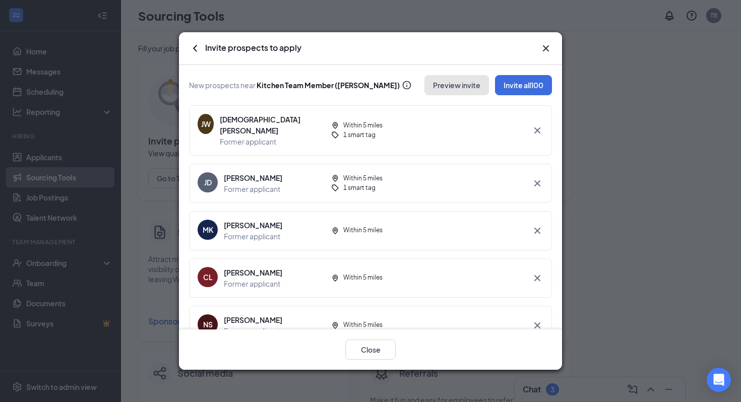
click at [447, 84] on button "Preview invite" at bounding box center [457, 85] width 65 height 20
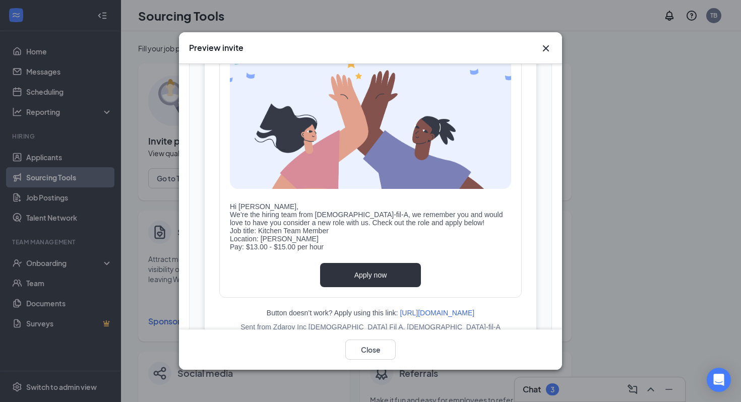
scroll to position [204, 0]
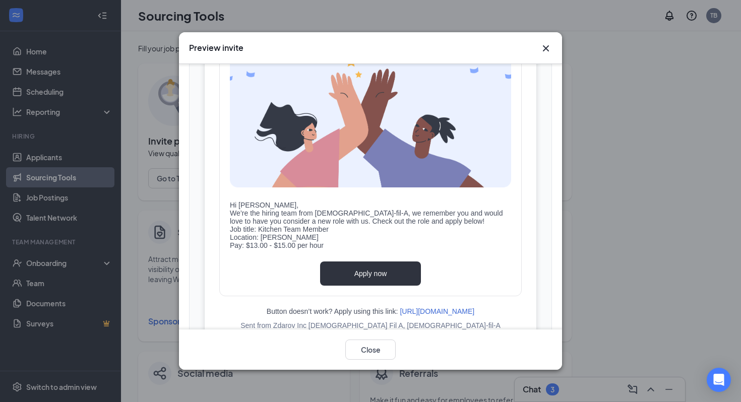
click at [545, 46] on icon "Cross" at bounding box center [546, 48] width 12 height 12
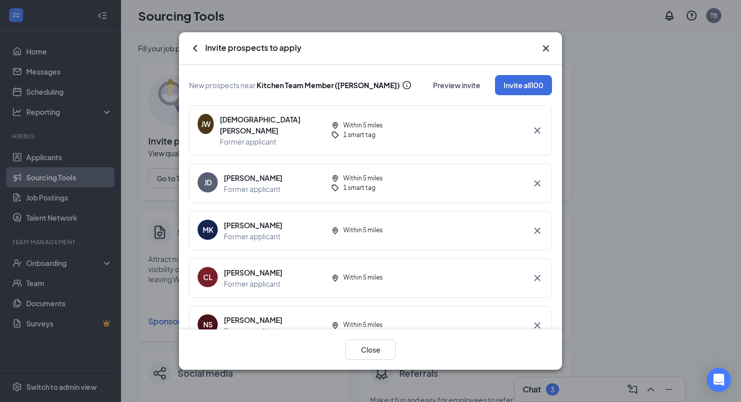
click at [545, 45] on icon "Cross" at bounding box center [546, 48] width 12 height 12
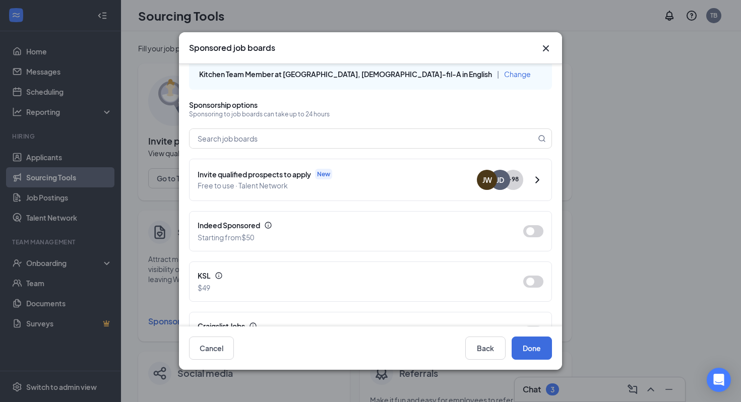
click at [547, 48] on icon "Cross" at bounding box center [546, 48] width 12 height 12
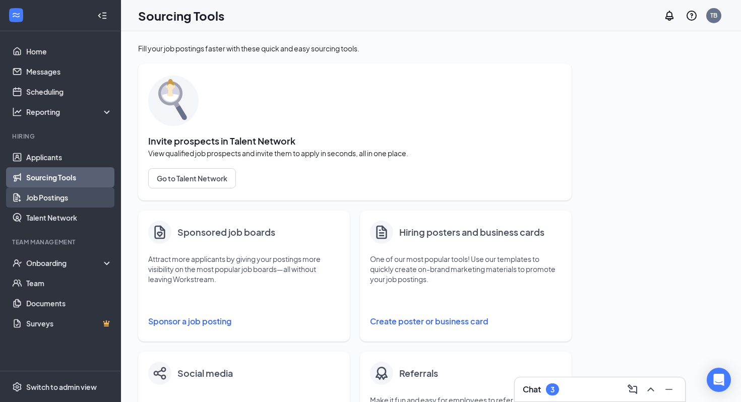
click at [53, 201] on link "Job Postings" at bounding box center [69, 198] width 86 height 20
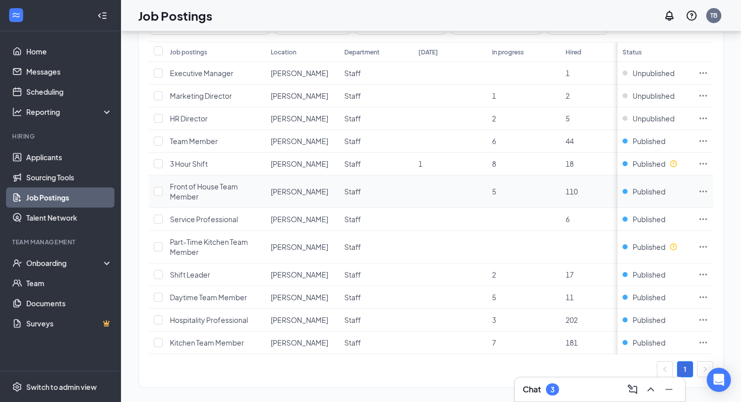
scroll to position [87, 0]
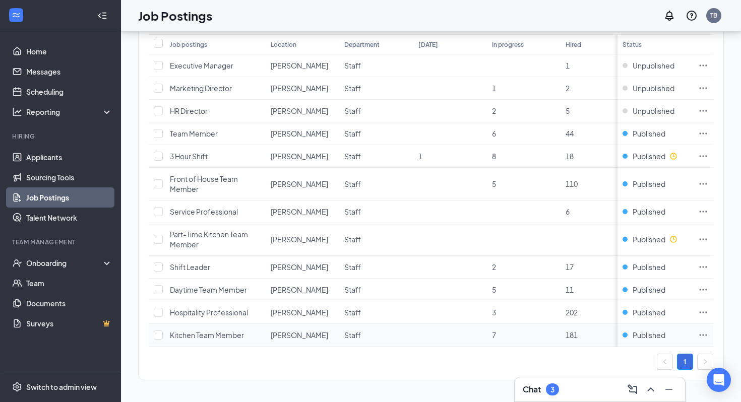
click at [708, 333] on icon "Ellipses" at bounding box center [704, 335] width 10 height 10
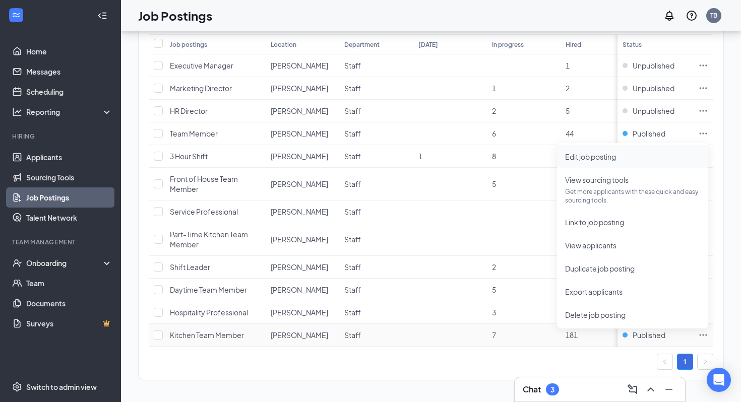
click at [621, 158] on span "Edit job posting" at bounding box center [632, 156] width 135 height 11
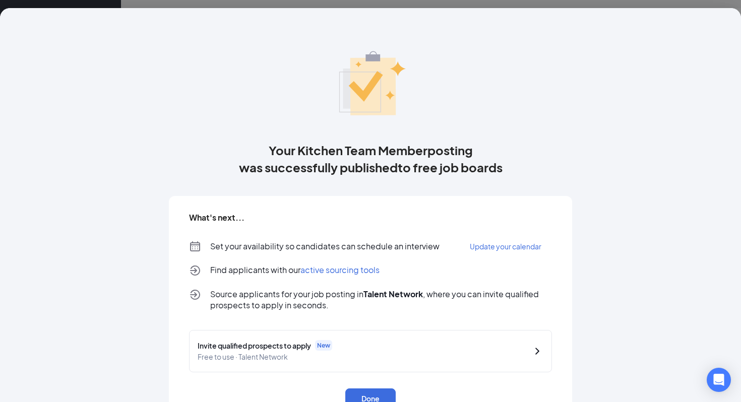
scroll to position [33, 0]
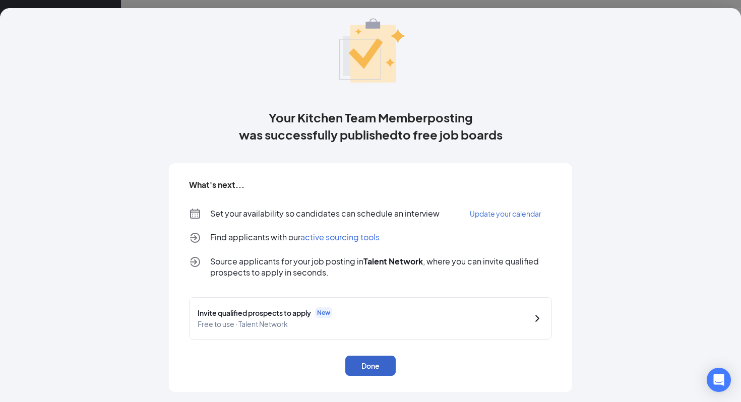
click at [379, 362] on button "Done" at bounding box center [370, 366] width 50 height 20
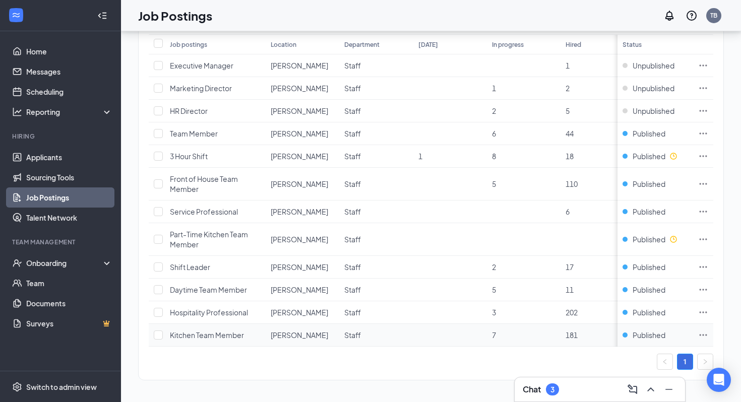
click at [703, 335] on icon "Ellipses" at bounding box center [704, 335] width 10 height 10
click at [194, 331] on span "Kitchen Team Member" at bounding box center [207, 335] width 74 height 9
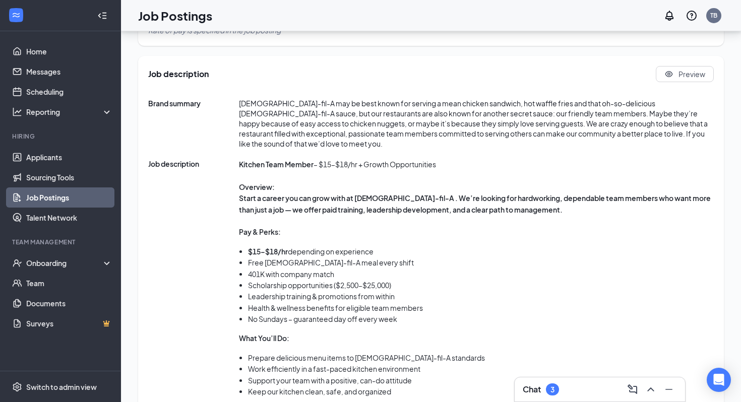
scroll to position [466, 0]
click at [53, 383] on div "Switch to admin view" at bounding box center [61, 387] width 71 height 10
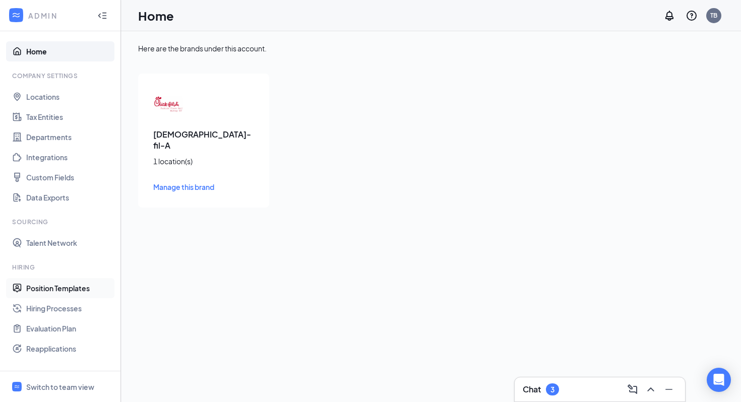
click at [84, 285] on link "Position Templates" at bounding box center [69, 288] width 86 height 20
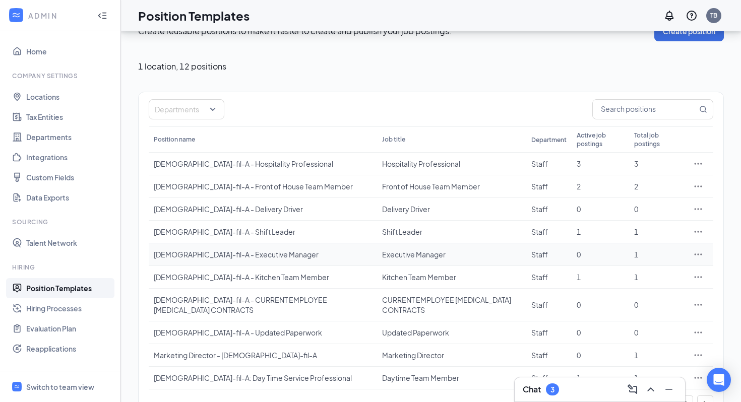
scroll to position [33, 0]
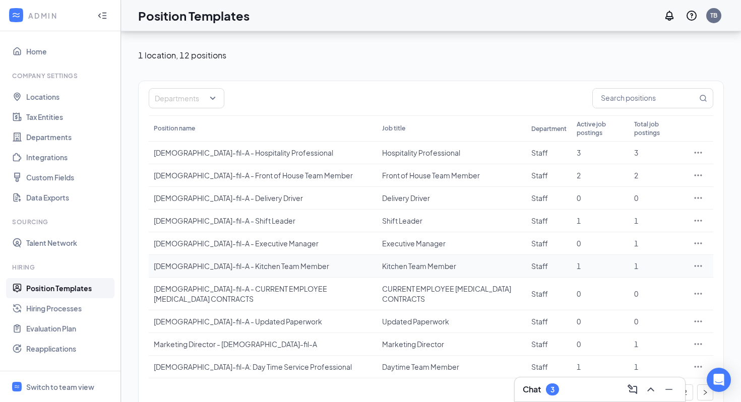
click at [700, 261] on icon "Ellipses" at bounding box center [698, 266] width 10 height 10
click at [652, 273] on span "Edit" at bounding box center [652, 278] width 87 height 11
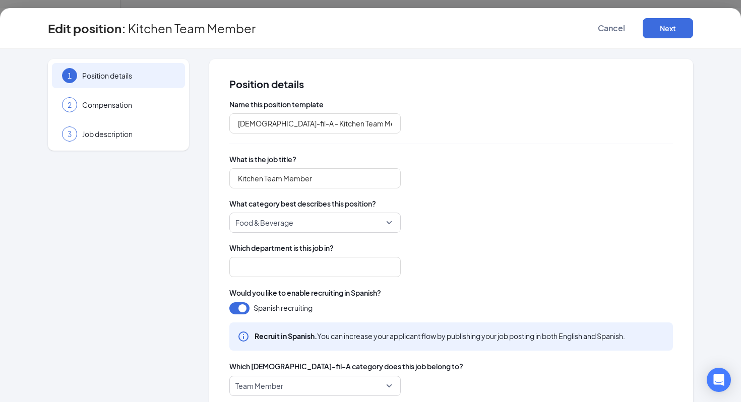
type input "Staff"
click at [127, 139] on div "3 Job description" at bounding box center [118, 134] width 133 height 25
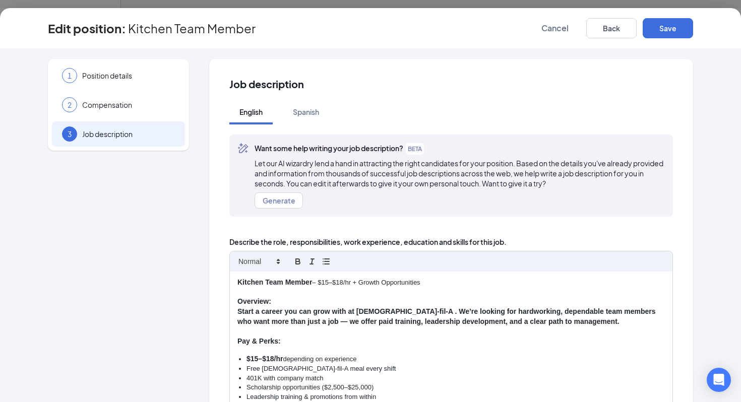
click at [329, 281] on p "Kitchen Team Member – $15–$18/hr + Growth Opportunities" at bounding box center [452, 283] width 428 height 10
click at [344, 281] on p "Kitchen Team Member – $13–$18/hr + Growth Opportunities" at bounding box center [452, 283] width 428 height 10
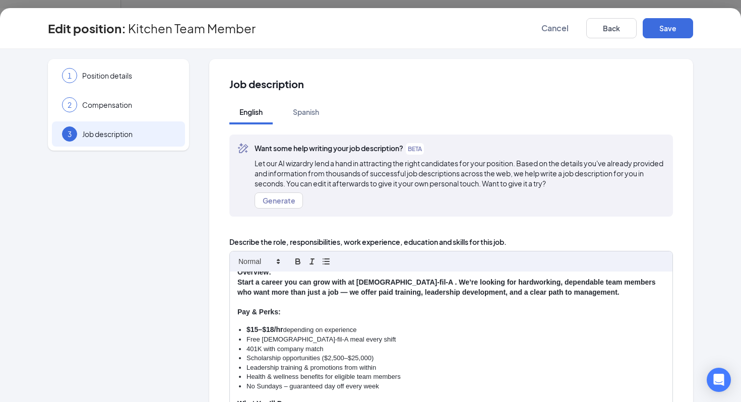
scroll to position [31, 0]
click at [256, 329] on strong "$15–$18/hr" at bounding box center [265, 328] width 36 height 8
click at [260, 328] on strong "$15–$18/hr" at bounding box center [265, 328] width 36 height 8
click at [273, 329] on strong "$13–$18/hr" at bounding box center [265, 328] width 36 height 8
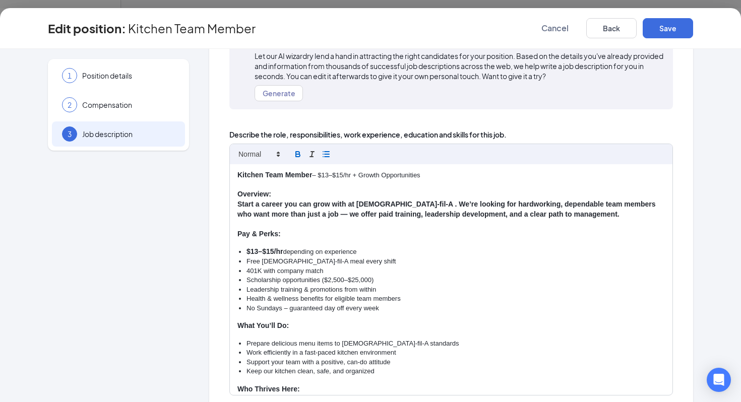
scroll to position [107, 0]
click at [664, 28] on button "Save" at bounding box center [668, 28] width 50 height 20
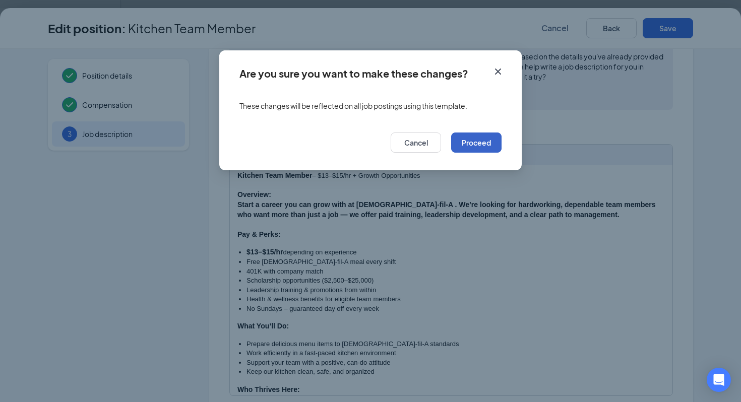
click at [481, 145] on button "Proceed" at bounding box center [476, 143] width 50 height 20
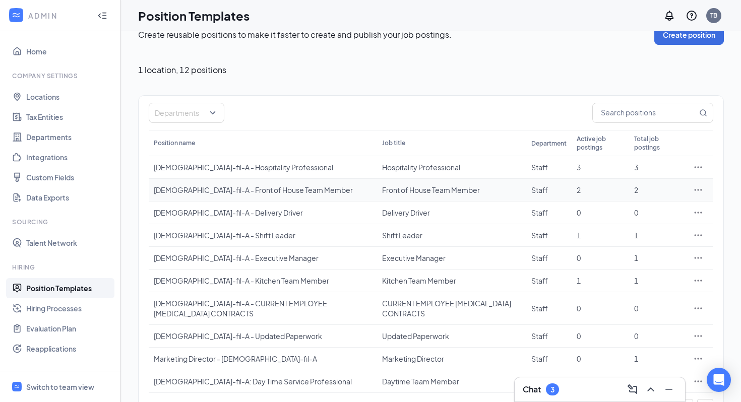
scroll to position [21, 0]
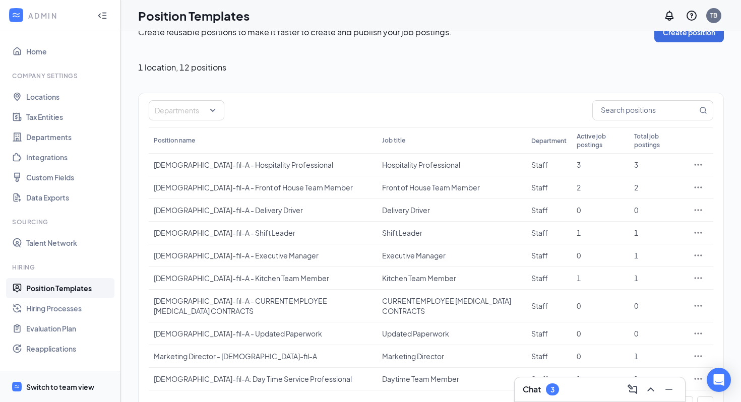
click at [77, 383] on div "Switch to team view" at bounding box center [60, 387] width 68 height 10
